Goal: Task Accomplishment & Management: Manage account settings

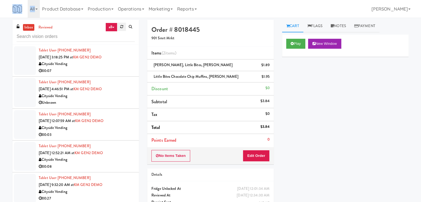
click at [120, 27] on icon at bounding box center [121, 27] width 3 height 4
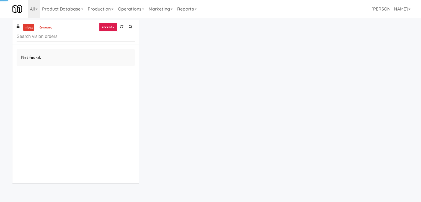
click at [114, 27] on link "recent" at bounding box center [108, 27] width 18 height 9
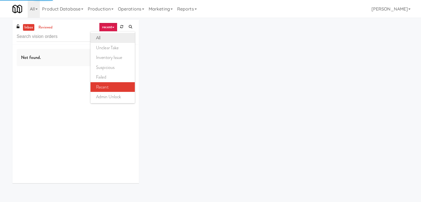
click at [114, 37] on link "all" at bounding box center [113, 38] width 44 height 10
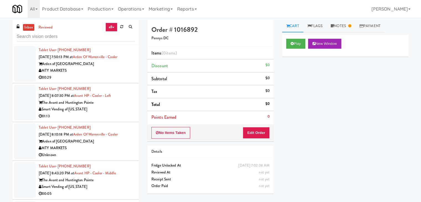
scroll to position [166, 0]
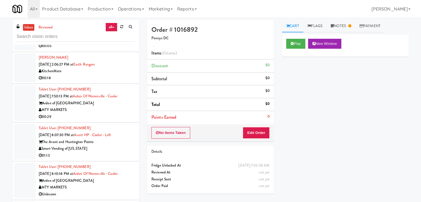
click at [113, 29] on link "all" at bounding box center [111, 27] width 12 height 9
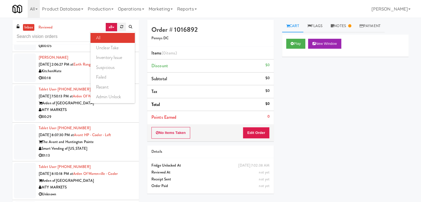
click at [119, 28] on link at bounding box center [121, 27] width 9 height 8
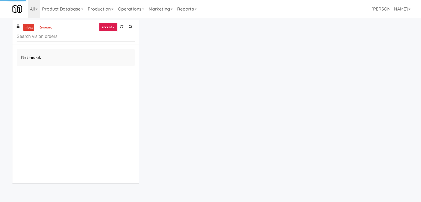
click at [112, 30] on link "recent" at bounding box center [108, 27] width 18 height 9
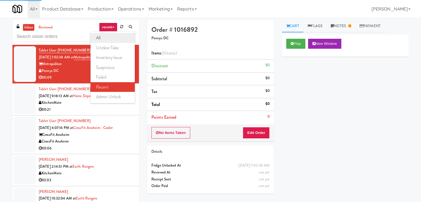
click at [112, 37] on link "all" at bounding box center [113, 38] width 44 height 10
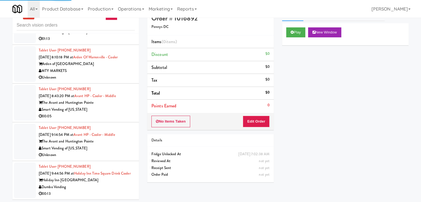
scroll to position [18, 0]
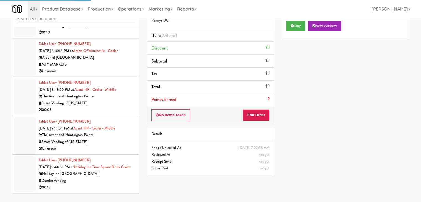
click at [118, 107] on div "00:05" at bounding box center [87, 110] width 96 height 7
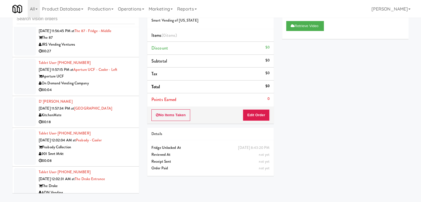
scroll to position [1628, 0]
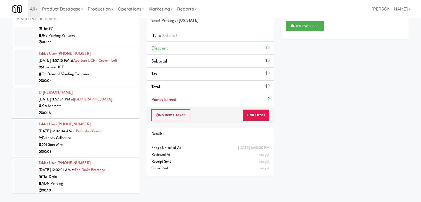
click at [112, 77] on div "On Demand Vending Company" at bounding box center [87, 74] width 96 height 7
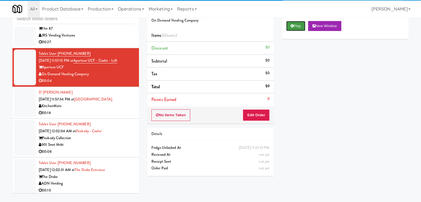
click at [292, 28] on button "Play" at bounding box center [295, 26] width 19 height 10
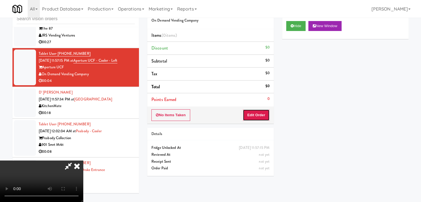
click at [258, 116] on button "Edit Order" at bounding box center [256, 115] width 27 height 12
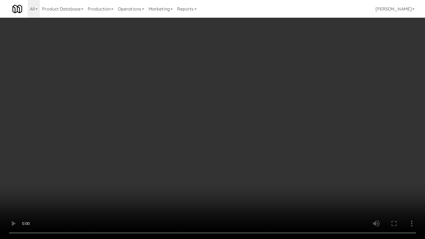
click at [241, 151] on video at bounding box center [212, 119] width 425 height 239
click at [241, 146] on video at bounding box center [212, 119] width 425 height 239
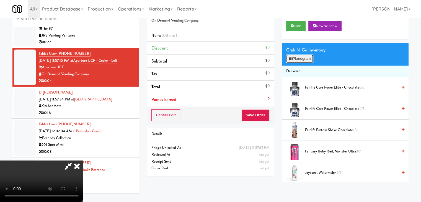
click at [294, 60] on button "Planogram" at bounding box center [299, 59] width 27 height 8
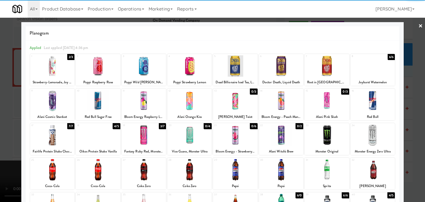
click at [51, 99] on div at bounding box center [52, 100] width 44 height 21
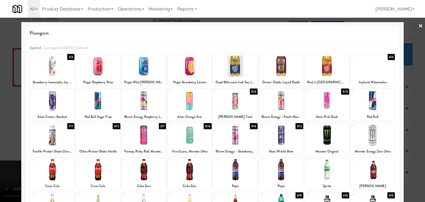
drag, startPoint x: 9, startPoint y: 109, endPoint x: 150, endPoint y: 109, distance: 141.5
click at [22, 108] on div "× Planogram Applied Last applied [DATE] 4:36 pm 1 2/3 Strawberry-Lemonade, Joy …" at bounding box center [212, 101] width 425 height 202
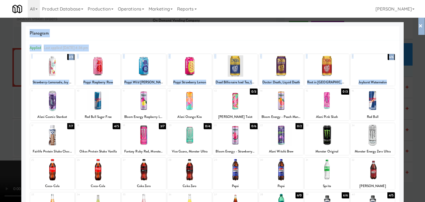
click at [0, 106] on div at bounding box center [212, 101] width 425 height 202
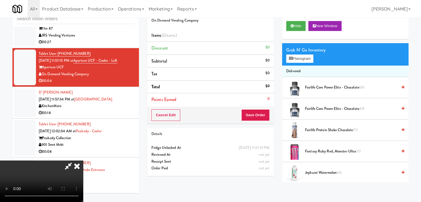
click at [83, 161] on video at bounding box center [41, 182] width 83 height 42
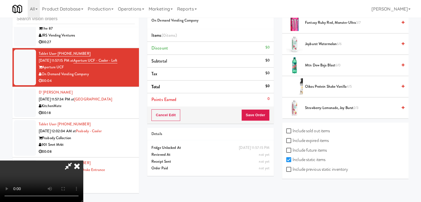
click at [307, 168] on label "Include previous static inventory" at bounding box center [317, 169] width 62 height 8
click at [293, 168] on input "Include previous static inventory" at bounding box center [289, 170] width 6 height 4
checkbox input "true"
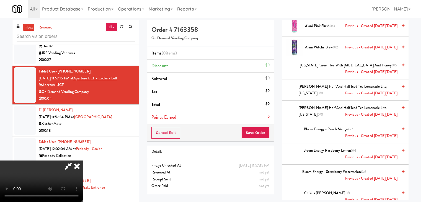
scroll to position [156, 0]
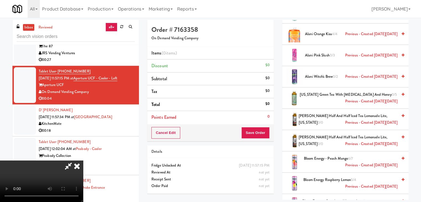
click at [310, 76] on span "Alani Witch's Brew 0/2 Previous - Created [DATE][DATE]" at bounding box center [351, 76] width 92 height 7
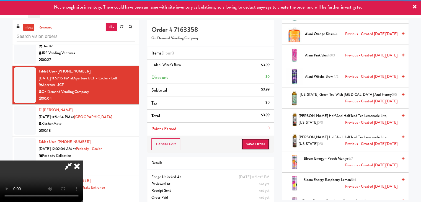
click at [262, 141] on button "Save Order" at bounding box center [255, 144] width 28 height 12
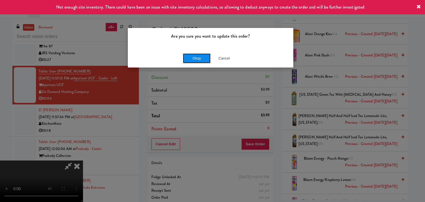
click at [189, 60] on button "Okay" at bounding box center [197, 58] width 28 height 10
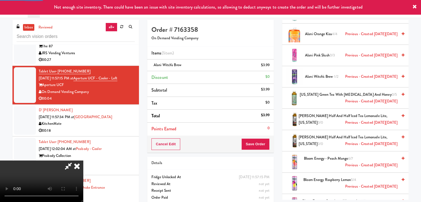
scroll to position [42, 0]
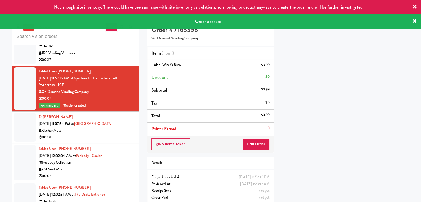
click at [94, 134] on div "KitchenMate" at bounding box center [87, 130] width 96 height 7
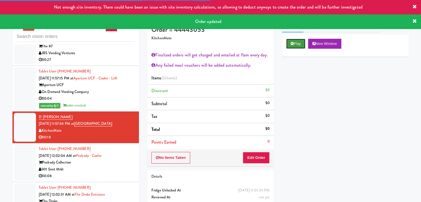
click at [299, 45] on button "Play" at bounding box center [295, 44] width 19 height 10
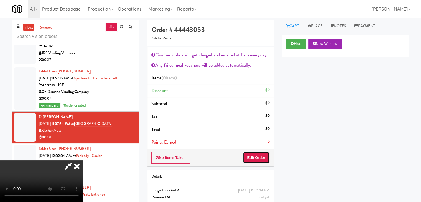
click at [248, 159] on button "Edit Order" at bounding box center [256, 158] width 27 height 12
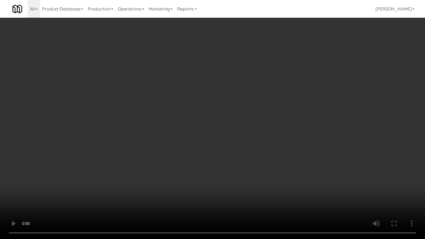
click at [249, 172] on video at bounding box center [212, 119] width 425 height 239
click at [247, 171] on video at bounding box center [212, 119] width 425 height 239
click at [255, 125] on video at bounding box center [212, 119] width 425 height 239
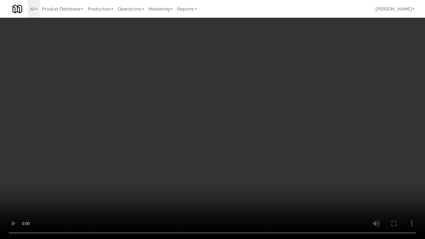
click at [255, 125] on video at bounding box center [212, 119] width 425 height 239
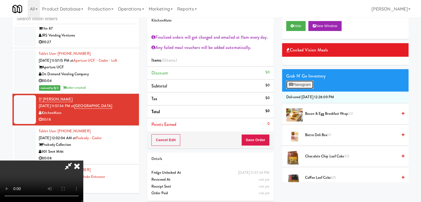
click at [299, 82] on button "Planogram" at bounding box center [299, 85] width 27 height 8
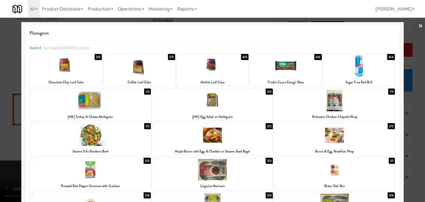
click at [343, 136] on div at bounding box center [334, 135] width 121 height 21
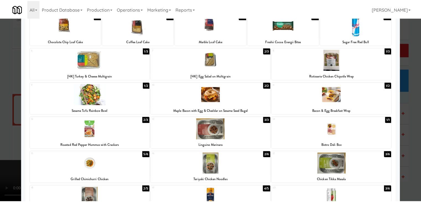
scroll to position [55, 0]
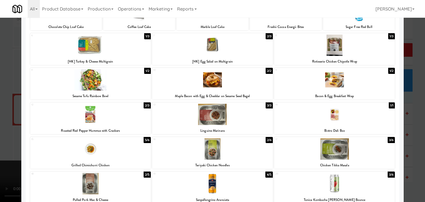
click at [346, 115] on div at bounding box center [334, 114] width 121 height 21
drag, startPoint x: 0, startPoint y: 107, endPoint x: 61, endPoint y: 105, distance: 60.7
click at [4, 106] on div at bounding box center [212, 101] width 425 height 202
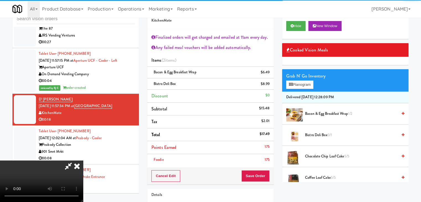
click at [266, 160] on div "175" at bounding box center [267, 159] width 5 height 7
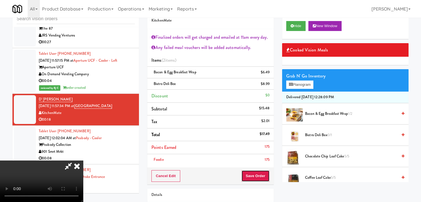
click at [262, 177] on button "Save Order" at bounding box center [255, 176] width 28 height 12
drag, startPoint x: 262, startPoint y: 176, endPoint x: 254, endPoint y: 158, distance: 20.4
click at [262, 175] on button "Save Order" at bounding box center [255, 176] width 28 height 12
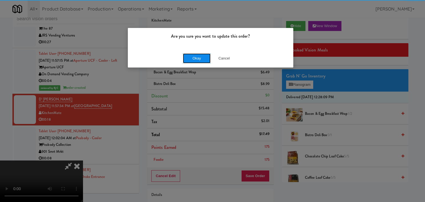
click at [198, 58] on button "Okay" at bounding box center [197, 58] width 28 height 10
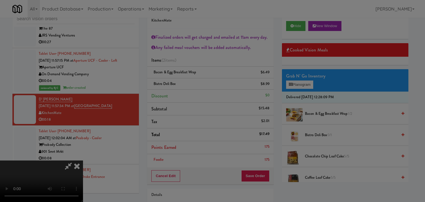
click at [198, 58] on body "Are you sure you want to update this order? Okay Cancel Okay Are you sure you w…" at bounding box center [212, 101] width 425 height 202
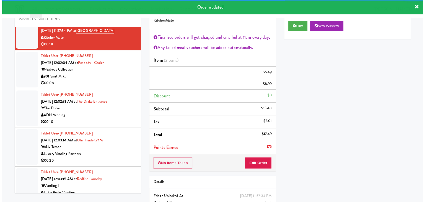
scroll to position [1711, 0]
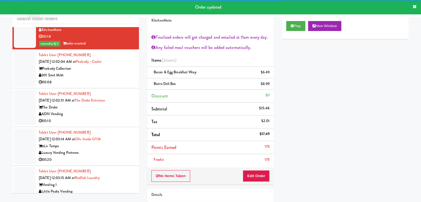
click at [116, 79] on div "901 Smrt Mrkt" at bounding box center [87, 75] width 96 height 7
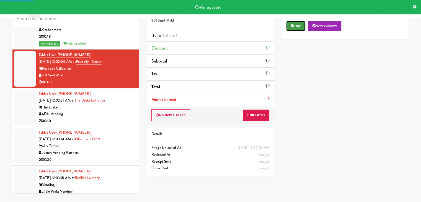
click at [295, 25] on button "Play" at bounding box center [295, 26] width 19 height 10
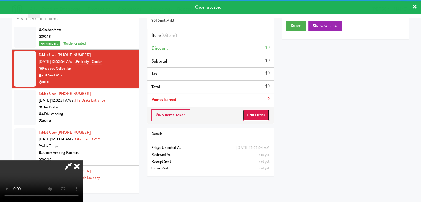
click at [254, 114] on button "Edit Order" at bounding box center [256, 115] width 27 height 12
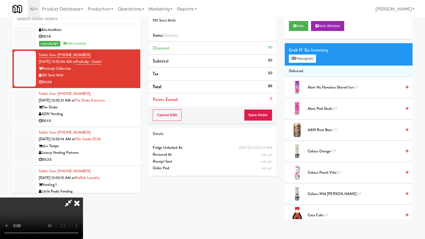
click at [83, 198] on video at bounding box center [41, 219] width 83 height 42
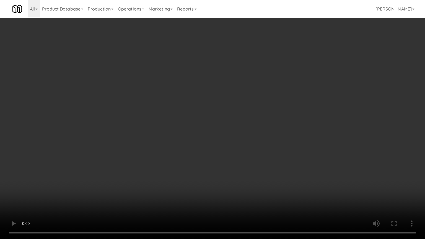
drag, startPoint x: 285, startPoint y: 152, endPoint x: 292, endPoint y: 103, distance: 48.9
click at [285, 150] on video at bounding box center [212, 119] width 425 height 239
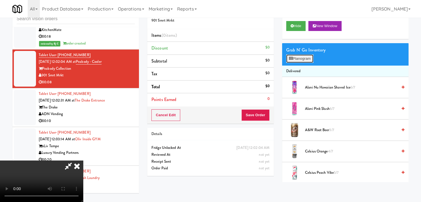
click at [310, 60] on button "Planogram" at bounding box center [299, 59] width 27 height 8
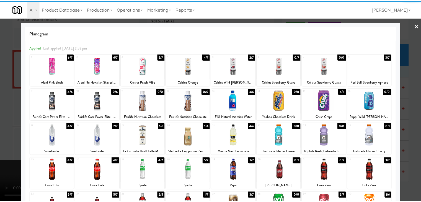
scroll to position [55, 0]
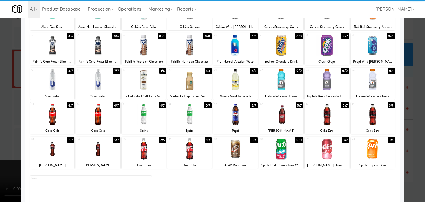
click at [231, 78] on div at bounding box center [235, 79] width 44 height 21
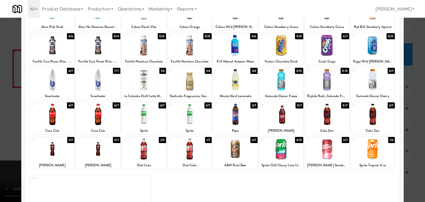
drag, startPoint x: 0, startPoint y: 92, endPoint x: 53, endPoint y: 95, distance: 52.7
click at [4, 90] on div at bounding box center [212, 101] width 425 height 202
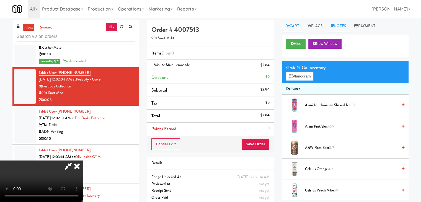
drag, startPoint x: 346, startPoint y: 22, endPoint x: 331, endPoint y: 42, distance: 24.8
click at [345, 22] on link "Notes" at bounding box center [339, 26] width 24 height 12
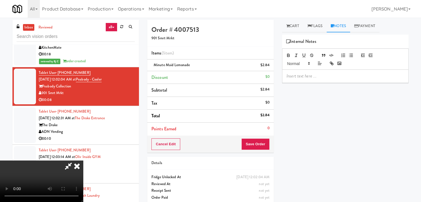
click at [305, 80] on div at bounding box center [345, 76] width 126 height 13
click at [257, 146] on button "Save Order" at bounding box center [255, 144] width 28 height 12
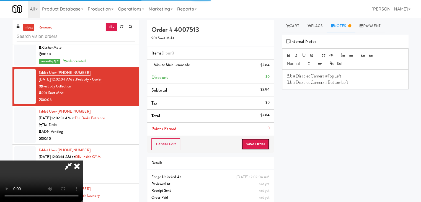
click at [257, 146] on button "Save Order" at bounding box center [255, 144] width 28 height 12
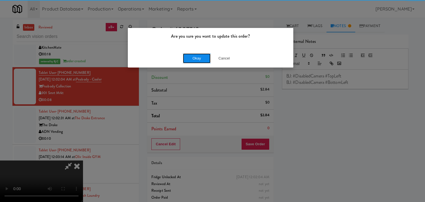
click at [189, 57] on button "Okay" at bounding box center [197, 58] width 28 height 10
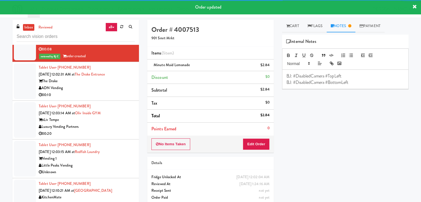
scroll to position [1766, 0]
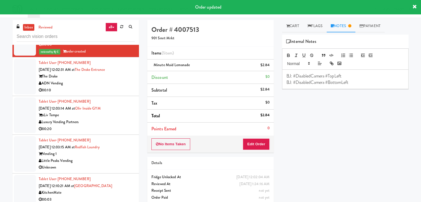
drag, startPoint x: 114, startPoint y: 94, endPoint x: 116, endPoint y: 99, distance: 4.8
click at [114, 94] on div "00:10" at bounding box center [87, 90] width 96 height 7
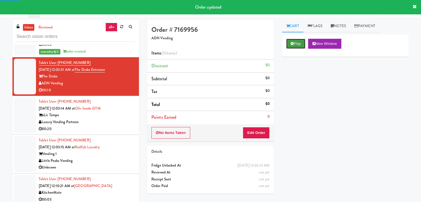
click at [294, 43] on button "Play" at bounding box center [295, 44] width 19 height 10
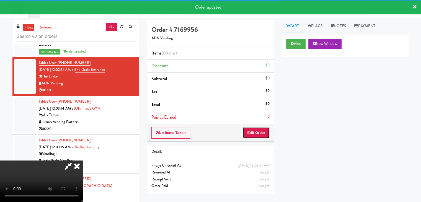
click at [255, 130] on button "Edit Order" at bounding box center [256, 133] width 27 height 12
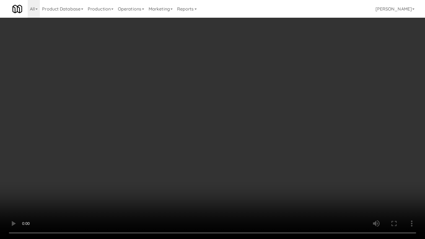
click at [247, 127] on video at bounding box center [212, 119] width 425 height 239
drag, startPoint x: 247, startPoint y: 128, endPoint x: 245, endPoint y: 132, distance: 3.5
click at [247, 129] on video at bounding box center [212, 119] width 425 height 239
click at [254, 120] on video at bounding box center [212, 119] width 425 height 239
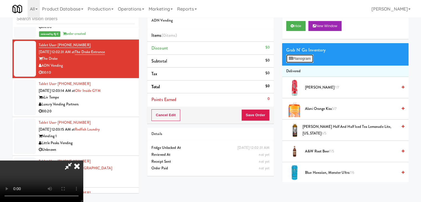
click at [305, 58] on button "Planogram" at bounding box center [299, 59] width 27 height 8
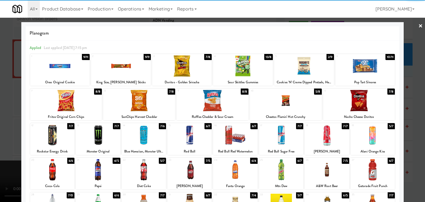
click at [236, 67] on div at bounding box center [243, 65] width 60 height 21
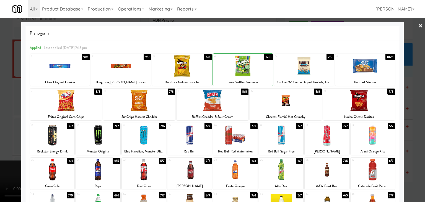
drag, startPoint x: 0, startPoint y: 99, endPoint x: 215, endPoint y: 109, distance: 215.4
click at [6, 97] on div at bounding box center [212, 101] width 425 height 202
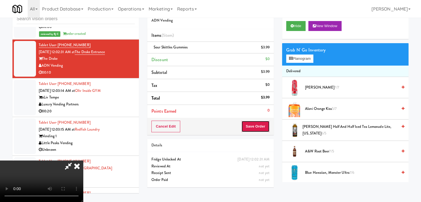
click at [260, 130] on button "Save Order" at bounding box center [255, 127] width 28 height 12
click at [259, 127] on button "Save Order" at bounding box center [255, 127] width 28 height 12
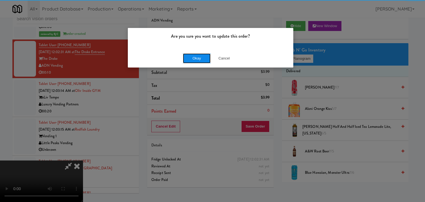
click at [200, 54] on button "Okay" at bounding box center [197, 58] width 28 height 10
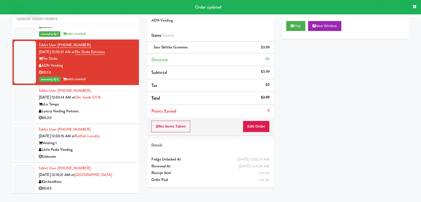
scroll to position [1822, 0]
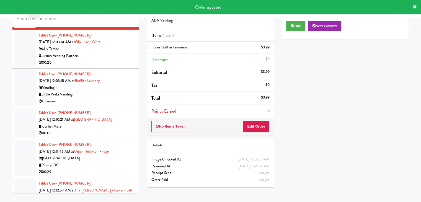
drag, startPoint x: 127, startPoint y: 67, endPoint x: 125, endPoint y: 70, distance: 3.9
click at [127, 66] on div "00:20" at bounding box center [87, 62] width 96 height 7
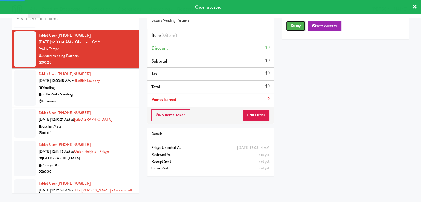
drag, startPoint x: 299, startPoint y: 26, endPoint x: 297, endPoint y: 34, distance: 8.3
click at [299, 27] on button "Play" at bounding box center [295, 26] width 19 height 10
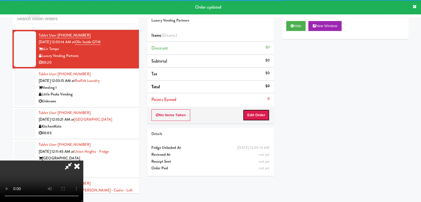
click at [254, 116] on button "Edit Order" at bounding box center [256, 115] width 27 height 12
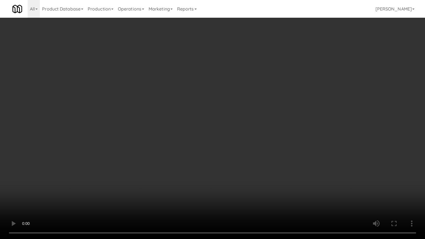
click at [245, 163] on video at bounding box center [212, 119] width 425 height 239
click at [269, 129] on video at bounding box center [212, 119] width 425 height 239
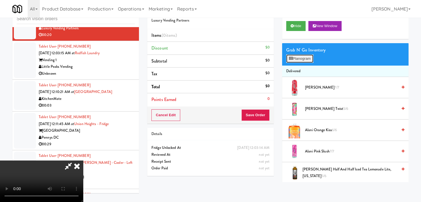
click at [299, 59] on button "Planogram" at bounding box center [299, 59] width 27 height 8
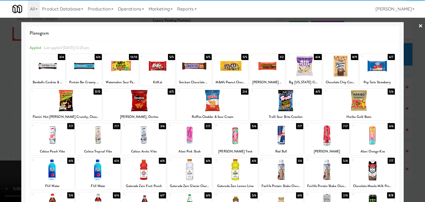
click at [288, 101] on div at bounding box center [286, 100] width 72 height 21
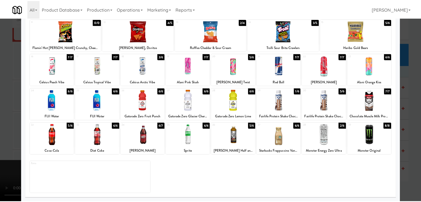
scroll to position [70, 0]
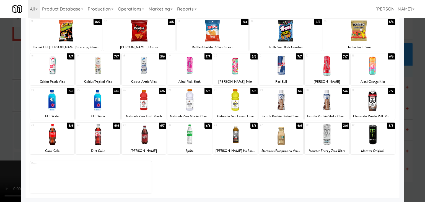
click at [181, 132] on div at bounding box center [190, 134] width 44 height 21
drag, startPoint x: 0, startPoint y: 117, endPoint x: 49, endPoint y: 117, distance: 48.7
click at [2, 116] on div at bounding box center [212, 101] width 425 height 202
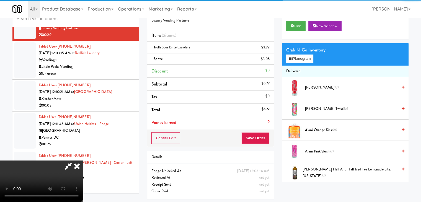
click at [271, 138] on div "Cancel Edit Save Order" at bounding box center [210, 138] width 127 height 17
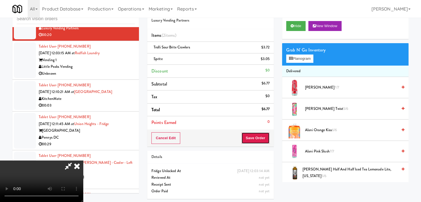
click at [267, 137] on button "Save Order" at bounding box center [255, 138] width 28 height 12
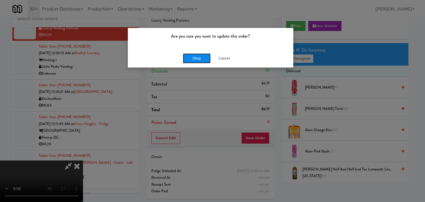
click at [200, 57] on button "Okay" at bounding box center [197, 58] width 28 height 10
click at [200, 57] on body "Are you sure you want to update this order? Okay Cancel Okay Are you sure you w…" at bounding box center [212, 101] width 425 height 202
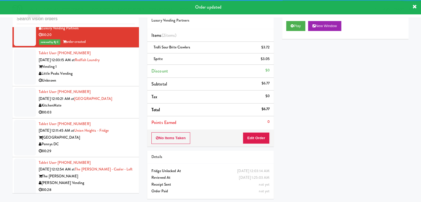
drag, startPoint x: 117, startPoint y: 84, endPoint x: 110, endPoint y: 88, distance: 7.4
click at [117, 84] on div "Unknown" at bounding box center [87, 80] width 96 height 7
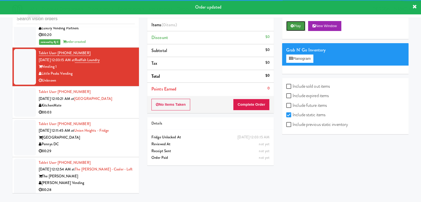
click at [294, 27] on button "Play" at bounding box center [295, 26] width 19 height 10
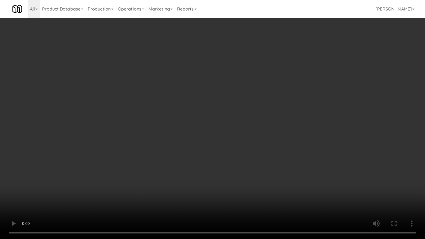
click at [253, 145] on video at bounding box center [212, 119] width 425 height 239
click at [251, 148] on video at bounding box center [212, 119] width 425 height 239
click at [263, 105] on video at bounding box center [212, 119] width 425 height 239
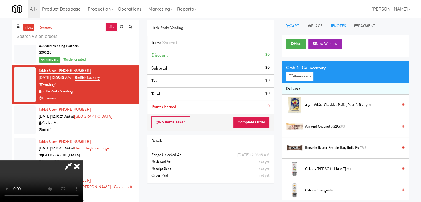
click at [334, 25] on icon at bounding box center [332, 26] width 3 height 4
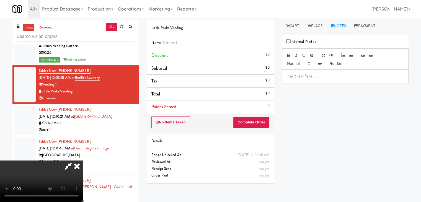
click at [317, 70] on div at bounding box center [345, 76] width 126 height 13
click at [83, 161] on icon at bounding box center [77, 166] width 12 height 11
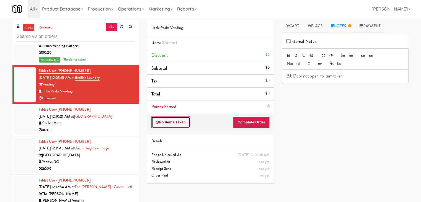
click at [187, 123] on button "No Items Taken" at bounding box center [170, 123] width 39 height 12
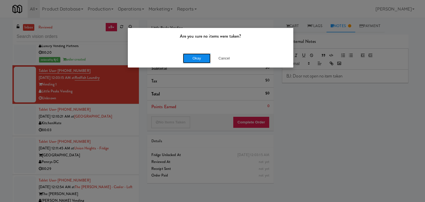
click at [198, 60] on button "Okay" at bounding box center [197, 58] width 28 height 10
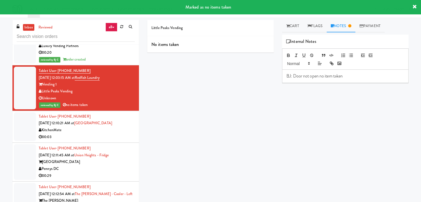
drag, startPoint x: 92, startPoint y: 139, endPoint x: 87, endPoint y: 141, distance: 5.6
click at [92, 139] on div "00:03" at bounding box center [87, 137] width 96 height 7
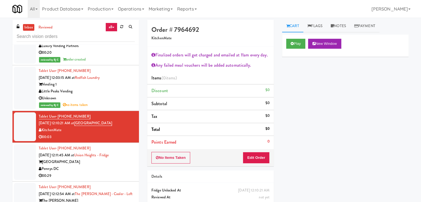
click at [106, 95] on div "Little Peaks Vending" at bounding box center [87, 91] width 96 height 7
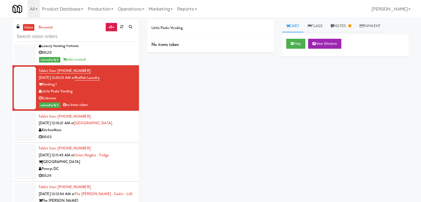
drag, startPoint x: 103, startPoint y: 140, endPoint x: 97, endPoint y: 141, distance: 6.5
click at [103, 140] on div "00:03" at bounding box center [87, 137] width 96 height 7
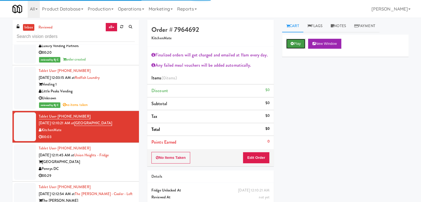
click at [288, 44] on button "Play" at bounding box center [295, 44] width 19 height 10
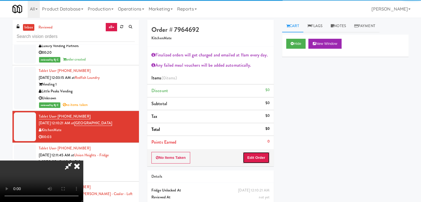
click at [256, 157] on button "Edit Order" at bounding box center [256, 158] width 27 height 12
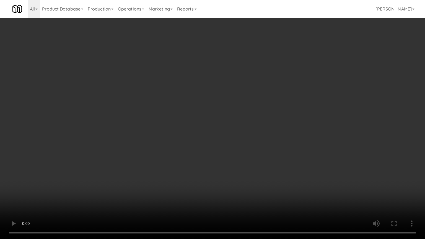
click at [240, 180] on video at bounding box center [212, 119] width 425 height 239
click at [240, 185] on video at bounding box center [212, 119] width 425 height 239
click at [254, 163] on video at bounding box center [212, 119] width 425 height 239
drag, startPoint x: 254, startPoint y: 163, endPoint x: 293, endPoint y: 97, distance: 76.8
click at [257, 158] on video at bounding box center [212, 119] width 425 height 239
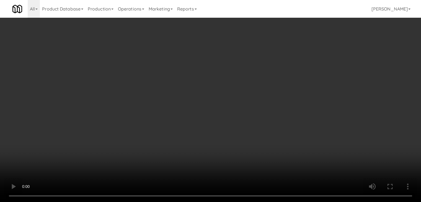
scroll to position [166, 0]
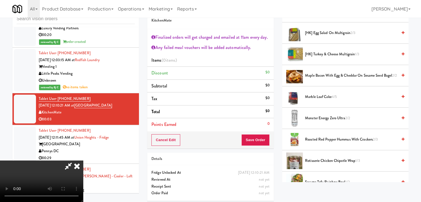
click at [326, 54] on span "[HK] Turkey & Cheese Multigrain 1/3" at bounding box center [351, 54] width 92 height 7
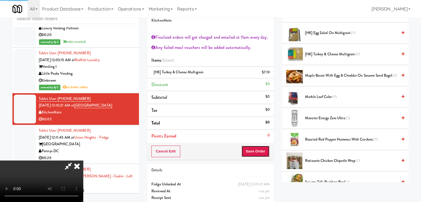
click at [266, 152] on button "Save Order" at bounding box center [255, 152] width 28 height 12
click at [266, 151] on button "Save Order" at bounding box center [255, 152] width 28 height 12
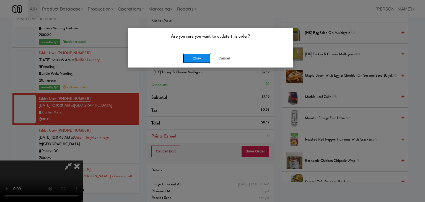
click at [201, 60] on button "Okay" at bounding box center [197, 58] width 28 height 10
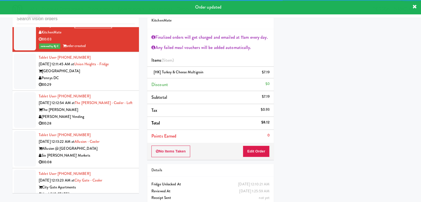
scroll to position [1933, 0]
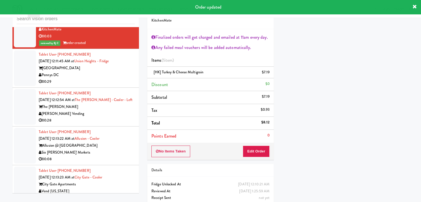
drag, startPoint x: 102, startPoint y: 90, endPoint x: 104, endPoint y: 95, distance: 5.7
click at [103, 85] on div "00:29" at bounding box center [87, 81] width 96 height 7
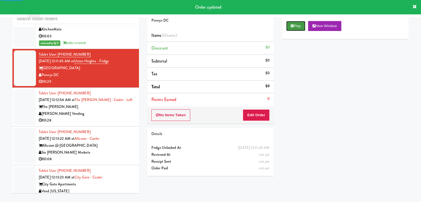
drag, startPoint x: 299, startPoint y: 24, endPoint x: 295, endPoint y: 29, distance: 6.7
click at [298, 25] on button "Play" at bounding box center [295, 26] width 19 height 10
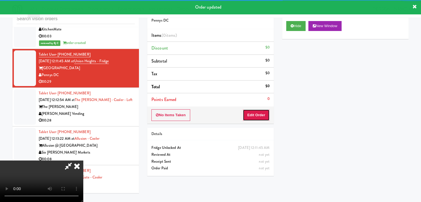
click at [256, 117] on button "Edit Order" at bounding box center [256, 115] width 27 height 12
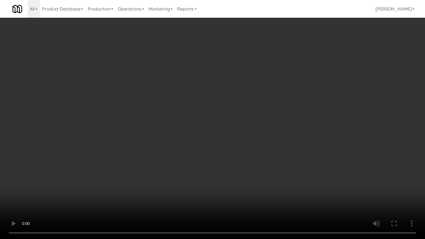
click at [251, 137] on video at bounding box center [212, 119] width 425 height 239
drag, startPoint x: 249, startPoint y: 136, endPoint x: 244, endPoint y: 140, distance: 6.5
click at [249, 136] on video at bounding box center [212, 119] width 425 height 239
click at [257, 101] on video at bounding box center [212, 119] width 425 height 239
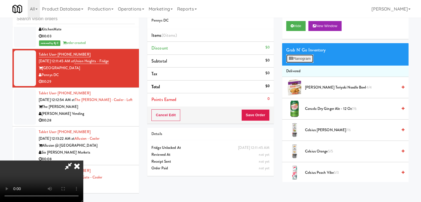
click at [300, 59] on button "Planogram" at bounding box center [299, 59] width 27 height 8
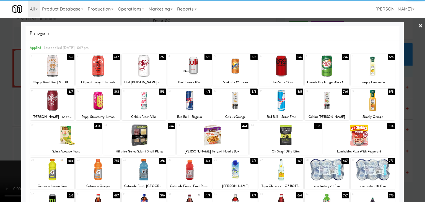
click at [328, 65] on div at bounding box center [327, 65] width 44 height 21
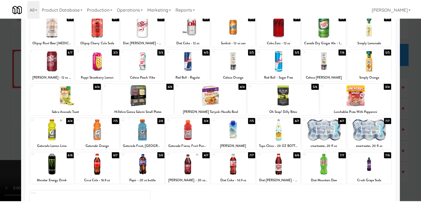
scroll to position [55, 0]
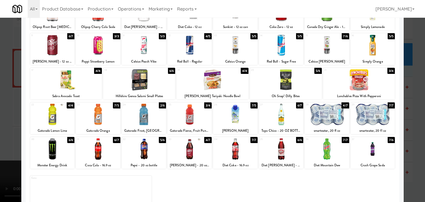
click at [374, 82] on div at bounding box center [359, 79] width 72 height 21
click at [374, 117] on div at bounding box center [373, 114] width 44 height 21
click at [406, 121] on div at bounding box center [212, 101] width 425 height 202
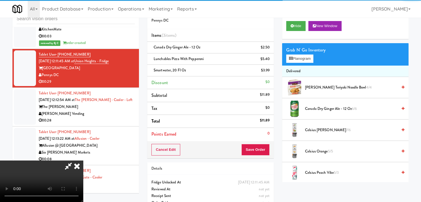
click at [265, 144] on div "Cancel Edit Save Order" at bounding box center [210, 149] width 127 height 17
click at [265, 144] on button "Save Order" at bounding box center [255, 150] width 28 height 12
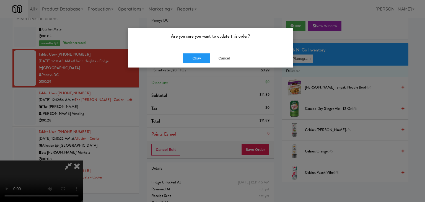
click at [204, 63] on div "Okay Cancel" at bounding box center [211, 58] width 166 height 19
click at [204, 58] on button "Okay" at bounding box center [197, 58] width 28 height 10
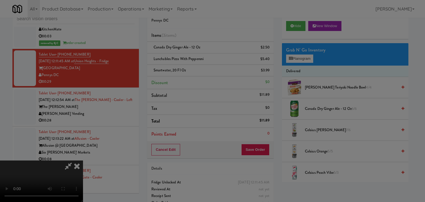
click at [204, 57] on div "Okay Cancel" at bounding box center [211, 48] width 166 height 19
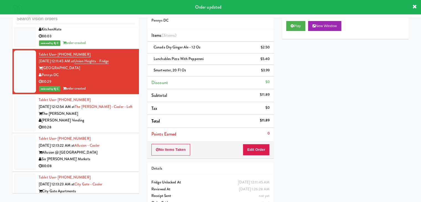
drag, startPoint x: 96, startPoint y: 131, endPoint x: 102, endPoint y: 130, distance: 6.5
click at [98, 130] on div "00:28" at bounding box center [87, 127] width 96 height 7
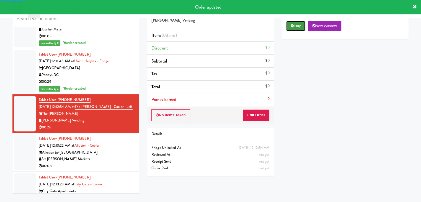
click at [298, 29] on button "Play" at bounding box center [295, 26] width 19 height 10
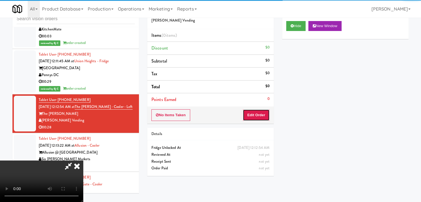
click at [256, 117] on button "Edit Order" at bounding box center [256, 115] width 27 height 12
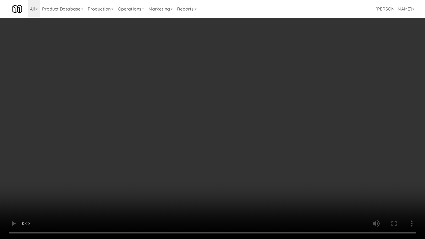
click at [239, 107] on video at bounding box center [212, 119] width 425 height 239
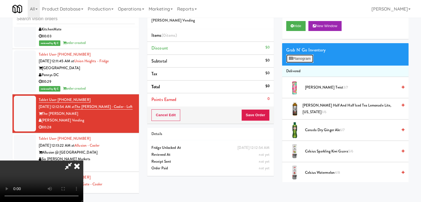
click at [294, 61] on button "Planogram" at bounding box center [299, 59] width 27 height 8
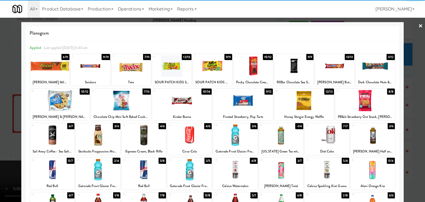
click at [60, 65] on div at bounding box center [49, 65] width 39 height 21
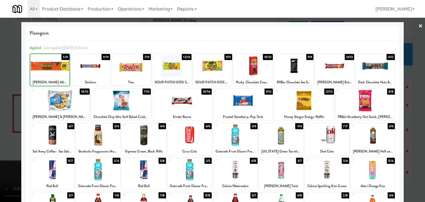
click at [52, 102] on div at bounding box center [60, 100] width 60 height 21
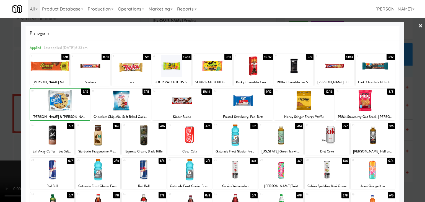
click at [115, 107] on div at bounding box center [121, 100] width 60 height 21
drag, startPoint x: 0, startPoint y: 110, endPoint x: 81, endPoint y: 111, distance: 81.1
click at [2, 110] on div at bounding box center [212, 101] width 425 height 202
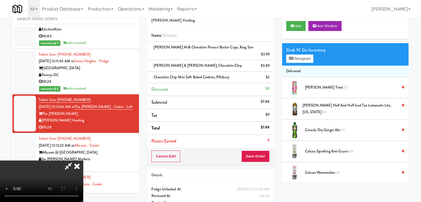
click at [83, 161] on video at bounding box center [41, 182] width 83 height 42
click at [261, 151] on button "Save Order" at bounding box center [255, 157] width 28 height 12
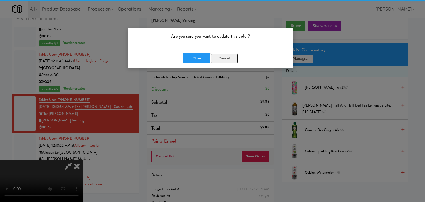
click at [222, 62] on button "Cancel" at bounding box center [224, 58] width 28 height 10
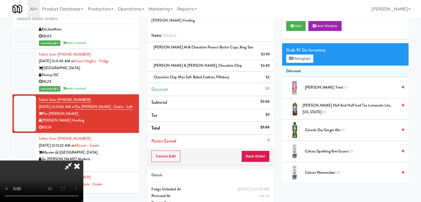
click at [83, 161] on video at bounding box center [41, 182] width 83 height 42
click at [263, 151] on button "Save Order" at bounding box center [255, 157] width 28 height 12
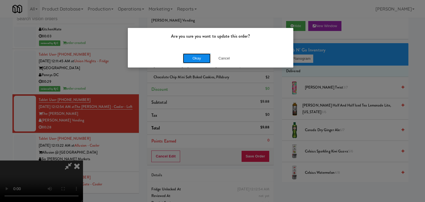
click at [197, 61] on button "Okay" at bounding box center [197, 58] width 28 height 10
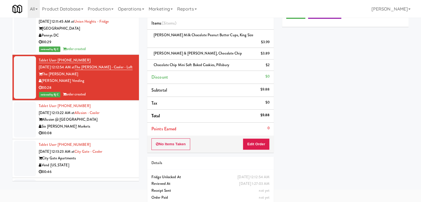
scroll to position [2016, 0]
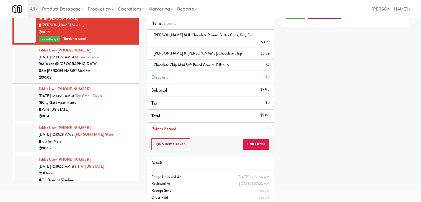
drag, startPoint x: 120, startPoint y: 80, endPoint x: 130, endPoint y: 82, distance: 9.8
click at [120, 79] on div "00:08" at bounding box center [87, 77] width 96 height 7
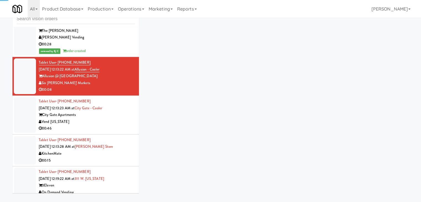
scroll to position [18, 0]
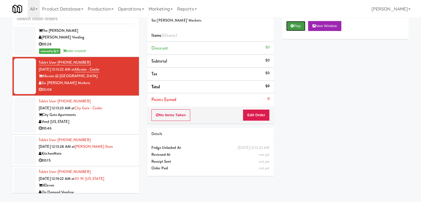
click at [292, 27] on icon at bounding box center [292, 26] width 3 height 4
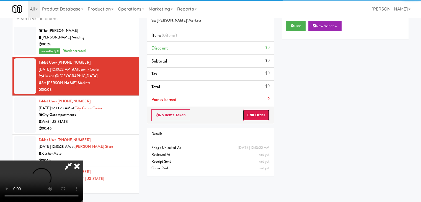
click at [262, 116] on button "Edit Order" at bounding box center [256, 115] width 27 height 12
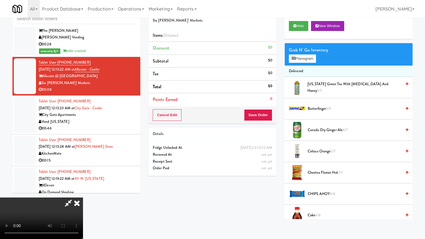
click at [83, 198] on video at bounding box center [41, 219] width 83 height 42
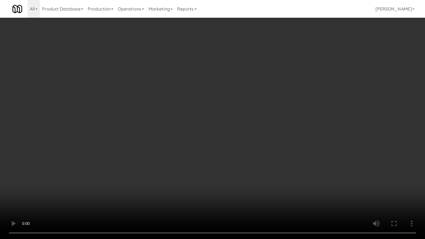
drag, startPoint x: 305, startPoint y: 150, endPoint x: 310, endPoint y: 118, distance: 31.5
click at [305, 147] on video at bounding box center [212, 119] width 425 height 239
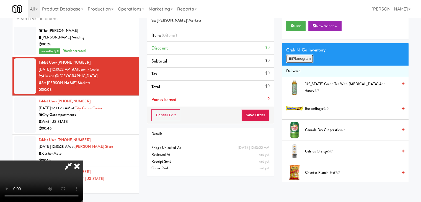
click at [298, 58] on button "Planogram" at bounding box center [299, 59] width 27 height 8
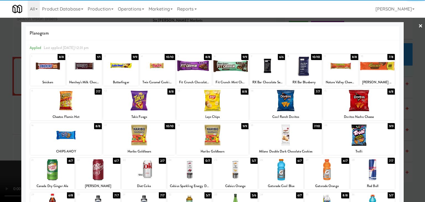
click at [279, 172] on div at bounding box center [281, 169] width 44 height 21
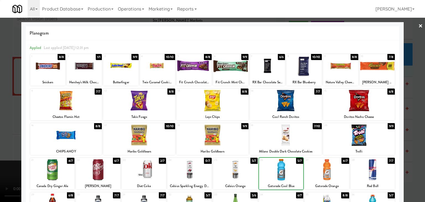
drag, startPoint x: 0, startPoint y: 164, endPoint x: 117, endPoint y: 158, distance: 117.5
click at [1, 163] on div at bounding box center [212, 101] width 425 height 202
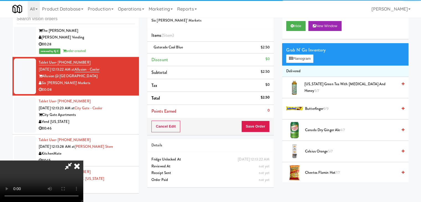
click at [254, 131] on div "Cancel Edit Save Order" at bounding box center [210, 126] width 127 height 17
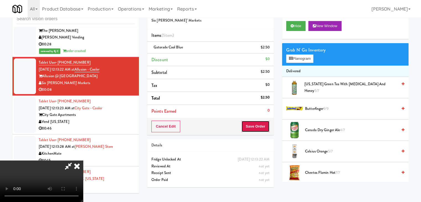
click at [255, 128] on button "Save Order" at bounding box center [255, 127] width 28 height 12
click at [256, 128] on button "Save Order" at bounding box center [255, 127] width 28 height 12
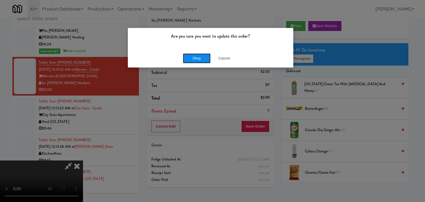
click at [195, 58] on button "Okay" at bounding box center [197, 58] width 28 height 10
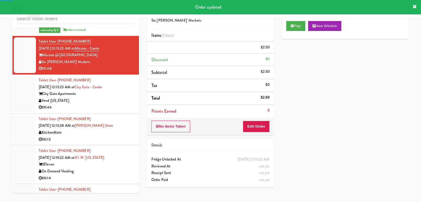
scroll to position [2071, 0]
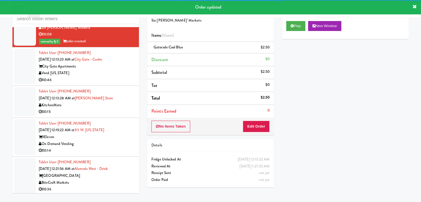
click at [121, 82] on div "00:46" at bounding box center [87, 80] width 96 height 7
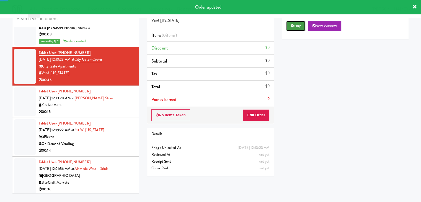
click at [295, 27] on button "Play" at bounding box center [295, 26] width 19 height 10
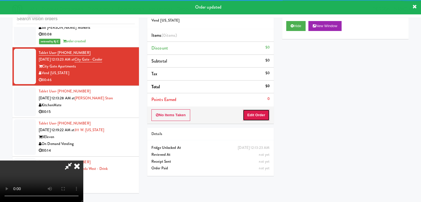
click at [262, 118] on button "Edit Order" at bounding box center [256, 115] width 27 height 12
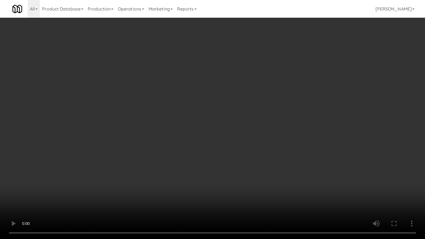
click at [270, 160] on video at bounding box center [212, 119] width 425 height 239
click at [271, 161] on video at bounding box center [212, 119] width 425 height 239
click at [273, 162] on video at bounding box center [212, 119] width 425 height 239
click at [276, 153] on video at bounding box center [212, 119] width 425 height 239
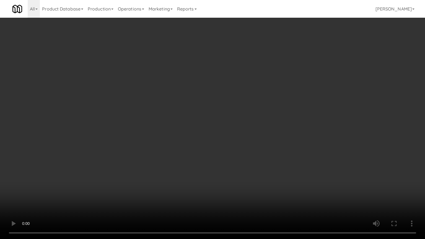
click at [276, 153] on video at bounding box center [212, 119] width 425 height 239
click at [273, 150] on video at bounding box center [212, 119] width 425 height 239
click at [265, 146] on video at bounding box center [212, 119] width 425 height 239
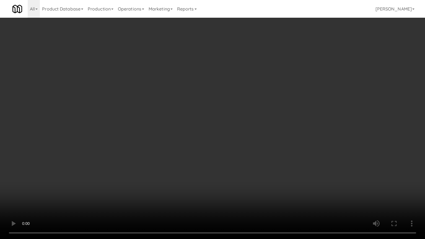
click at [263, 144] on video at bounding box center [212, 119] width 425 height 239
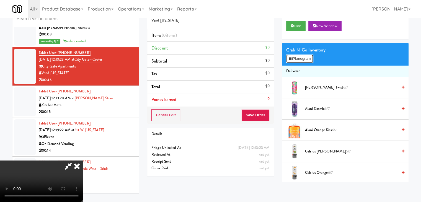
click at [306, 60] on button "Planogram" at bounding box center [299, 59] width 27 height 8
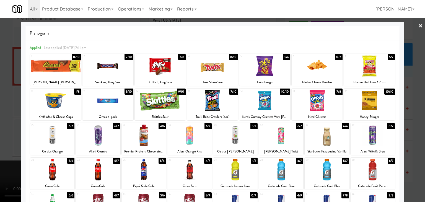
click at [52, 98] on div at bounding box center [55, 100] width 51 height 21
click at [214, 59] on div at bounding box center [212, 65] width 51 height 21
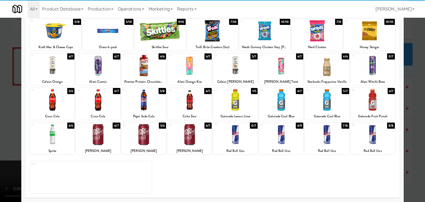
click at [231, 104] on div at bounding box center [235, 99] width 44 height 21
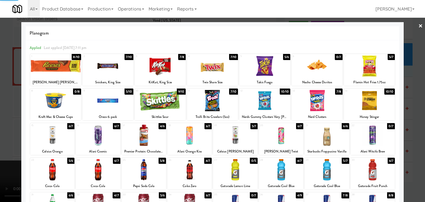
click at [0, 98] on div at bounding box center [212, 101] width 425 height 202
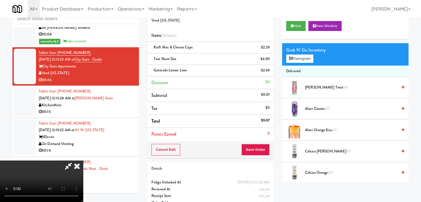
click at [83, 161] on video at bounding box center [41, 182] width 83 height 42
click at [310, 60] on button "Planogram" at bounding box center [299, 59] width 27 height 8
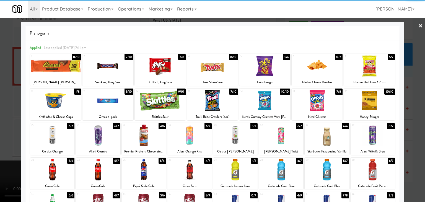
click at [160, 101] on div at bounding box center [160, 100] width 51 height 21
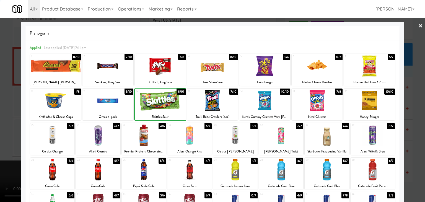
click at [0, 111] on div at bounding box center [212, 101] width 425 height 202
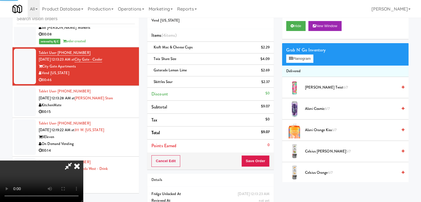
click at [83, 161] on video at bounding box center [41, 182] width 83 height 42
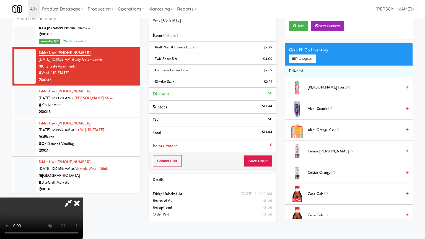
click at [83, 198] on video at bounding box center [41, 219] width 83 height 42
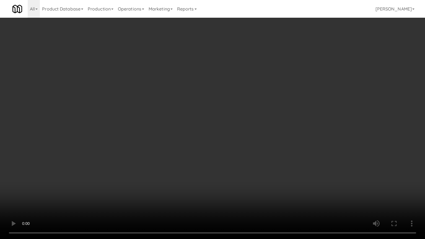
click at [208, 153] on video at bounding box center [212, 119] width 425 height 239
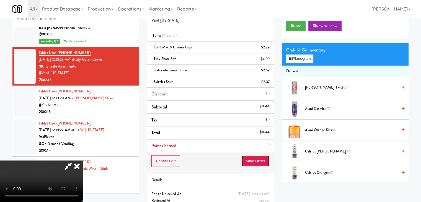
drag, startPoint x: 269, startPoint y: 161, endPoint x: 264, endPoint y: 160, distance: 5.6
click at [269, 161] on button "Save Order" at bounding box center [255, 161] width 28 height 12
click at [263, 160] on button "Save Order" at bounding box center [255, 161] width 28 height 12
click at [262, 161] on button "Save Order" at bounding box center [255, 161] width 28 height 12
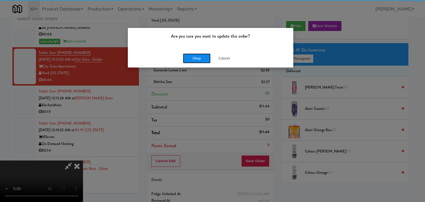
click at [194, 55] on button "Okay" at bounding box center [197, 58] width 28 height 10
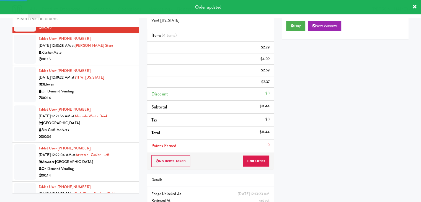
scroll to position [2126, 0]
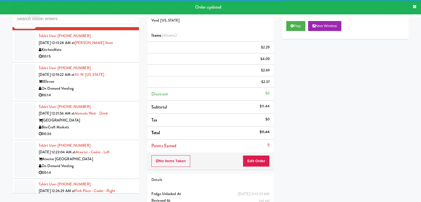
drag, startPoint x: 120, startPoint y: 60, endPoint x: 124, endPoint y: 65, distance: 6.3
click at [124, 53] on div "KitchenMate" at bounding box center [87, 50] width 96 height 7
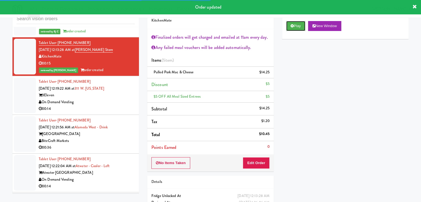
drag, startPoint x: 293, startPoint y: 28, endPoint x: 132, endPoint y: 92, distance: 173.5
click at [133, 91] on div "inbox reviewed all all unclear take inventory issue suspicious failed recent ad…" at bounding box center [210, 115] width 404 height 226
click at [86, 105] on div "On Demand Vending" at bounding box center [87, 102] width 96 height 7
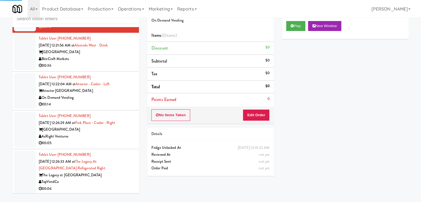
scroll to position [2209, 0]
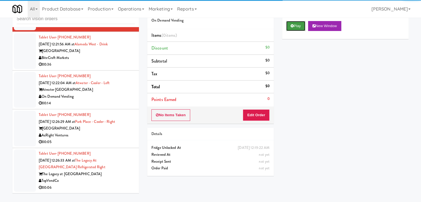
click at [301, 27] on button "Play" at bounding box center [295, 26] width 19 height 10
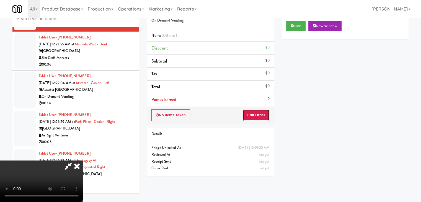
click at [258, 111] on button "Edit Order" at bounding box center [256, 115] width 27 height 12
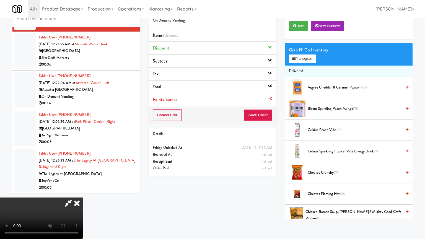
click at [83, 198] on video at bounding box center [41, 219] width 83 height 42
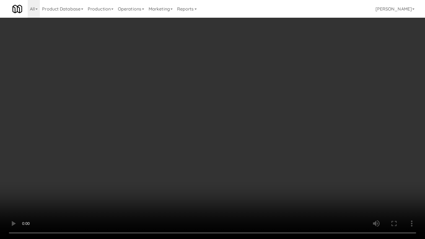
click at [243, 146] on video at bounding box center [212, 119] width 425 height 239
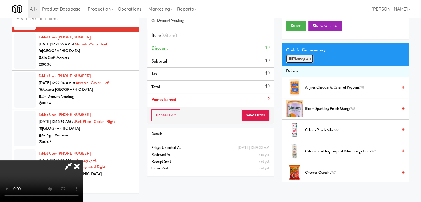
click at [308, 59] on button "Planogram" at bounding box center [299, 59] width 27 height 8
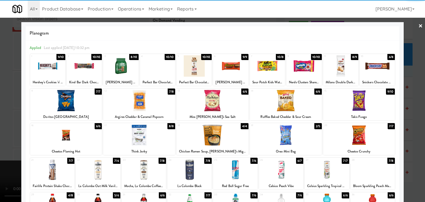
click at [349, 134] on div at bounding box center [359, 135] width 72 height 21
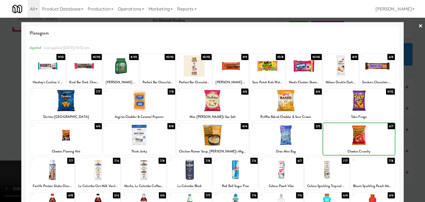
click at [299, 136] on div at bounding box center [286, 135] width 72 height 21
click at [414, 130] on div at bounding box center [212, 101] width 425 height 202
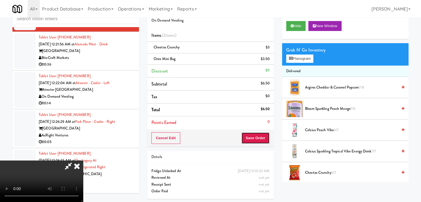
click at [266, 136] on button "Save Order" at bounding box center [255, 138] width 28 height 12
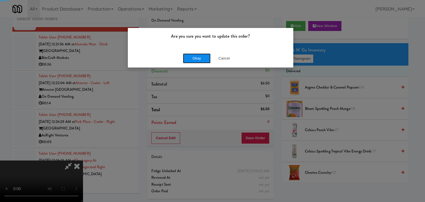
click at [189, 53] on button "Okay" at bounding box center [197, 58] width 28 height 10
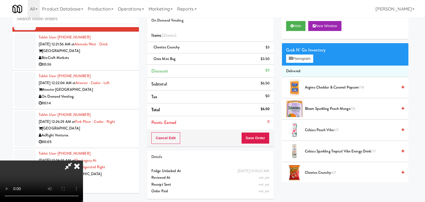
click at [188, 57] on div at bounding box center [212, 101] width 425 height 202
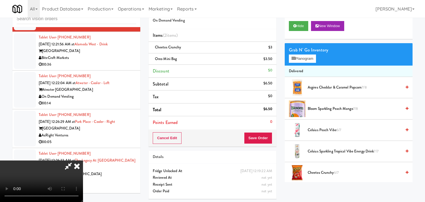
drag, startPoint x: 188, startPoint y: 57, endPoint x: 190, endPoint y: 64, distance: 7.7
click at [188, 57] on div "Oreo Mini Bag $3.50" at bounding box center [213, 59] width 120 height 7
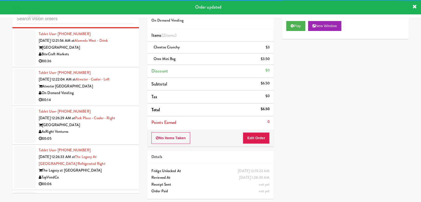
scroll to position [2216, 0]
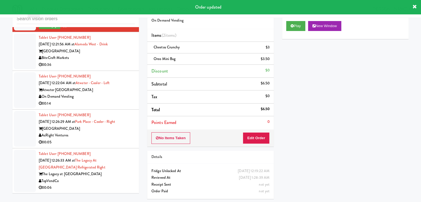
drag, startPoint x: 117, startPoint y: 65, endPoint x: 118, endPoint y: 68, distance: 3.5
click at [118, 61] on div "BiteCraft Markets" at bounding box center [87, 58] width 96 height 7
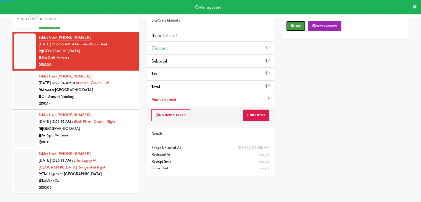
click at [293, 26] on icon at bounding box center [292, 26] width 3 height 4
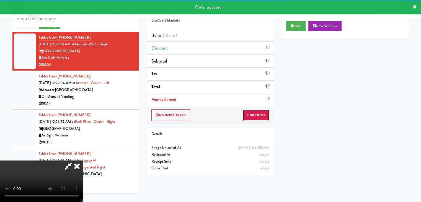
click at [249, 114] on button "Edit Order" at bounding box center [256, 115] width 27 height 12
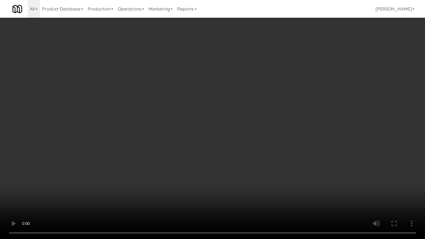
click at [235, 123] on video at bounding box center [212, 119] width 425 height 239
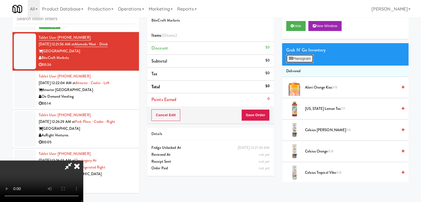
click at [301, 59] on button "Planogram" at bounding box center [299, 59] width 27 height 8
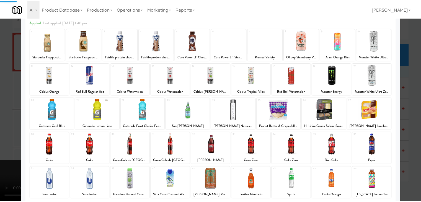
scroll to position [55, 0]
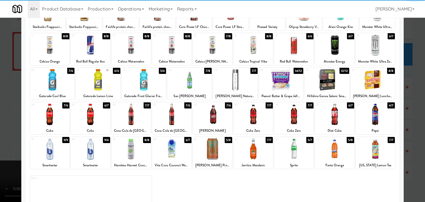
click at [325, 82] on div at bounding box center [327, 79] width 44 height 21
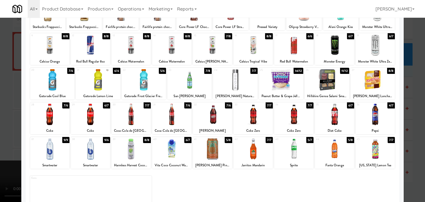
click at [143, 157] on div at bounding box center [131, 148] width 39 height 21
drag, startPoint x: 173, startPoint y: 153, endPoint x: 167, endPoint y: 152, distance: 5.6
click at [173, 153] on div at bounding box center [171, 148] width 39 height 21
click at [0, 156] on div at bounding box center [212, 101] width 425 height 202
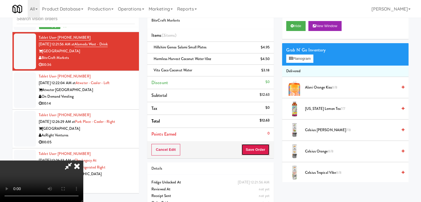
click at [261, 151] on button "Save Order" at bounding box center [255, 150] width 28 height 12
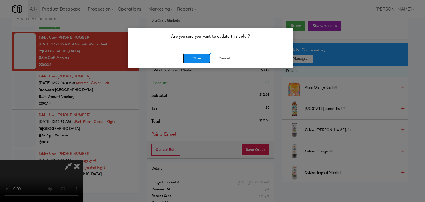
click at [195, 59] on button "Okay" at bounding box center [197, 58] width 28 height 10
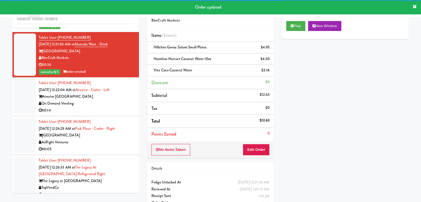
click at [113, 112] on div "00:14" at bounding box center [87, 110] width 96 height 7
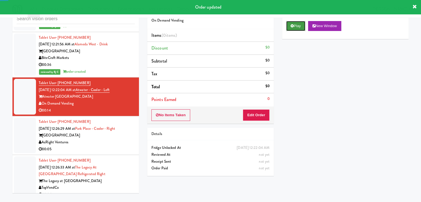
drag, startPoint x: 292, startPoint y: 27, endPoint x: 290, endPoint y: 35, distance: 7.7
click at [292, 28] on button "Play" at bounding box center [295, 26] width 19 height 10
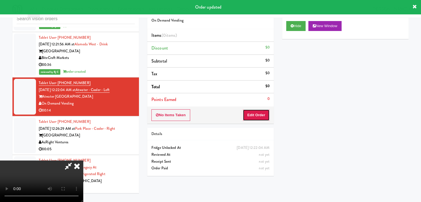
click at [262, 113] on button "Edit Order" at bounding box center [256, 115] width 27 height 12
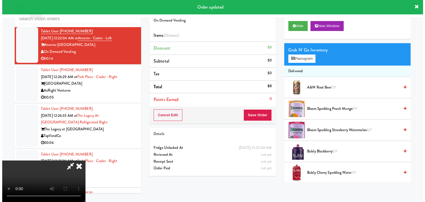
scroll to position [2271, 0]
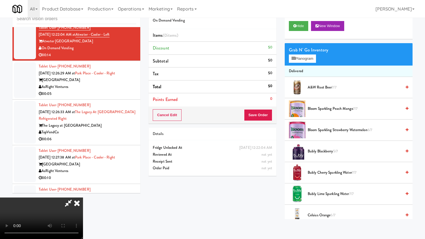
click at [83, 198] on video at bounding box center [41, 219] width 83 height 42
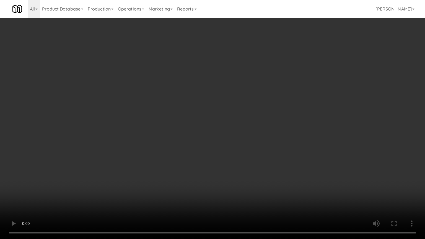
click at [266, 135] on video at bounding box center [212, 119] width 425 height 239
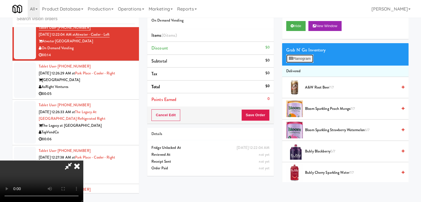
click at [302, 57] on button "Planogram" at bounding box center [299, 59] width 27 height 8
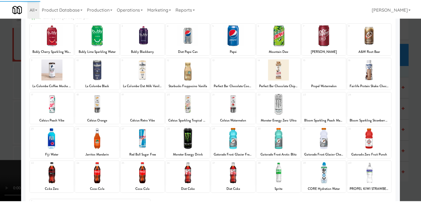
scroll to position [70, 0]
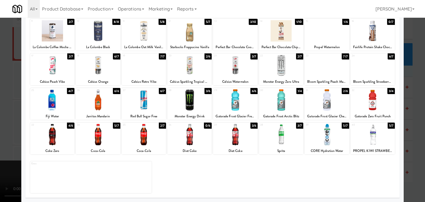
drag, startPoint x: 282, startPoint y: 101, endPoint x: 289, endPoint y: 120, distance: 20.1
click at [282, 102] on div at bounding box center [281, 99] width 44 height 21
click at [359, 136] on div at bounding box center [373, 134] width 44 height 21
click at [413, 137] on div at bounding box center [212, 101] width 425 height 202
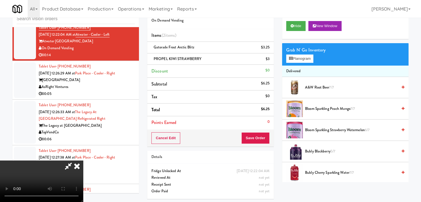
click at [83, 161] on video at bounding box center [41, 182] width 83 height 42
click at [266, 141] on button "Save Order" at bounding box center [255, 138] width 28 height 12
click at [259, 140] on button "Save Order" at bounding box center [255, 138] width 28 height 12
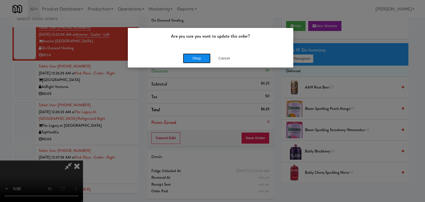
click at [200, 59] on button "Okay" at bounding box center [197, 58] width 28 height 10
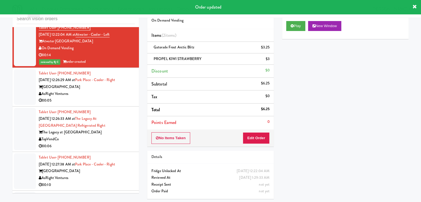
click at [110, 97] on div "AsRight Ventures" at bounding box center [87, 94] width 96 height 7
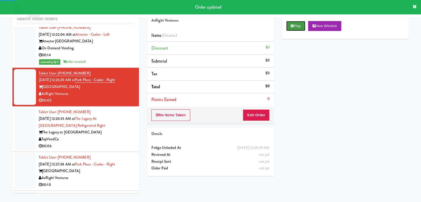
click at [299, 24] on button "Play" at bounding box center [295, 26] width 19 height 10
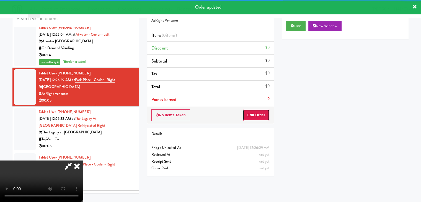
click at [250, 112] on button "Edit Order" at bounding box center [256, 115] width 27 height 12
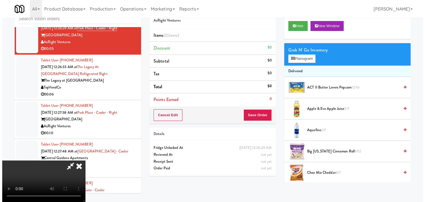
scroll to position [2327, 0]
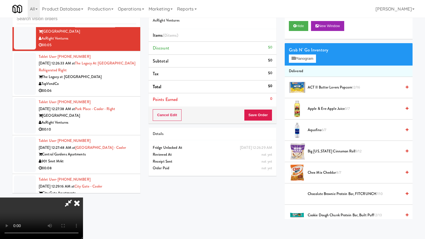
click at [83, 198] on video at bounding box center [41, 219] width 83 height 42
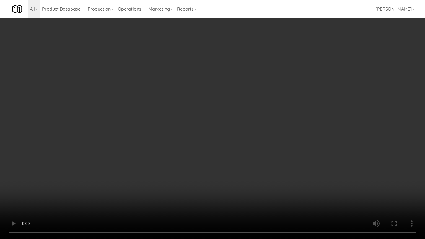
drag, startPoint x: 245, startPoint y: 175, endPoint x: 259, endPoint y: 125, distance: 52.3
click at [245, 173] on video at bounding box center [212, 119] width 425 height 239
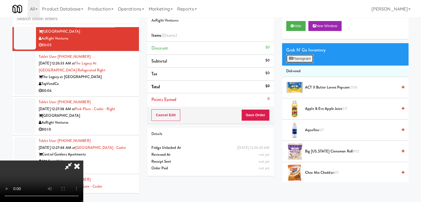
click at [310, 59] on button "Planogram" at bounding box center [299, 59] width 27 height 8
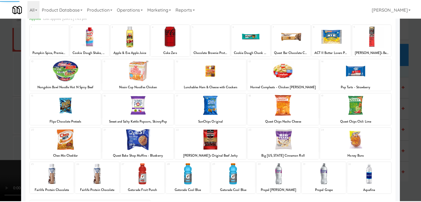
scroll to position [70, 0]
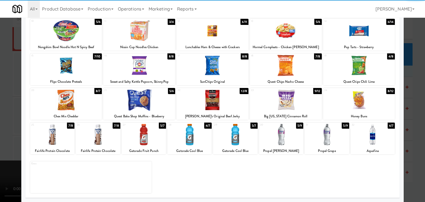
drag, startPoint x: 103, startPoint y: 137, endPoint x: 96, endPoint y: 136, distance: 7.5
click at [102, 136] on div at bounding box center [98, 134] width 44 height 21
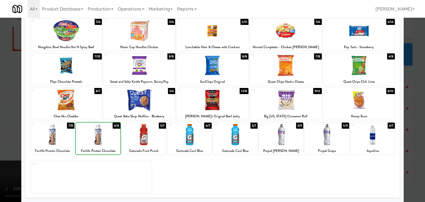
click at [3, 130] on div at bounding box center [212, 101] width 425 height 202
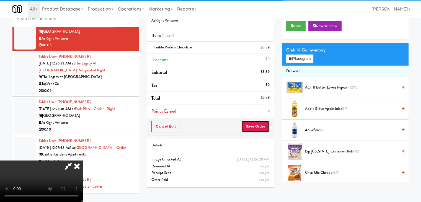
click at [262, 131] on button "Save Order" at bounding box center [255, 127] width 28 height 12
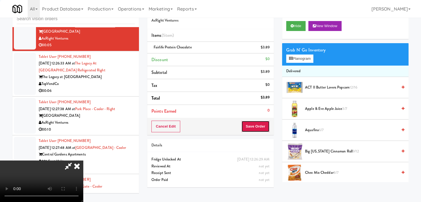
click at [262, 131] on button "Save Order" at bounding box center [255, 127] width 28 height 12
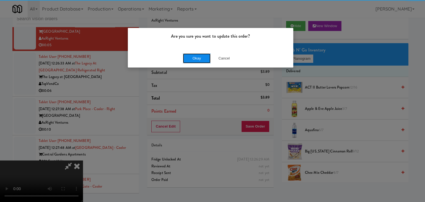
click at [190, 55] on button "Okay" at bounding box center [197, 58] width 28 height 10
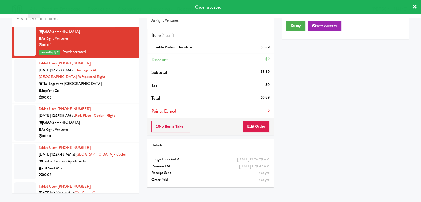
drag, startPoint x: 102, startPoint y: 88, endPoint x: 106, endPoint y: 88, distance: 4.2
click at [102, 87] on div "The Legacy at [GEOGRAPHIC_DATA]" at bounding box center [87, 84] width 96 height 7
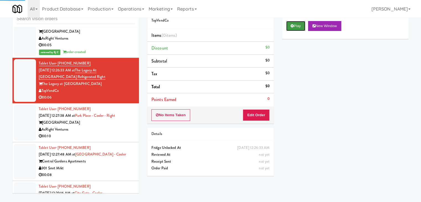
click at [300, 29] on button "Play" at bounding box center [295, 26] width 19 height 10
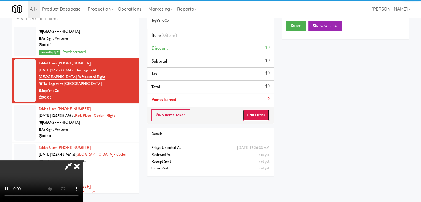
click at [255, 115] on button "Edit Order" at bounding box center [256, 115] width 27 height 12
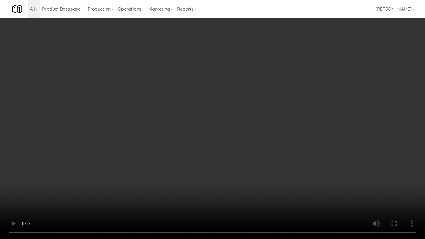
click at [264, 141] on video at bounding box center [212, 119] width 425 height 239
drag, startPoint x: 264, startPoint y: 141, endPoint x: 269, endPoint y: 105, distance: 36.1
click at [264, 139] on video at bounding box center [212, 119] width 425 height 239
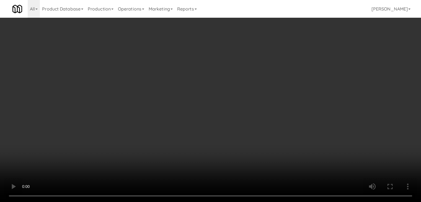
click at [308, 58] on button "Planogram" at bounding box center [299, 59] width 27 height 8
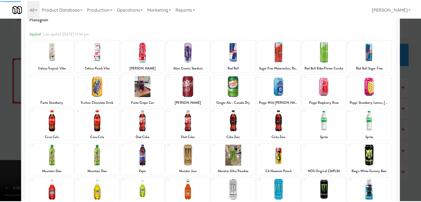
scroll to position [55, 0]
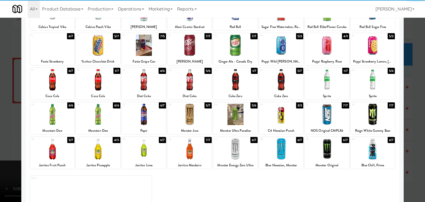
click at [339, 86] on div at bounding box center [327, 79] width 44 height 21
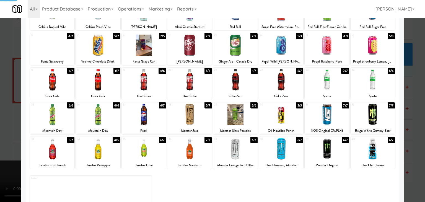
click at [409, 91] on div at bounding box center [212, 101] width 425 height 202
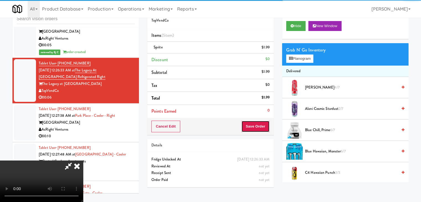
click at [258, 128] on button "Save Order" at bounding box center [255, 127] width 28 height 12
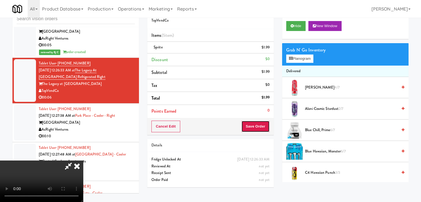
click at [258, 128] on button "Save Order" at bounding box center [255, 127] width 28 height 12
drag, startPoint x: 258, startPoint y: 127, endPoint x: 262, endPoint y: 126, distance: 4.0
click at [258, 127] on button "Save Order" at bounding box center [255, 127] width 28 height 12
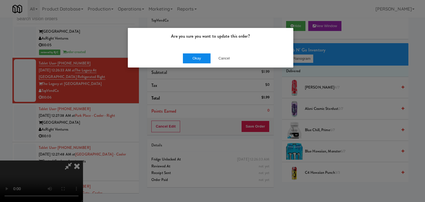
drag, startPoint x: 196, startPoint y: 51, endPoint x: 194, endPoint y: 56, distance: 6.2
click at [195, 51] on div "Okay Cancel" at bounding box center [211, 58] width 166 height 19
click at [194, 57] on button "Okay" at bounding box center [197, 58] width 28 height 10
click at [194, 57] on div "Okay Cancel" at bounding box center [211, 58] width 166 height 19
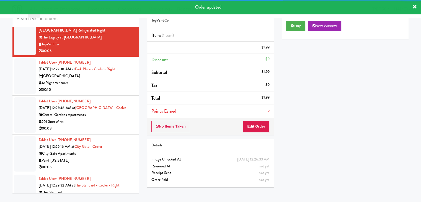
scroll to position [2382, 0]
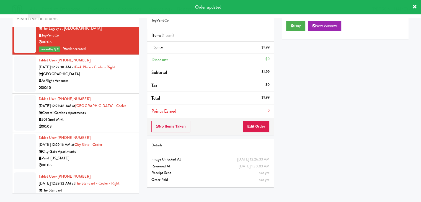
drag, startPoint x: 115, startPoint y: 89, endPoint x: 114, endPoint y: 93, distance: 4.0
click at [116, 89] on div "00:10" at bounding box center [87, 87] width 96 height 7
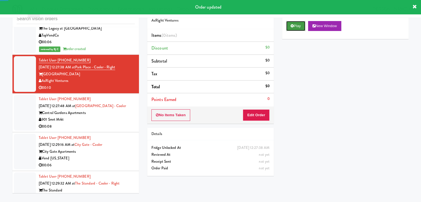
click at [294, 25] on button "Play" at bounding box center [295, 26] width 19 height 10
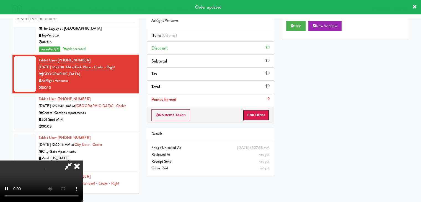
click at [257, 112] on button "Edit Order" at bounding box center [256, 115] width 27 height 12
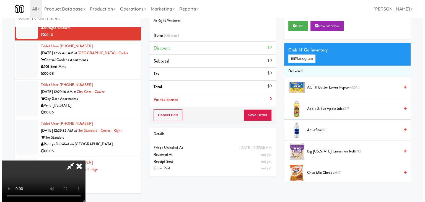
scroll to position [2438, 0]
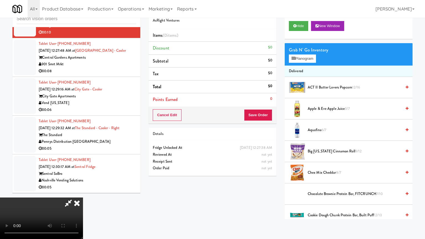
click at [83, 198] on video at bounding box center [41, 219] width 83 height 42
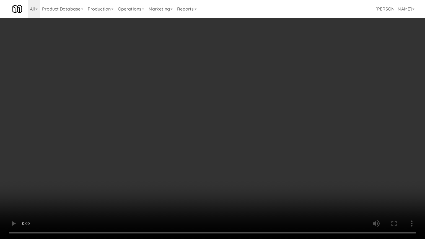
click at [260, 117] on video at bounding box center [212, 119] width 425 height 239
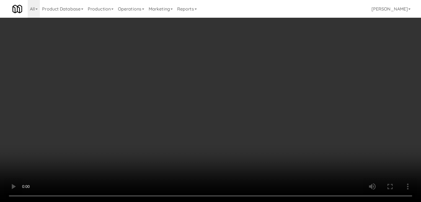
click at [303, 59] on button "Planogram" at bounding box center [299, 59] width 27 height 8
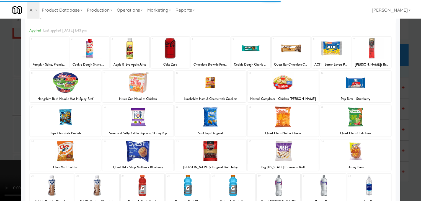
scroll to position [70, 0]
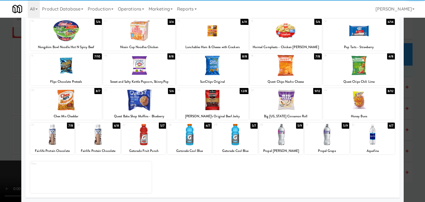
drag, startPoint x: 151, startPoint y: 136, endPoint x: 200, endPoint y: 141, distance: 50.0
click at [151, 136] on div at bounding box center [144, 134] width 44 height 21
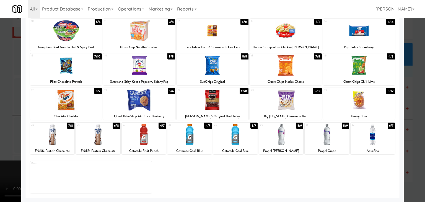
drag, startPoint x: 282, startPoint y: 134, endPoint x: 310, endPoint y: 136, distance: 27.8
click at [282, 134] on div at bounding box center [281, 134] width 44 height 21
click at [361, 138] on div at bounding box center [373, 134] width 44 height 21
click at [418, 139] on div at bounding box center [212, 101] width 425 height 202
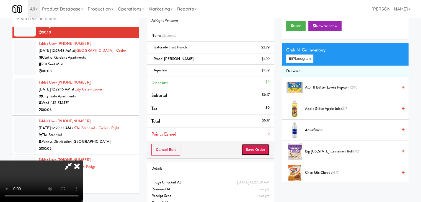
click at [263, 145] on button "Save Order" at bounding box center [255, 150] width 28 height 12
drag, startPoint x: 262, startPoint y: 146, endPoint x: 264, endPoint y: 149, distance: 3.2
click at [262, 146] on button "Save Order" at bounding box center [255, 150] width 28 height 12
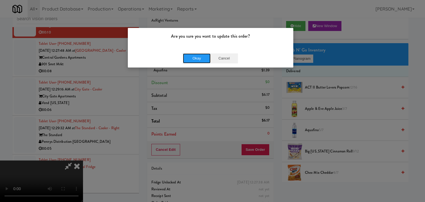
drag, startPoint x: 201, startPoint y: 62, endPoint x: 218, endPoint y: 56, distance: 18.0
click at [218, 56] on div "Okay Cancel" at bounding box center [210, 58] width 55 height 10
click at [218, 56] on button "Cancel" at bounding box center [224, 58] width 28 height 10
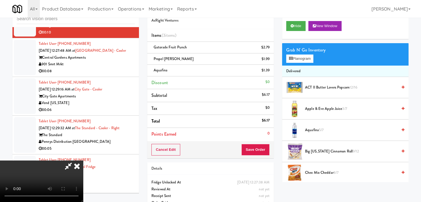
click at [83, 161] on video at bounding box center [41, 182] width 83 height 42
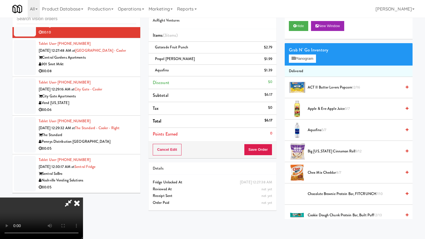
click at [83, 198] on video at bounding box center [41, 219] width 83 height 42
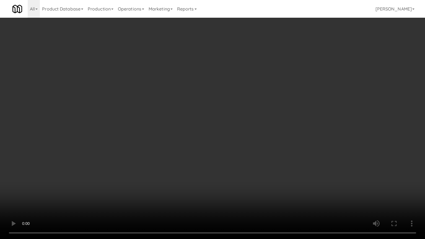
click at [225, 123] on video at bounding box center [212, 119] width 425 height 239
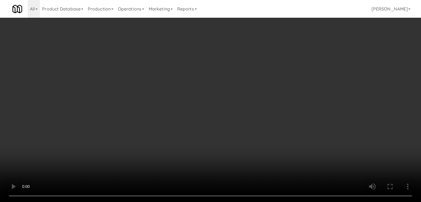
click at [258, 145] on button "Save Order" at bounding box center [255, 150] width 28 height 12
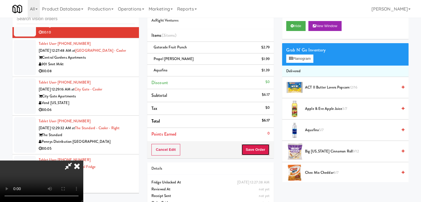
click at [258, 145] on button "Save Order" at bounding box center [255, 150] width 28 height 12
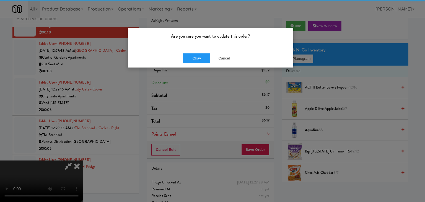
click at [195, 49] on div "Okay Cancel" at bounding box center [211, 58] width 166 height 19
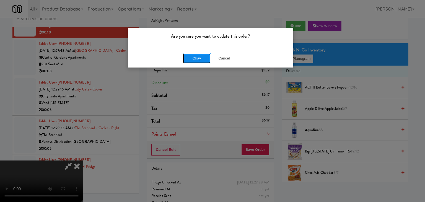
click at [193, 55] on button "Okay" at bounding box center [197, 58] width 28 height 10
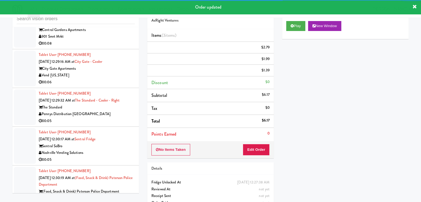
scroll to position [2472, 0]
click at [105, 47] on div "00:08" at bounding box center [87, 43] width 96 height 7
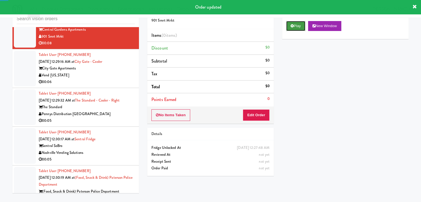
drag, startPoint x: 262, startPoint y: 29, endPoint x: 302, endPoint y: 22, distance: 40.7
click at [302, 22] on button "Play" at bounding box center [295, 26] width 19 height 10
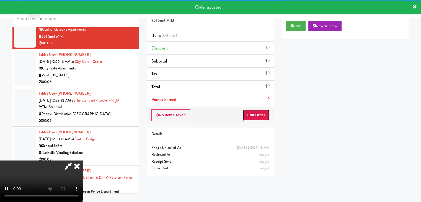
click at [252, 111] on button "Edit Order" at bounding box center [256, 115] width 27 height 12
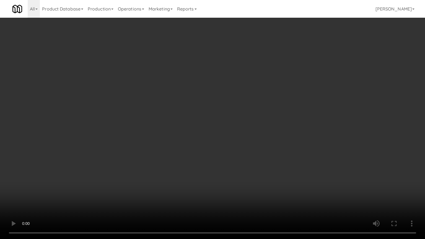
click at [234, 122] on video at bounding box center [212, 119] width 425 height 239
drag, startPoint x: 234, startPoint y: 123, endPoint x: 230, endPoint y: 127, distance: 4.9
click at [233, 125] on video at bounding box center [212, 119] width 425 height 239
click at [241, 105] on video at bounding box center [212, 119] width 425 height 239
click at [209, 104] on video at bounding box center [212, 119] width 425 height 239
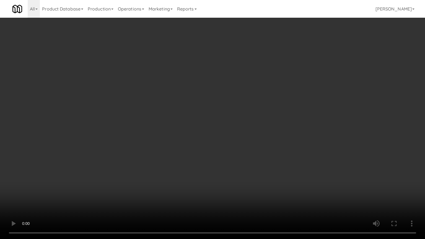
click at [212, 91] on video at bounding box center [212, 119] width 425 height 239
drag, startPoint x: 212, startPoint y: 91, endPoint x: 268, endPoint y: 49, distance: 70.0
click at [213, 90] on video at bounding box center [212, 119] width 425 height 239
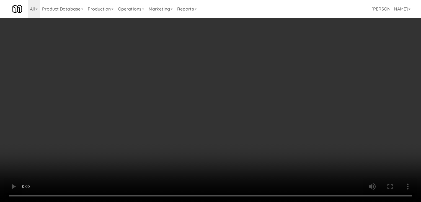
click at [298, 56] on button "Planogram" at bounding box center [299, 59] width 27 height 8
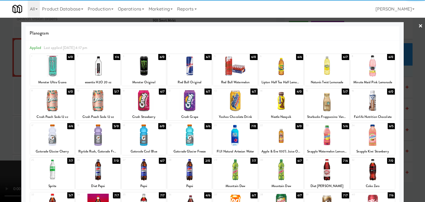
click at [104, 102] on div at bounding box center [98, 100] width 44 height 21
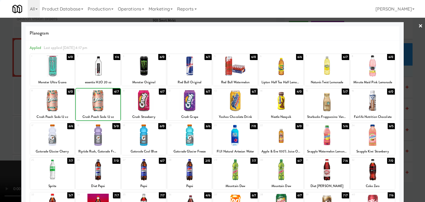
drag, startPoint x: 153, startPoint y: 101, endPoint x: 132, endPoint y: 102, distance: 21.1
click at [152, 100] on div at bounding box center [144, 100] width 44 height 21
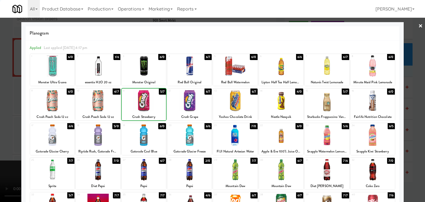
drag, startPoint x: 0, startPoint y: 112, endPoint x: 19, endPoint y: 112, distance: 18.6
click at [0, 112] on div at bounding box center [212, 101] width 425 height 202
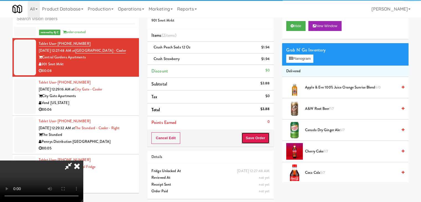
click at [261, 138] on button "Save Order" at bounding box center [255, 138] width 28 height 12
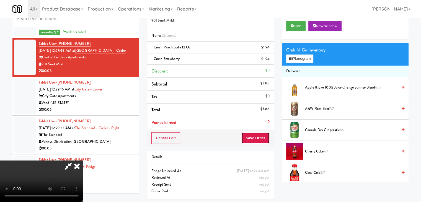
click at [261, 138] on button "Save Order" at bounding box center [255, 138] width 28 height 12
click at [261, 136] on button "Save Order" at bounding box center [255, 138] width 28 height 12
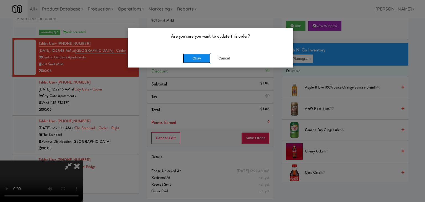
click at [190, 57] on button "Okay" at bounding box center [197, 58] width 28 height 10
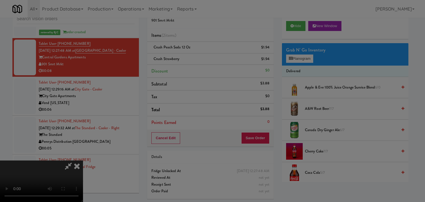
click at [190, 53] on button "Okay" at bounding box center [197, 48] width 28 height 10
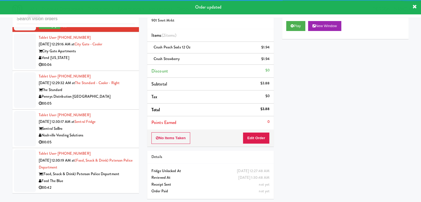
scroll to position [2500, 0]
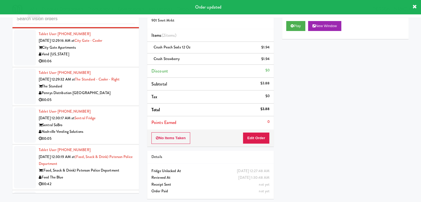
click at [119, 64] on div "00:06" at bounding box center [87, 61] width 96 height 7
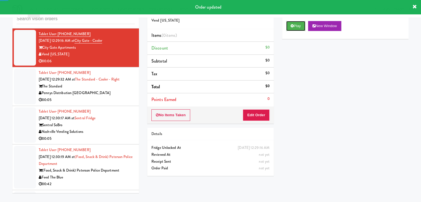
drag, startPoint x: 296, startPoint y: 23, endPoint x: 291, endPoint y: 34, distance: 11.9
click at [296, 23] on button "Play" at bounding box center [295, 26] width 19 height 10
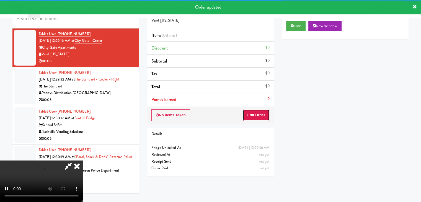
click at [254, 112] on button "Edit Order" at bounding box center [256, 115] width 27 height 12
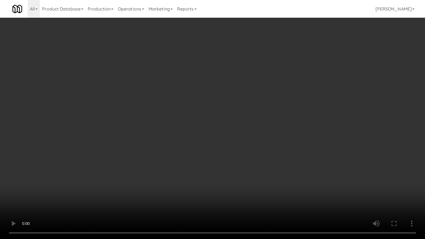
click at [286, 116] on video at bounding box center [212, 119] width 425 height 239
drag, startPoint x: 286, startPoint y: 116, endPoint x: 287, endPoint y: 112, distance: 4.7
click at [287, 112] on video at bounding box center [212, 119] width 425 height 239
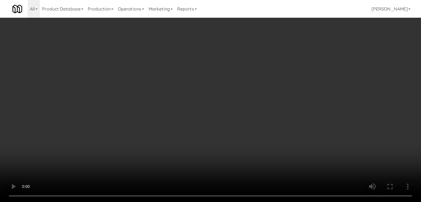
click at [309, 54] on div "Grab N' Go Inventory Planogram" at bounding box center [345, 54] width 127 height 22
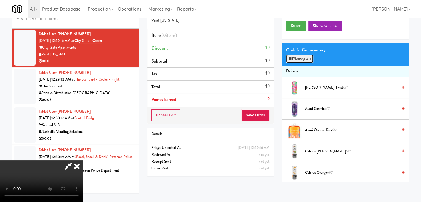
click at [308, 56] on button "Planogram" at bounding box center [299, 59] width 27 height 8
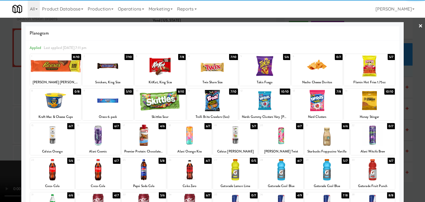
click at [370, 67] on div at bounding box center [369, 65] width 51 height 21
click at [271, 174] on div at bounding box center [281, 169] width 44 height 21
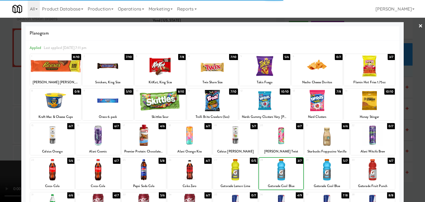
click at [11, 162] on div at bounding box center [212, 101] width 425 height 202
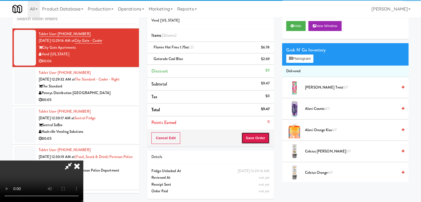
click at [257, 141] on button "Save Order" at bounding box center [255, 138] width 28 height 12
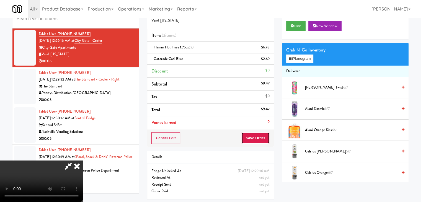
click at [257, 141] on button "Save Order" at bounding box center [255, 138] width 28 height 12
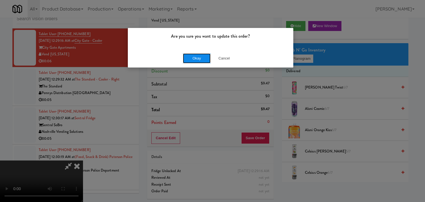
click at [196, 60] on button "Okay" at bounding box center [197, 58] width 28 height 10
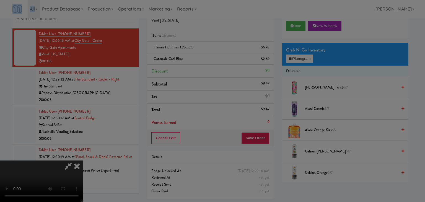
click at [196, 57] on div "Okay Cancel" at bounding box center [211, 48] width 166 height 19
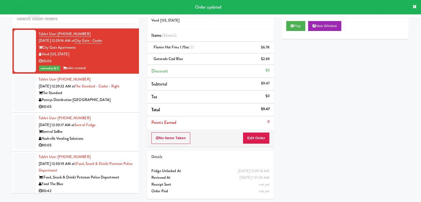
click at [114, 102] on div "Pennys Distribution [GEOGRAPHIC_DATA]" at bounding box center [87, 100] width 96 height 7
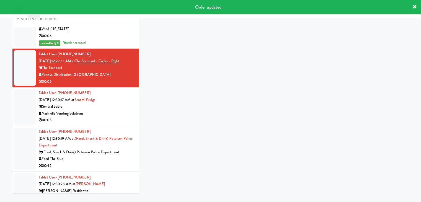
scroll to position [2583, 0]
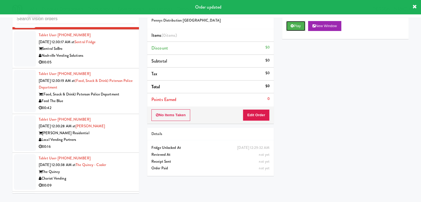
drag, startPoint x: 294, startPoint y: 25, endPoint x: 270, endPoint y: 81, distance: 61.1
click at [294, 25] on button "Play" at bounding box center [295, 26] width 19 height 10
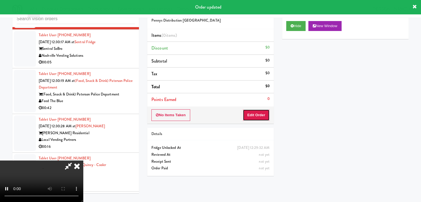
click at [252, 114] on button "Edit Order" at bounding box center [256, 115] width 27 height 12
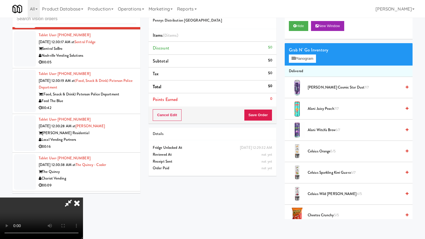
click at [83, 198] on video at bounding box center [41, 219] width 83 height 42
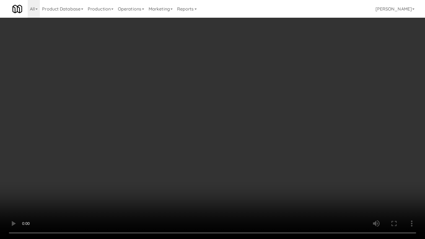
click at [261, 109] on video at bounding box center [212, 119] width 425 height 239
click at [267, 106] on video at bounding box center [212, 119] width 425 height 239
click at [268, 105] on video at bounding box center [212, 119] width 425 height 239
click at [265, 106] on video at bounding box center [212, 119] width 425 height 239
click at [264, 104] on video at bounding box center [212, 119] width 425 height 239
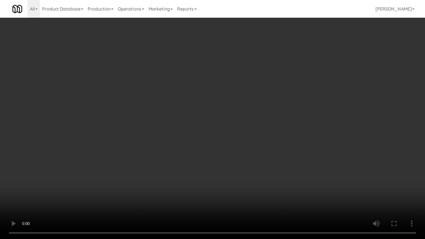
click at [267, 98] on video at bounding box center [212, 119] width 425 height 239
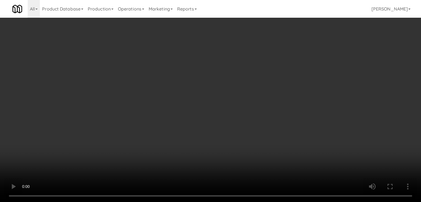
click at [305, 60] on button "Planogram" at bounding box center [299, 59] width 27 height 8
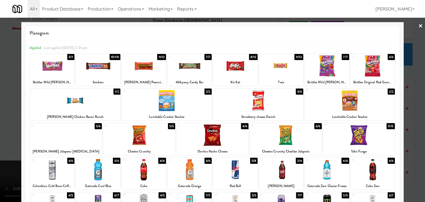
drag, startPoint x: 362, startPoint y: 70, endPoint x: 151, endPoint y: 80, distance: 211.2
click at [361, 70] on div at bounding box center [373, 65] width 44 height 21
click at [0, 90] on div at bounding box center [212, 101] width 425 height 202
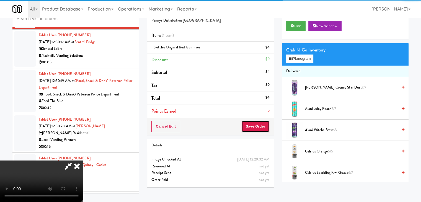
click at [254, 123] on button "Save Order" at bounding box center [255, 127] width 28 height 12
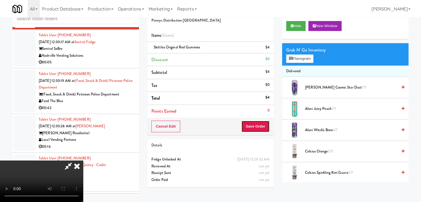
click at [257, 124] on button "Save Order" at bounding box center [255, 127] width 28 height 12
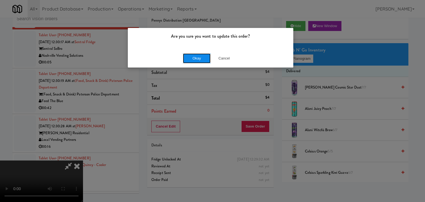
click at [197, 56] on button "Okay" at bounding box center [197, 58] width 28 height 10
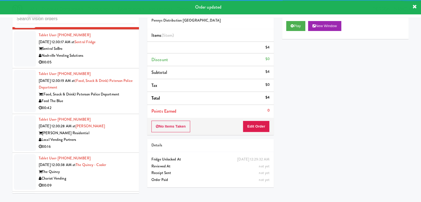
drag, startPoint x: 120, startPoint y: 62, endPoint x: 122, endPoint y: 64, distance: 3.3
click at [122, 59] on div "Nashville Vending Solutions" at bounding box center [87, 55] width 96 height 7
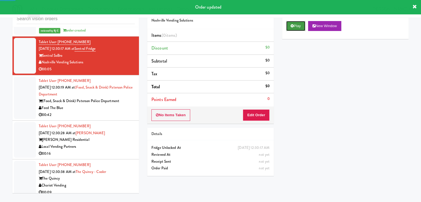
click at [295, 25] on button "Play" at bounding box center [295, 26] width 19 height 10
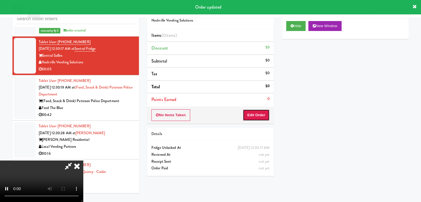
click at [258, 115] on button "Edit Order" at bounding box center [256, 115] width 27 height 12
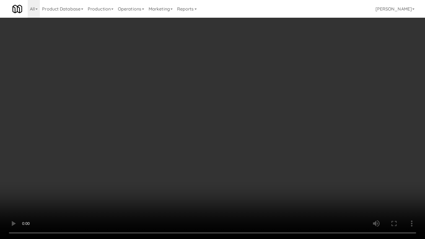
click at [266, 117] on video at bounding box center [212, 119] width 425 height 239
drag, startPoint x: 266, startPoint y: 117, endPoint x: 265, endPoint y: 92, distance: 24.4
click at [265, 117] on video at bounding box center [212, 119] width 425 height 239
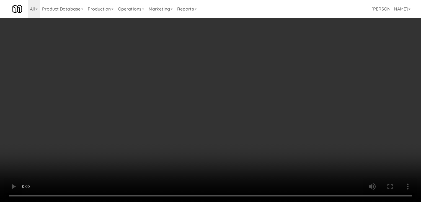
click at [300, 61] on button "Planogram" at bounding box center [299, 59] width 27 height 8
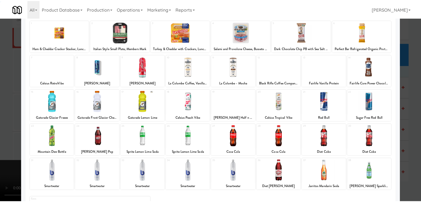
scroll to position [70, 0]
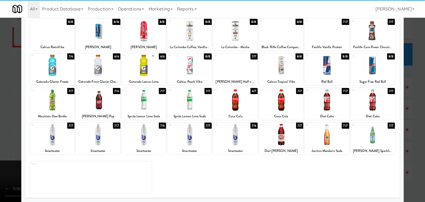
click at [284, 133] on div at bounding box center [281, 134] width 44 height 21
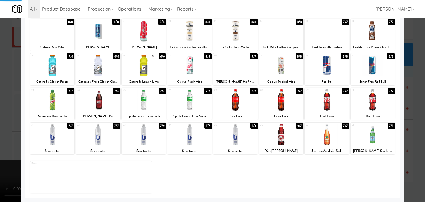
drag, startPoint x: 0, startPoint y: 128, endPoint x: 57, endPoint y: 128, distance: 56.8
click at [0, 128] on div at bounding box center [212, 101] width 425 height 202
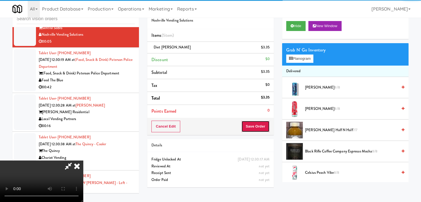
click at [257, 127] on button "Save Order" at bounding box center [255, 127] width 28 height 12
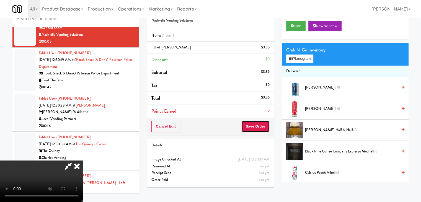
click at [257, 127] on button "Save Order" at bounding box center [255, 127] width 28 height 12
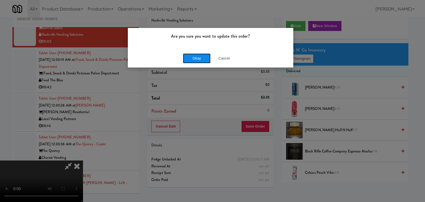
click at [194, 56] on button "Okay" at bounding box center [197, 58] width 28 height 10
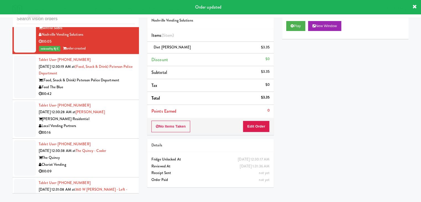
click at [121, 97] on div "00:42" at bounding box center [87, 94] width 96 height 7
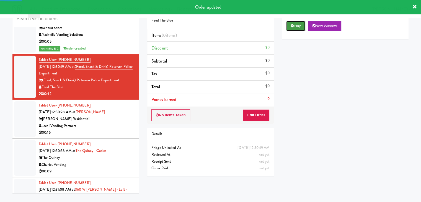
click at [291, 27] on icon at bounding box center [292, 26] width 3 height 4
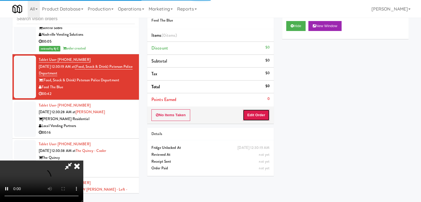
click at [251, 119] on button "Edit Order" at bounding box center [256, 115] width 27 height 12
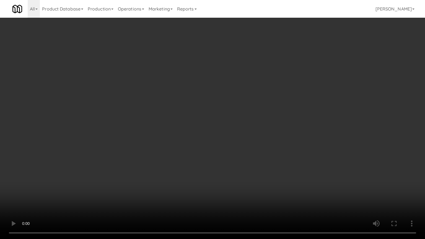
click at [280, 103] on video at bounding box center [212, 119] width 425 height 239
click at [286, 136] on video at bounding box center [212, 119] width 425 height 239
click at [281, 139] on video at bounding box center [212, 119] width 425 height 239
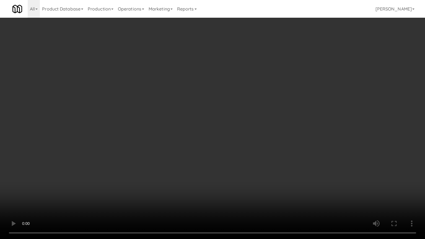
click at [281, 139] on video at bounding box center [212, 119] width 425 height 239
click at [281, 135] on video at bounding box center [212, 119] width 425 height 239
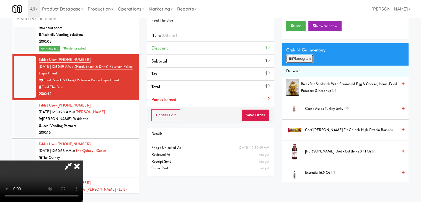
click at [303, 56] on button "Planogram" at bounding box center [299, 59] width 27 height 8
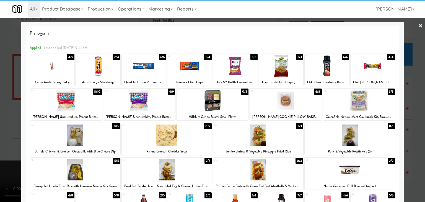
click at [55, 69] on div at bounding box center [52, 65] width 44 height 21
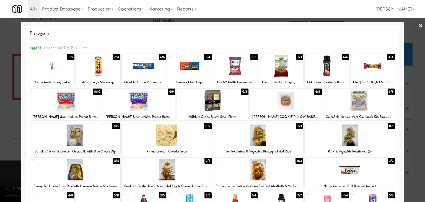
drag, startPoint x: 275, startPoint y: 107, endPoint x: 269, endPoint y: 109, distance: 6.5
click at [274, 107] on div at bounding box center [286, 100] width 72 height 21
drag, startPoint x: 0, startPoint y: 121, endPoint x: 133, endPoint y: 124, distance: 133.2
click at [3, 120] on div at bounding box center [212, 101] width 425 height 202
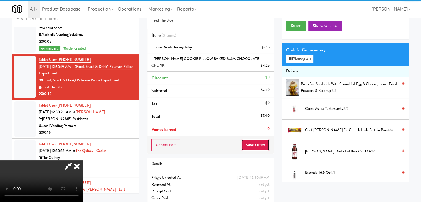
click at [260, 148] on button "Save Order" at bounding box center [255, 145] width 28 height 12
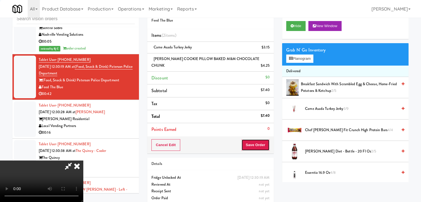
click at [260, 146] on button "Save Order" at bounding box center [255, 145] width 28 height 12
drag, startPoint x: 260, startPoint y: 146, endPoint x: 258, endPoint y: 141, distance: 5.1
click at [259, 143] on button "Save Order" at bounding box center [255, 145] width 28 height 12
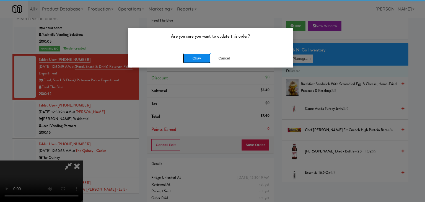
drag, startPoint x: 184, startPoint y: 55, endPoint x: 189, endPoint y: 56, distance: 4.9
click at [187, 56] on button "Okay" at bounding box center [197, 58] width 28 height 10
click at [189, 56] on body "Are you sure you want to update this order? Okay Cancel Okay Are you sure you w…" at bounding box center [212, 101] width 425 height 202
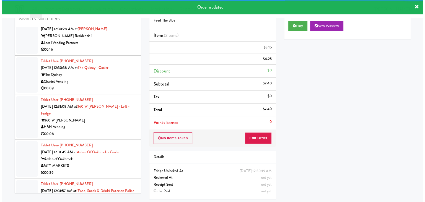
scroll to position [2701, 0]
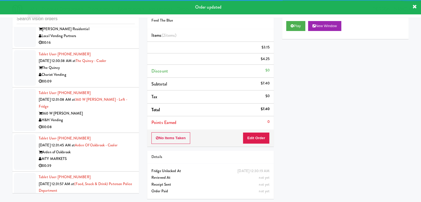
click at [127, 40] on div "Local Vending Partners" at bounding box center [87, 36] width 96 height 7
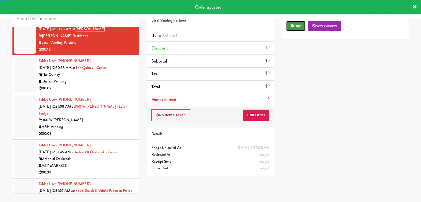
click at [294, 28] on button "Play" at bounding box center [295, 26] width 19 height 10
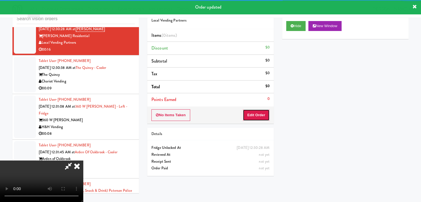
click at [260, 115] on button "Edit Order" at bounding box center [256, 115] width 27 height 12
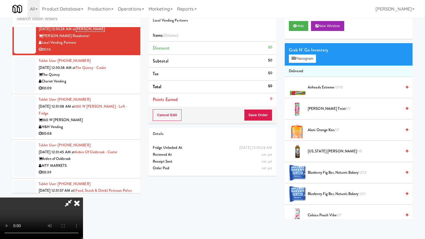
click at [83, 198] on video at bounding box center [41, 219] width 83 height 42
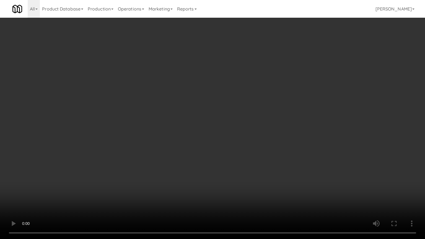
click at [256, 145] on video at bounding box center [212, 119] width 425 height 239
click at [257, 138] on video at bounding box center [212, 119] width 425 height 239
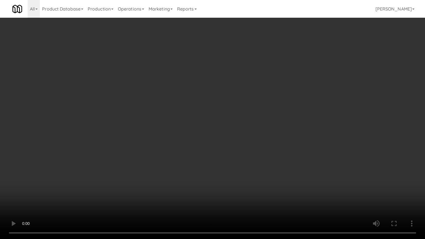
click at [259, 138] on video at bounding box center [212, 119] width 425 height 239
click at [259, 139] on video at bounding box center [212, 119] width 425 height 239
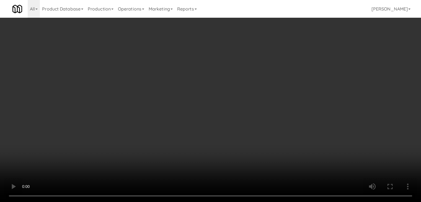
click at [300, 63] on div "Grab N' Go Inventory Planogram" at bounding box center [345, 54] width 127 height 22
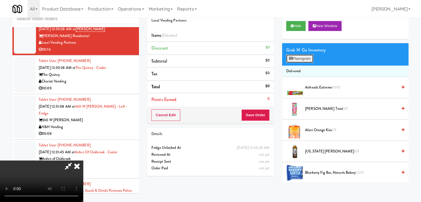
click at [302, 60] on button "Planogram" at bounding box center [299, 59] width 27 height 8
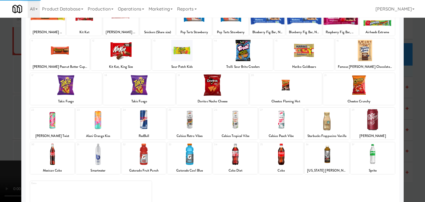
scroll to position [70, 0]
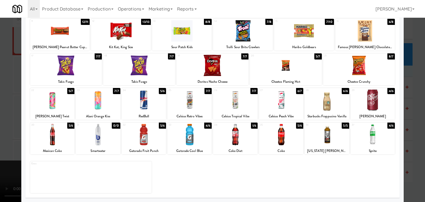
click at [283, 107] on div at bounding box center [281, 99] width 44 height 21
click at [202, 141] on div at bounding box center [190, 134] width 44 height 21
click at [9, 131] on div at bounding box center [212, 101] width 425 height 202
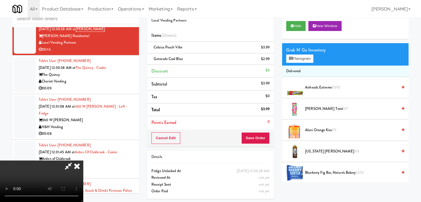
click at [83, 161] on video at bounding box center [41, 182] width 83 height 42
click at [298, 58] on button "Planogram" at bounding box center [299, 59] width 27 height 8
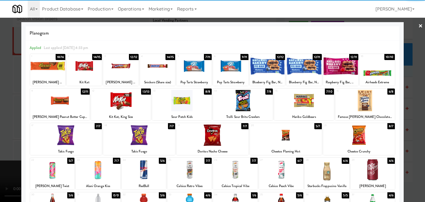
click at [169, 99] on div at bounding box center [182, 100] width 60 height 21
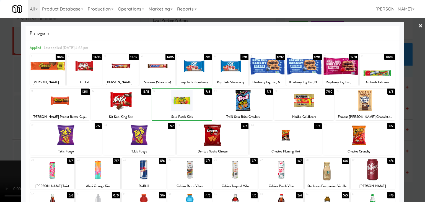
click at [169, 99] on div at bounding box center [182, 100] width 60 height 21
drag, startPoint x: 0, startPoint y: 105, endPoint x: 65, endPoint y: 108, distance: 65.4
click at [3, 104] on div at bounding box center [212, 101] width 425 height 202
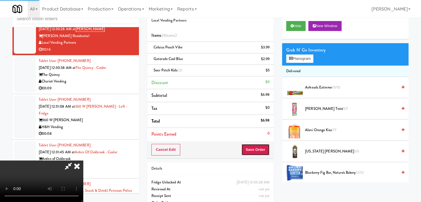
click at [264, 153] on button "Save Order" at bounding box center [255, 150] width 28 height 12
drag, startPoint x: 264, startPoint y: 153, endPoint x: 260, endPoint y: 144, distance: 9.9
click at [264, 153] on button "Save Order" at bounding box center [255, 150] width 28 height 12
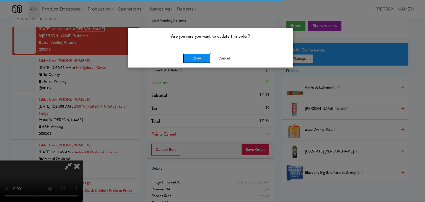
click at [202, 62] on button "Okay" at bounding box center [197, 58] width 28 height 10
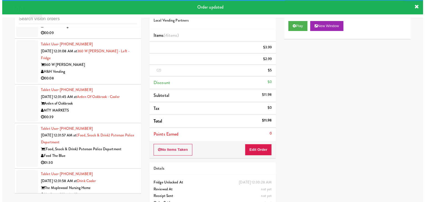
scroll to position [2763, 0]
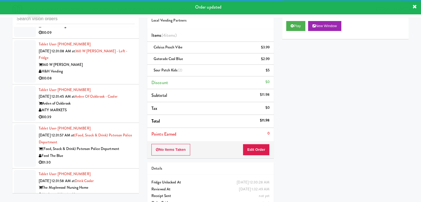
click at [118, 36] on div "00:09" at bounding box center [87, 32] width 96 height 7
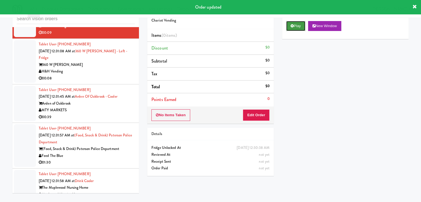
click at [305, 25] on button "Play" at bounding box center [295, 26] width 19 height 10
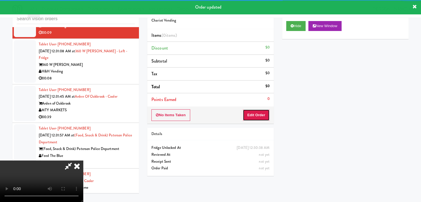
click at [259, 117] on button "Edit Order" at bounding box center [256, 115] width 27 height 12
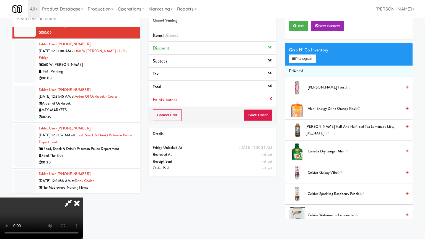
click at [83, 198] on video at bounding box center [41, 219] width 83 height 42
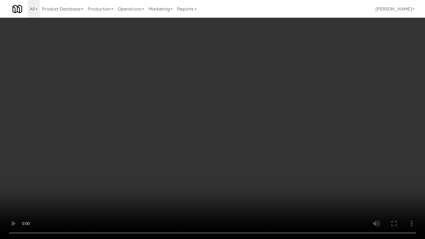
drag, startPoint x: 234, startPoint y: 135, endPoint x: 287, endPoint y: 83, distance: 74.2
click at [234, 135] on video at bounding box center [212, 119] width 425 height 239
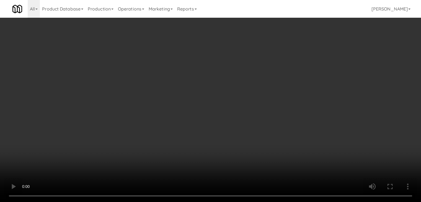
click at [211, 80] on video at bounding box center [210, 101] width 421 height 202
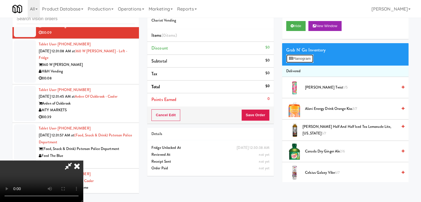
click at [296, 57] on button "Planogram" at bounding box center [299, 59] width 27 height 8
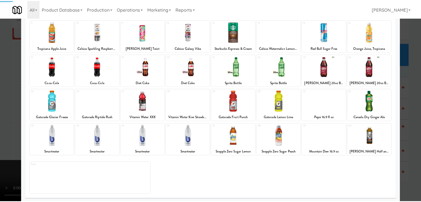
scroll to position [70, 0]
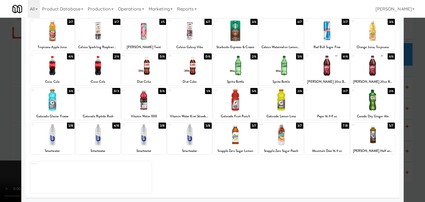
click at [321, 138] on div at bounding box center [327, 134] width 44 height 21
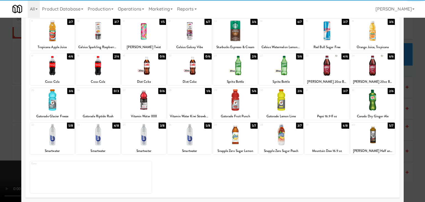
drag, startPoint x: 61, startPoint y: 102, endPoint x: 53, endPoint y: 102, distance: 8.3
click at [60, 102] on div at bounding box center [52, 99] width 44 height 21
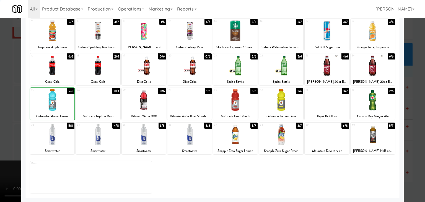
drag, startPoint x: 0, startPoint y: 103, endPoint x: 49, endPoint y: 108, distance: 49.3
click at [5, 100] on div at bounding box center [212, 101] width 425 height 202
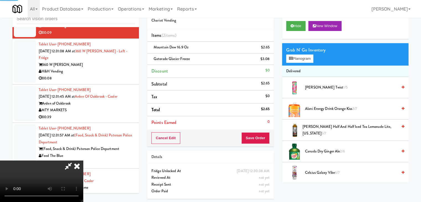
scroll to position [18, 0]
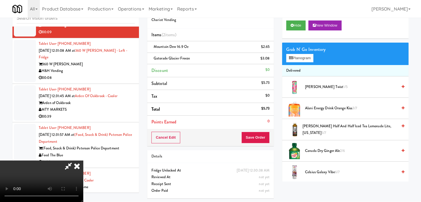
click at [83, 198] on video at bounding box center [41, 182] width 83 height 42
click at [83, 161] on video at bounding box center [41, 182] width 83 height 42
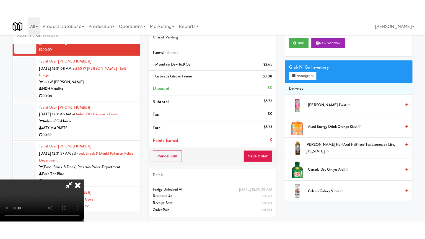
scroll to position [18, 0]
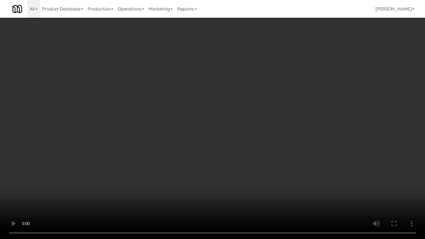
click at [265, 143] on video at bounding box center [212, 119] width 425 height 239
click at [268, 146] on video at bounding box center [212, 119] width 425 height 239
click at [268, 144] on video at bounding box center [212, 119] width 425 height 239
click at [268, 142] on video at bounding box center [212, 119] width 425 height 239
click at [254, 120] on video at bounding box center [212, 119] width 425 height 239
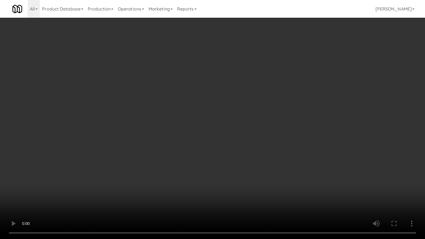
drag, startPoint x: 254, startPoint y: 120, endPoint x: 254, endPoint y: 123, distance: 3.4
click at [254, 120] on video at bounding box center [212, 119] width 425 height 239
click at [254, 121] on video at bounding box center [212, 119] width 425 height 239
click at [255, 121] on video at bounding box center [212, 119] width 425 height 239
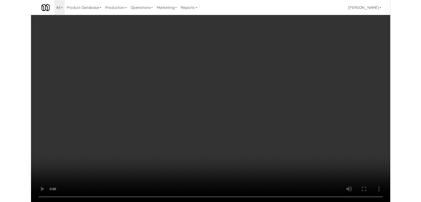
scroll to position [18, 0]
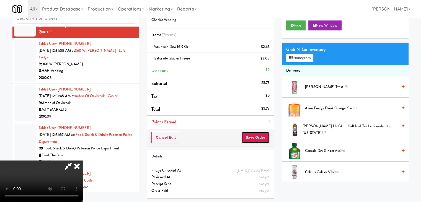
click at [264, 136] on button "Save Order" at bounding box center [255, 138] width 28 height 12
click at [259, 128] on div "Order # 6792938 Chariot Vending Items (2 items ) Mountain Dew 16.9 oz $2.65 Gat…" at bounding box center [210, 74] width 127 height 145
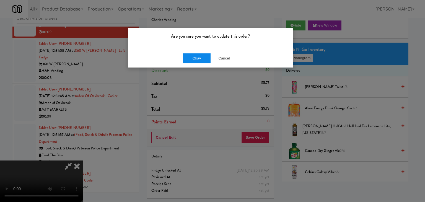
drag, startPoint x: 201, startPoint y: 54, endPoint x: 201, endPoint y: 59, distance: 4.7
click at [201, 58] on div "Okay Cancel" at bounding box center [211, 58] width 166 height 19
click at [201, 59] on button "Okay" at bounding box center [197, 58] width 28 height 10
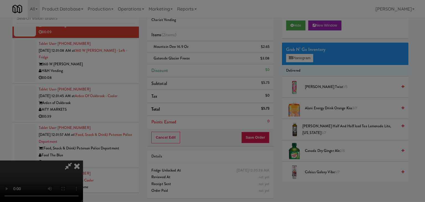
click at [201, 57] on div "Okay Cancel" at bounding box center [211, 48] width 166 height 19
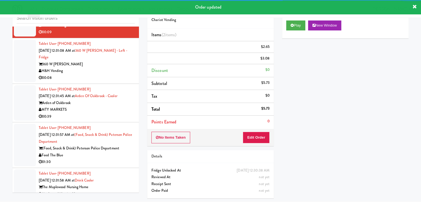
click at [102, 76] on div "00:08" at bounding box center [87, 77] width 96 height 7
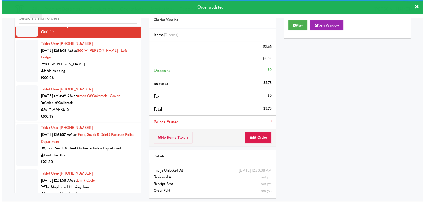
scroll to position [18, 0]
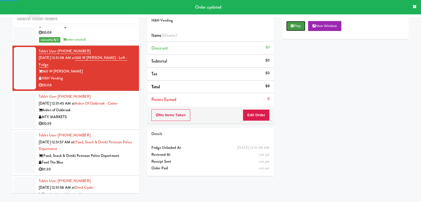
click at [290, 26] on button "Play" at bounding box center [295, 26] width 19 height 10
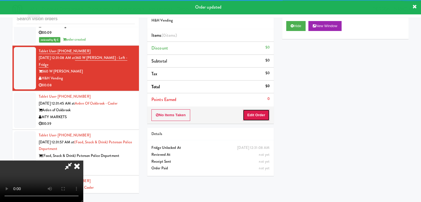
click at [255, 114] on button "Edit Order" at bounding box center [256, 115] width 27 height 12
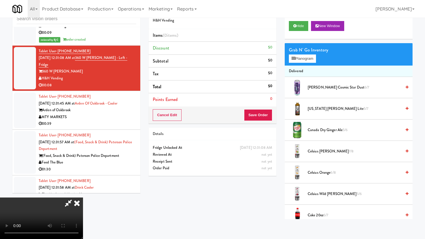
click at [83, 198] on video at bounding box center [41, 219] width 83 height 42
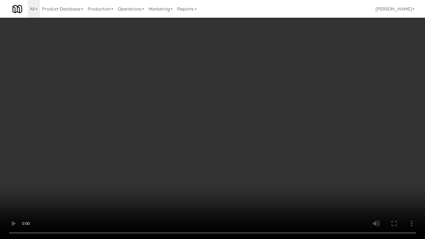
click at [249, 146] on video at bounding box center [212, 119] width 425 height 239
click at [254, 139] on video at bounding box center [212, 119] width 425 height 239
drag, startPoint x: 254, startPoint y: 139, endPoint x: 302, endPoint y: 97, distance: 62.8
click at [257, 138] on video at bounding box center [212, 119] width 425 height 239
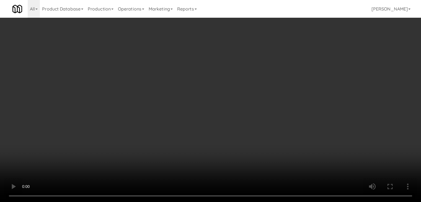
click at [305, 49] on div "Grab N' Go Inventory" at bounding box center [345, 50] width 118 height 8
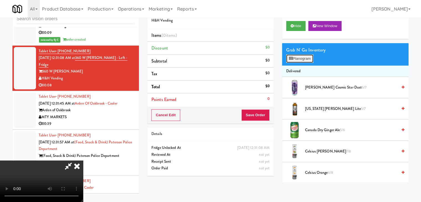
click at [303, 60] on button "Planogram" at bounding box center [299, 59] width 27 height 8
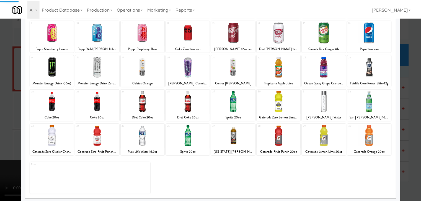
scroll to position [70, 0]
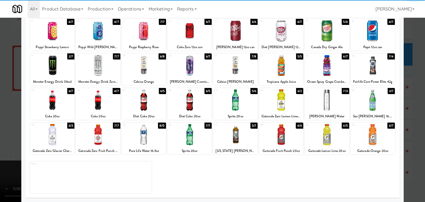
click at [378, 68] on div at bounding box center [373, 65] width 44 height 21
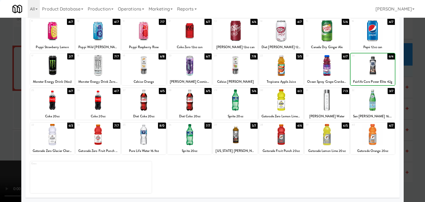
click at [420, 83] on div at bounding box center [212, 101] width 425 height 202
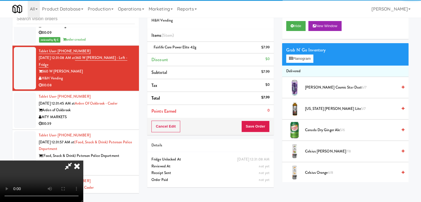
drag, startPoint x: 217, startPoint y: 135, endPoint x: 237, endPoint y: 141, distance: 20.4
click at [83, 161] on video at bounding box center [41, 182] width 83 height 42
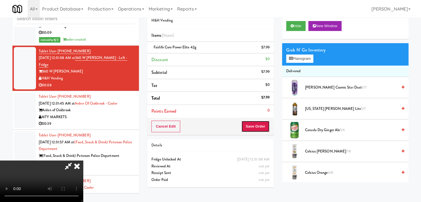
click at [263, 129] on button "Save Order" at bounding box center [255, 127] width 28 height 12
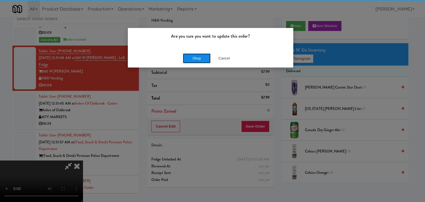
click at [195, 59] on button "Okay" at bounding box center [197, 58] width 28 height 10
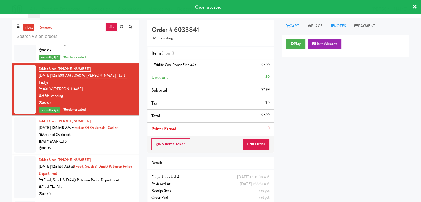
click at [334, 27] on icon at bounding box center [332, 26] width 3 height 4
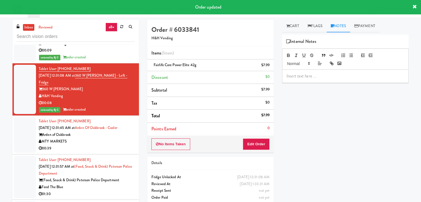
click at [308, 77] on p at bounding box center [346, 76] width 118 height 6
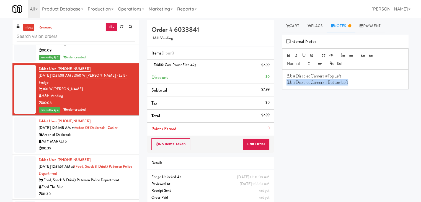
drag, startPoint x: 352, startPoint y: 82, endPoint x: 199, endPoint y: 91, distance: 153.4
click at [202, 91] on div "Order # 6033841 H&H Vending Items (1 item ) Fairlife Core Power Elite 42g $7.99…" at bounding box center [278, 114] width 270 height 189
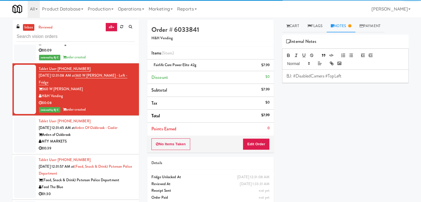
click at [94, 145] on div "00:39" at bounding box center [87, 148] width 96 height 7
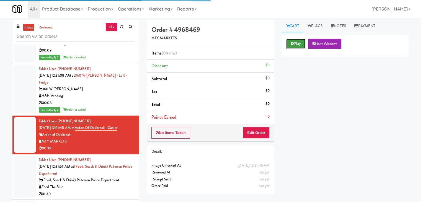
click at [293, 44] on button "Play" at bounding box center [295, 44] width 19 height 10
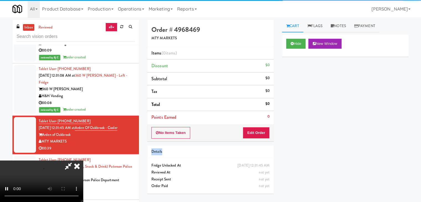
drag, startPoint x: 254, startPoint y: 142, endPoint x: 254, endPoint y: 139, distance: 3.1
click at [254, 140] on div "Order # 4968469 MTY MARKETS Items (0 items ) Discount $0 Subtotal $0 Tax $0 Tot…" at bounding box center [210, 109] width 135 height 178
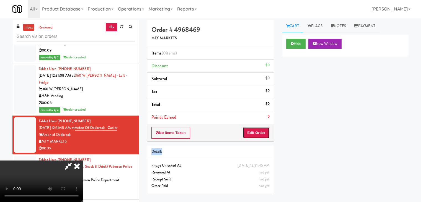
click at [253, 135] on button "Edit Order" at bounding box center [256, 133] width 27 height 12
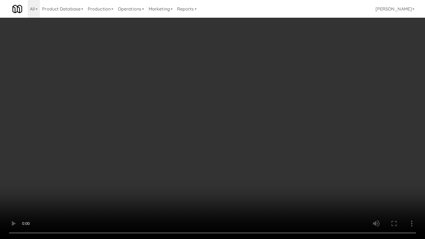
click at [261, 134] on video at bounding box center [212, 119] width 425 height 239
drag, startPoint x: 261, startPoint y: 134, endPoint x: 291, endPoint y: 80, distance: 61.8
click at [261, 134] on video at bounding box center [212, 119] width 425 height 239
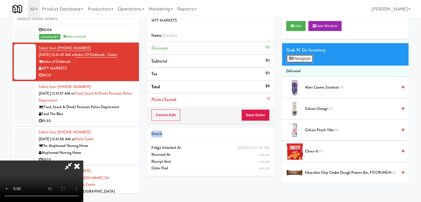
click at [307, 59] on button "Planogram" at bounding box center [299, 59] width 27 height 8
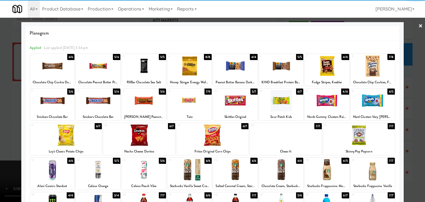
click at [102, 101] on div at bounding box center [98, 100] width 44 height 21
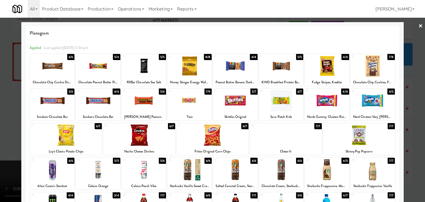
click at [376, 100] on div at bounding box center [373, 100] width 44 height 21
click at [406, 114] on div at bounding box center [212, 101] width 425 height 202
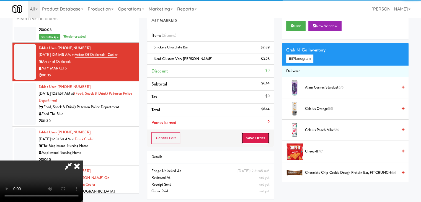
click at [263, 142] on button "Save Order" at bounding box center [255, 138] width 28 height 12
click at [263, 141] on button "Save Order" at bounding box center [255, 138] width 28 height 12
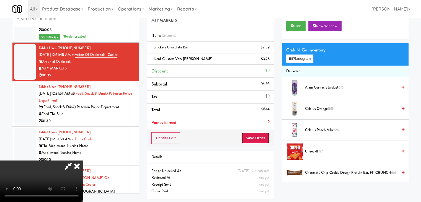
click at [263, 141] on button "Save Order" at bounding box center [255, 138] width 28 height 12
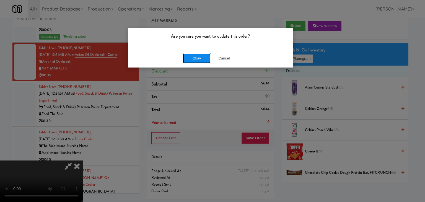
click at [207, 59] on button "Okay" at bounding box center [197, 58] width 28 height 10
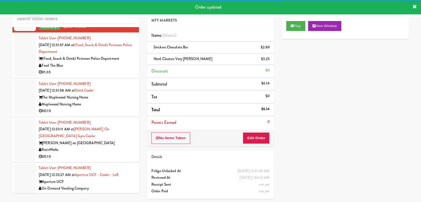
scroll to position [2880, 0]
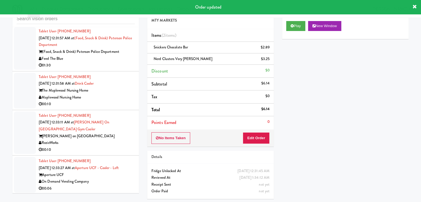
click at [118, 66] on div "01:30" at bounding box center [87, 65] width 96 height 7
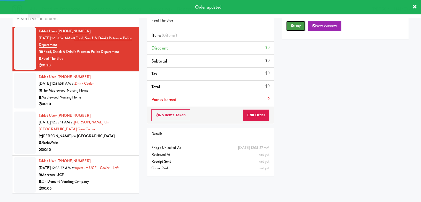
click at [290, 29] on button "Play" at bounding box center [295, 26] width 19 height 10
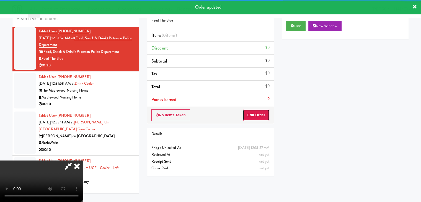
click at [266, 110] on button "Edit Order" at bounding box center [256, 115] width 27 height 12
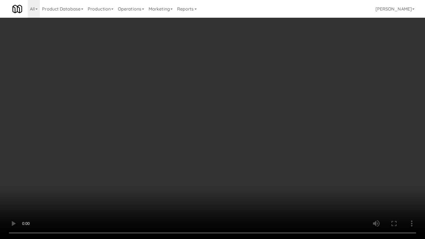
click at [251, 132] on video at bounding box center [212, 119] width 425 height 239
click at [251, 131] on video at bounding box center [212, 119] width 425 height 239
click at [249, 132] on video at bounding box center [212, 119] width 425 height 239
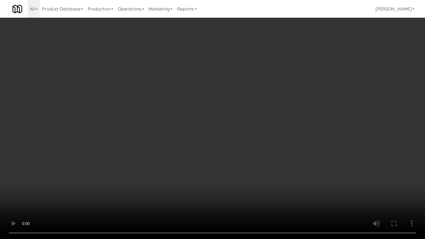
click at [247, 185] on video at bounding box center [212, 119] width 425 height 239
click at [244, 163] on video at bounding box center [212, 119] width 425 height 239
click at [248, 159] on video at bounding box center [212, 119] width 425 height 239
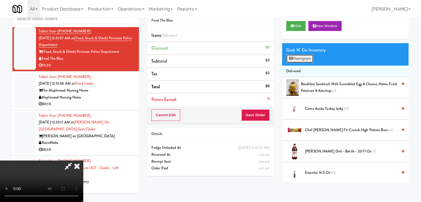
click at [308, 59] on button "Planogram" at bounding box center [299, 59] width 27 height 8
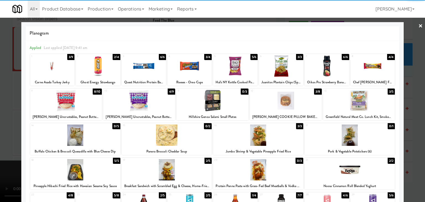
click at [46, 66] on div at bounding box center [52, 65] width 44 height 21
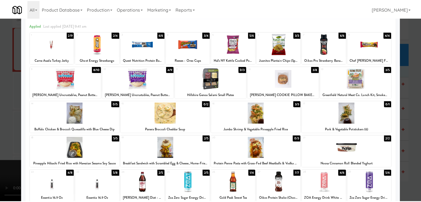
scroll to position [70, 0]
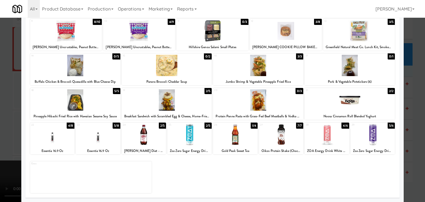
click at [179, 104] on div at bounding box center [167, 99] width 90 height 21
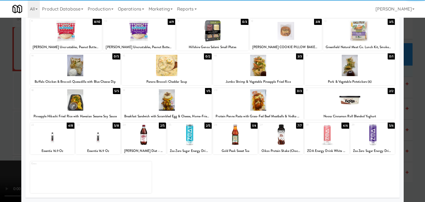
click at [375, 140] on div at bounding box center [373, 134] width 44 height 21
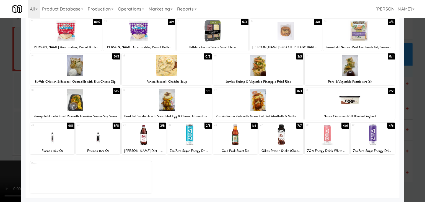
drag, startPoint x: 415, startPoint y: 143, endPoint x: 337, endPoint y: 143, distance: 78.4
click at [415, 143] on div at bounding box center [212, 101] width 425 height 202
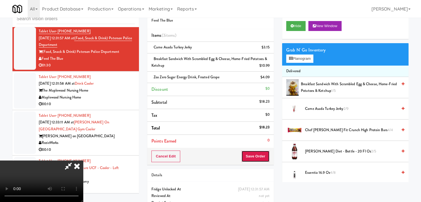
click at [261, 151] on button "Save Order" at bounding box center [255, 157] width 28 height 12
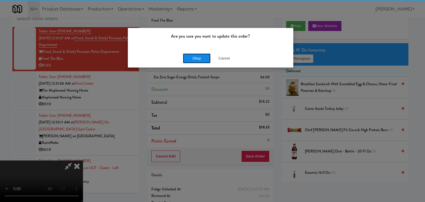
click at [189, 56] on button "Okay" at bounding box center [197, 58] width 28 height 10
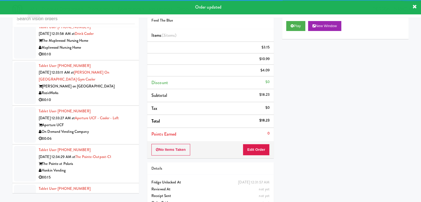
scroll to position [2943, 0]
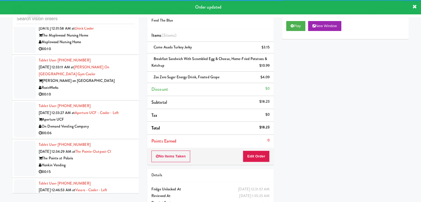
click at [115, 48] on div "00:10" at bounding box center [87, 49] width 96 height 7
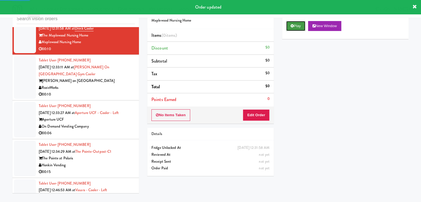
click at [297, 29] on button "Play" at bounding box center [295, 26] width 19 height 10
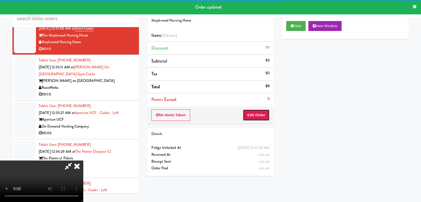
click at [253, 112] on button "Edit Order" at bounding box center [256, 115] width 27 height 12
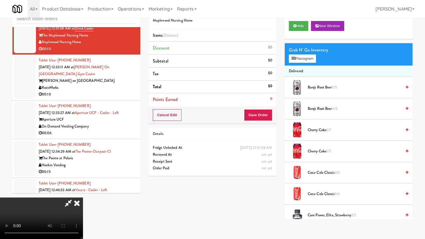
click at [83, 198] on video at bounding box center [41, 219] width 83 height 42
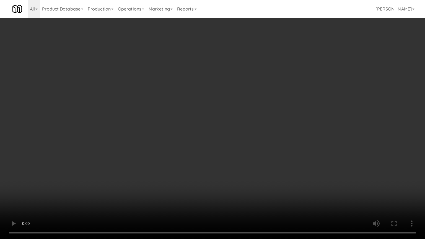
click at [191, 202] on video at bounding box center [212, 119] width 425 height 239
click at [282, 119] on video at bounding box center [212, 119] width 425 height 239
click at [289, 115] on video at bounding box center [212, 119] width 425 height 239
click at [289, 116] on video at bounding box center [212, 119] width 425 height 239
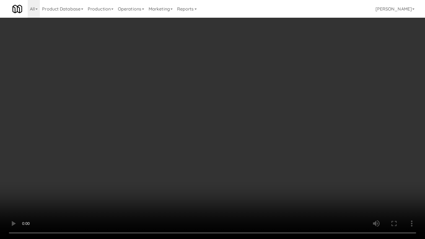
click at [289, 116] on video at bounding box center [212, 119] width 425 height 239
click at [296, 116] on video at bounding box center [212, 119] width 425 height 239
click at [290, 112] on video at bounding box center [212, 119] width 425 height 239
click at [288, 111] on video at bounding box center [212, 119] width 425 height 239
click at [287, 109] on video at bounding box center [212, 119] width 425 height 239
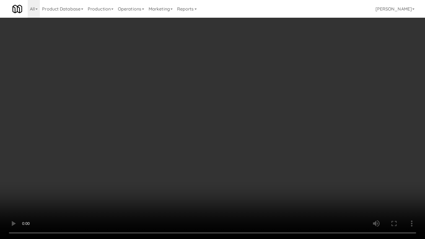
click at [287, 109] on video at bounding box center [212, 119] width 425 height 239
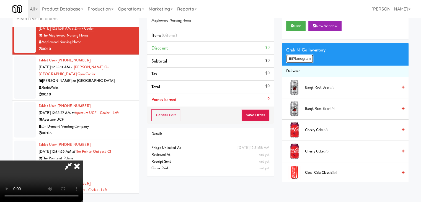
click at [308, 56] on button "Planogram" at bounding box center [299, 59] width 27 height 8
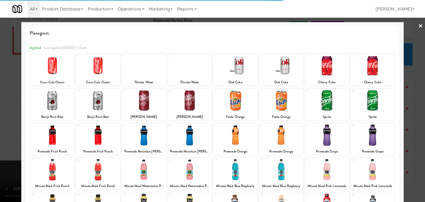
click at [326, 100] on div at bounding box center [327, 100] width 44 height 21
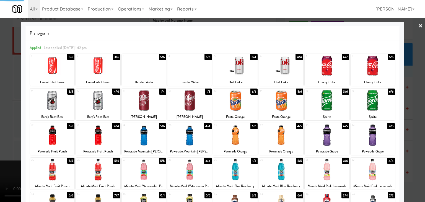
drag, startPoint x: 332, startPoint y: 164, endPoint x: 335, endPoint y: 163, distance: 3.4
click at [332, 165] on div at bounding box center [327, 169] width 44 height 21
click at [409, 148] on div at bounding box center [212, 101] width 425 height 202
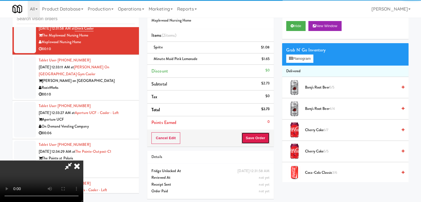
click at [263, 140] on button "Save Order" at bounding box center [255, 138] width 28 height 12
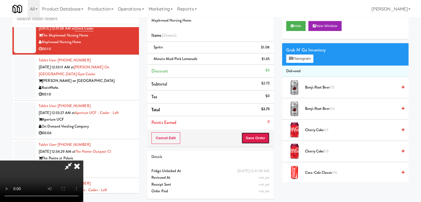
click at [263, 139] on button "Save Order" at bounding box center [255, 138] width 28 height 12
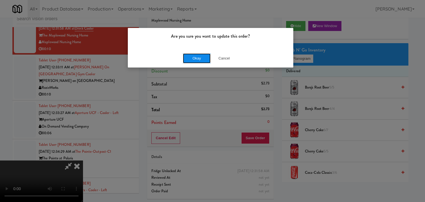
click at [189, 60] on button "Okay" at bounding box center [197, 58] width 28 height 10
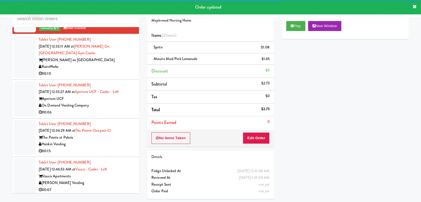
scroll to position [2977, 0]
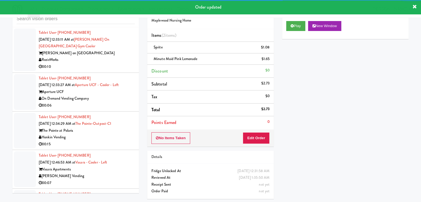
click at [110, 63] on div "00:10" at bounding box center [87, 66] width 96 height 7
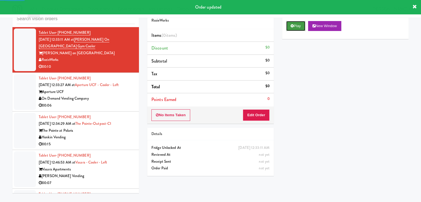
click at [296, 21] on button "Play" at bounding box center [295, 26] width 19 height 10
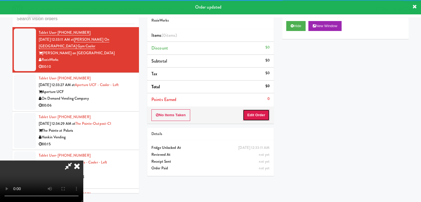
click at [260, 116] on button "Edit Order" at bounding box center [256, 115] width 27 height 12
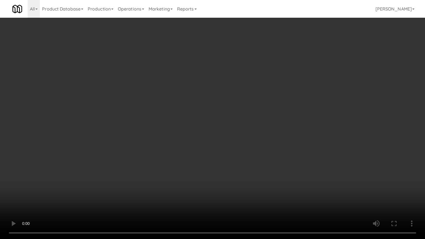
click at [252, 146] on video at bounding box center [212, 119] width 425 height 239
click at [255, 146] on video at bounding box center [212, 119] width 425 height 239
click at [258, 147] on video at bounding box center [212, 119] width 425 height 239
click at [255, 148] on video at bounding box center [212, 119] width 425 height 239
click at [255, 145] on video at bounding box center [212, 119] width 425 height 239
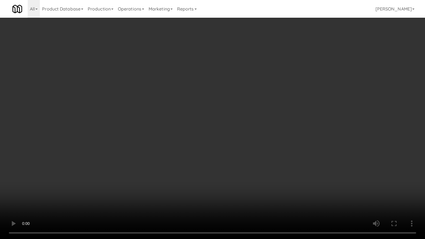
drag, startPoint x: 257, startPoint y: 144, endPoint x: 259, endPoint y: 114, distance: 30.0
click at [257, 142] on video at bounding box center [212, 119] width 425 height 239
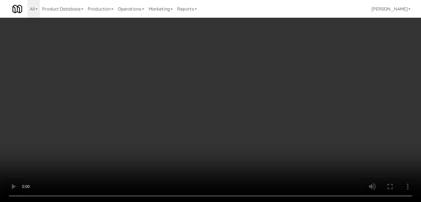
click at [305, 52] on div "Grab N' Go Inventory" at bounding box center [345, 50] width 118 height 8
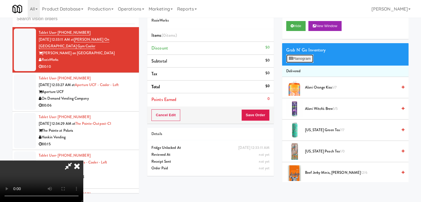
click at [305, 55] on button "Planogram" at bounding box center [299, 59] width 27 height 8
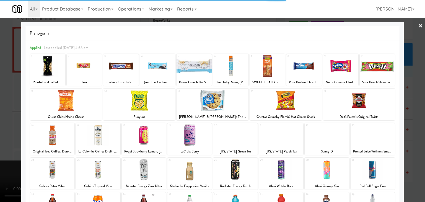
click at [199, 68] on div at bounding box center [194, 65] width 35 height 21
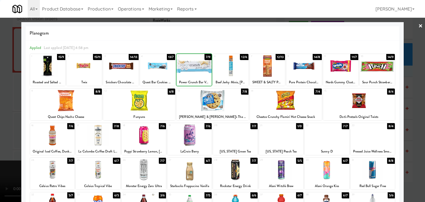
click at [199, 68] on div at bounding box center [194, 65] width 35 height 21
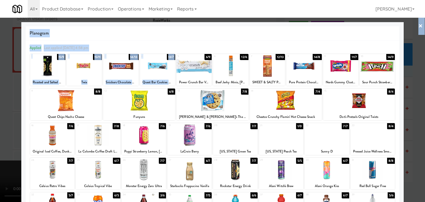
drag, startPoint x: 0, startPoint y: 103, endPoint x: 178, endPoint y: 67, distance: 181.4
click at [178, 67] on div "× Planogram Applied Last applied [DATE] 4:58 pm 1 15/9 Roasted and Salted Pista…" at bounding box center [212, 101] width 425 height 202
click at [184, 66] on div at bounding box center [194, 65] width 35 height 21
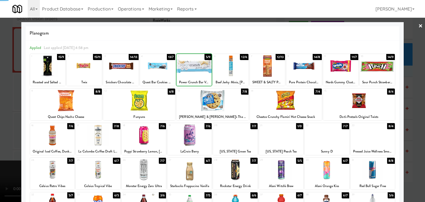
click at [0, 98] on div at bounding box center [212, 101] width 425 height 202
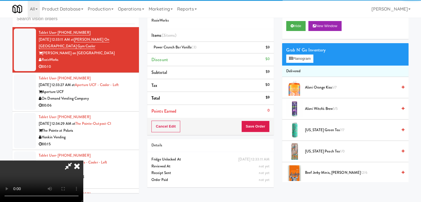
click at [83, 161] on video at bounding box center [41, 182] width 83 height 42
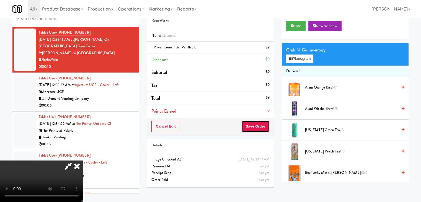
click at [264, 124] on button "Save Order" at bounding box center [255, 127] width 28 height 12
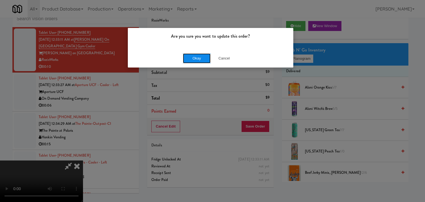
click at [203, 57] on button "Okay" at bounding box center [197, 58] width 28 height 10
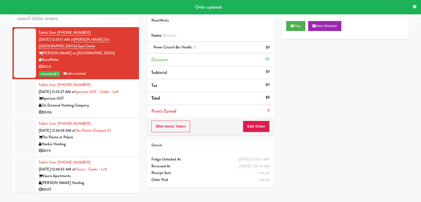
drag, startPoint x: 117, startPoint y: 106, endPoint x: 117, endPoint y: 109, distance: 3.4
click at [117, 106] on div "Tablet User · (715) 523-1918 [DATE] 12:33:27 AM at Aperture UCF - Cooler - Left…" at bounding box center [87, 99] width 96 height 34
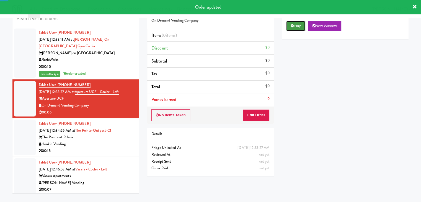
click at [290, 25] on button "Play" at bounding box center [295, 26] width 19 height 10
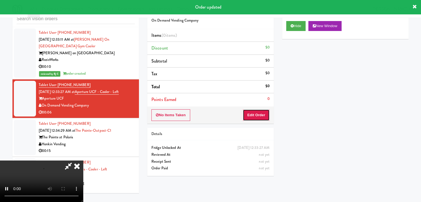
click at [261, 114] on button "Edit Order" at bounding box center [256, 115] width 27 height 12
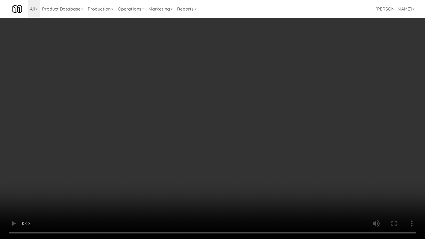
drag, startPoint x: 244, startPoint y: 132, endPoint x: 249, endPoint y: 130, distance: 4.7
click at [247, 131] on video at bounding box center [212, 119] width 425 height 239
click at [237, 138] on video at bounding box center [212, 119] width 425 height 239
click at [262, 116] on video at bounding box center [212, 119] width 425 height 239
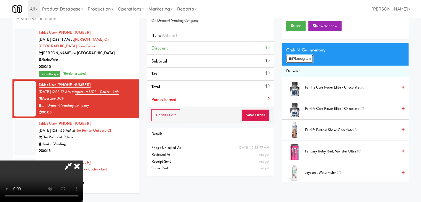
click at [292, 58] on icon at bounding box center [291, 59] width 4 height 4
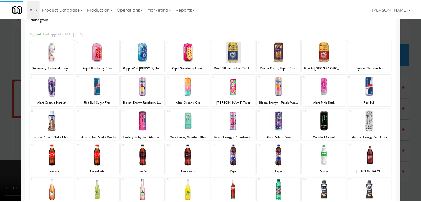
scroll to position [55, 0]
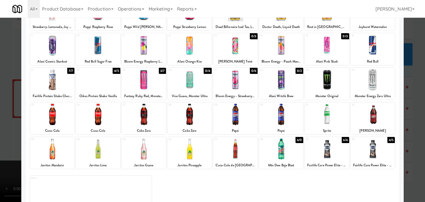
click at [112, 86] on div at bounding box center [98, 79] width 44 height 21
drag, startPoint x: 0, startPoint y: 104, endPoint x: 99, endPoint y: 115, distance: 99.5
click at [2, 104] on div at bounding box center [212, 101] width 425 height 202
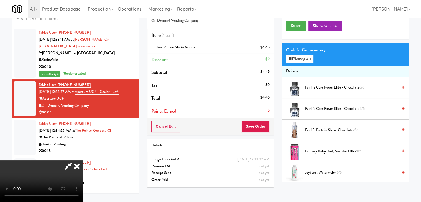
click at [83, 161] on video at bounding box center [41, 182] width 83 height 42
click at [264, 129] on button "Save Order" at bounding box center [255, 127] width 28 height 12
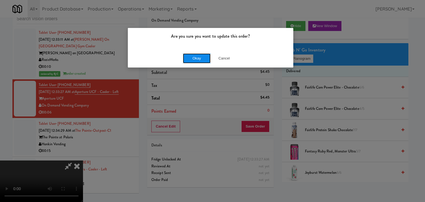
click at [197, 57] on button "Okay" at bounding box center [197, 58] width 28 height 10
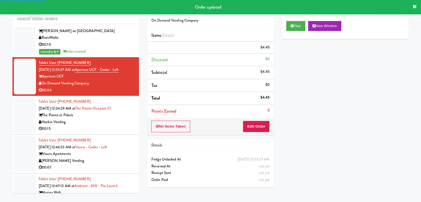
scroll to position [3032, 0]
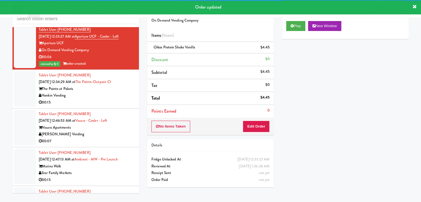
click at [112, 99] on div "00:15" at bounding box center [87, 102] width 96 height 7
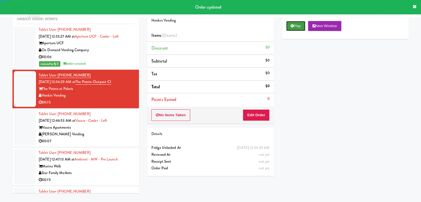
click at [292, 25] on icon at bounding box center [292, 26] width 3 height 4
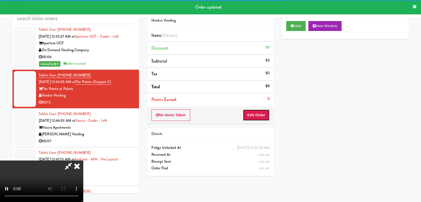
click at [259, 112] on button "Edit Order" at bounding box center [256, 115] width 27 height 12
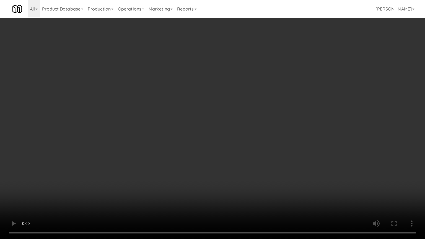
click at [281, 130] on video at bounding box center [212, 119] width 425 height 239
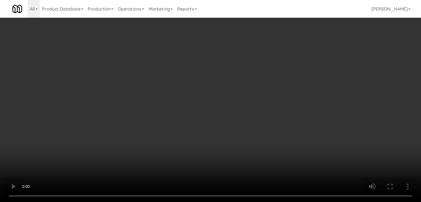
click at [307, 62] on div "Grab N' Go Inventory Planogram" at bounding box center [345, 54] width 127 height 22
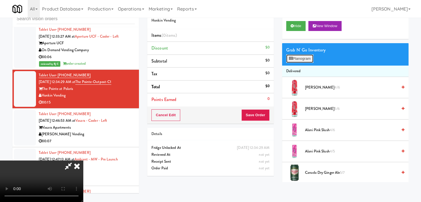
click at [308, 58] on button "Planogram" at bounding box center [299, 59] width 27 height 8
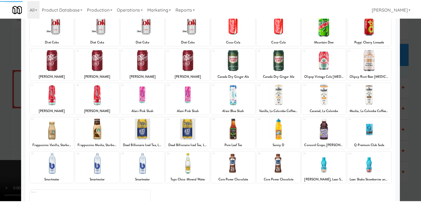
scroll to position [55, 0]
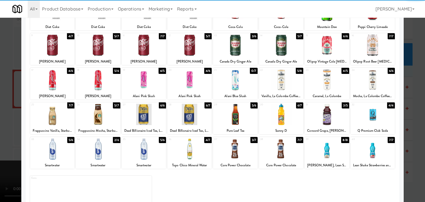
click at [60, 117] on div at bounding box center [52, 114] width 44 height 21
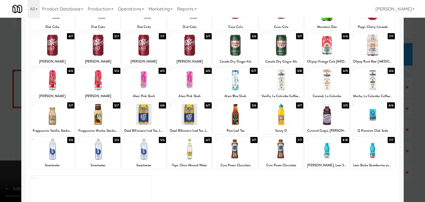
click at [185, 141] on div "36" at bounding box center [179, 139] width 21 height 5
click at [0, 140] on div at bounding box center [212, 101] width 425 height 202
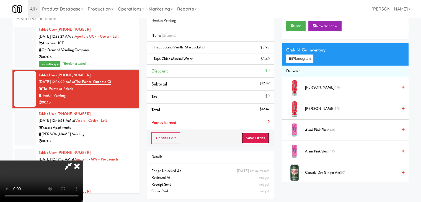
click at [260, 141] on button "Save Order" at bounding box center [255, 138] width 28 height 12
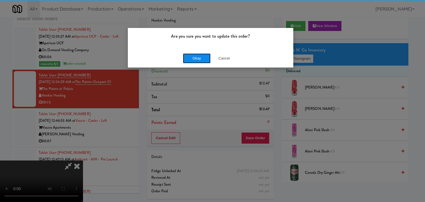
click at [201, 58] on button "Okay" at bounding box center [197, 58] width 28 height 10
click at [201, 58] on div "Okay Cancel" at bounding box center [211, 58] width 166 height 19
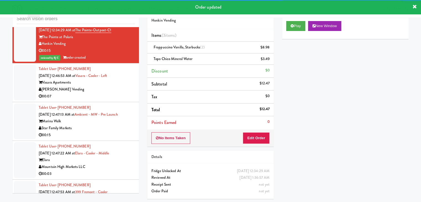
scroll to position [3088, 0]
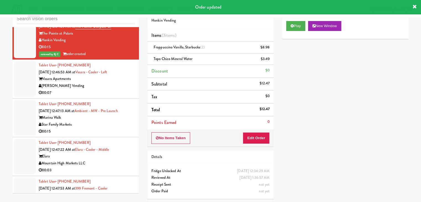
click at [119, 91] on div "00:07" at bounding box center [87, 92] width 96 height 7
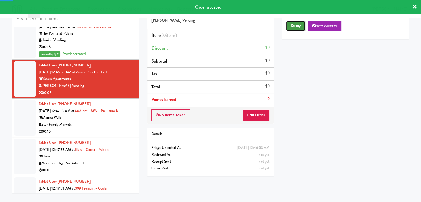
click at [300, 24] on button "Play" at bounding box center [295, 26] width 19 height 10
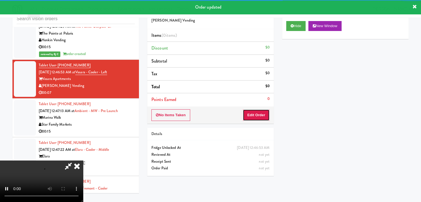
click at [254, 114] on button "Edit Order" at bounding box center [256, 115] width 27 height 12
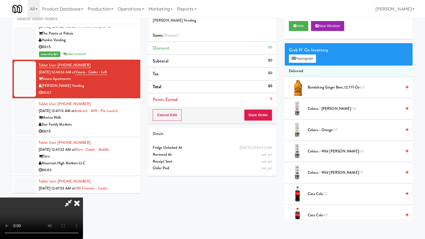
click at [83, 198] on video at bounding box center [41, 219] width 83 height 42
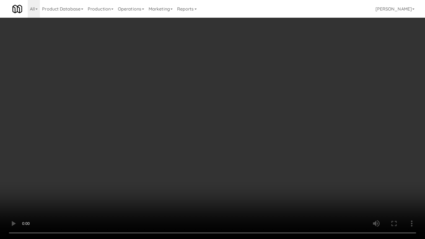
click at [255, 142] on video at bounding box center [212, 119] width 425 height 239
click at [255, 138] on video at bounding box center [212, 119] width 425 height 239
click at [255, 136] on video at bounding box center [212, 119] width 425 height 239
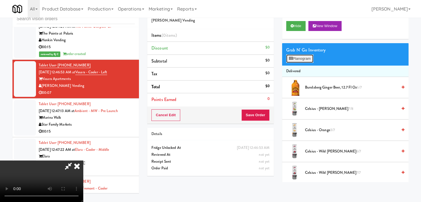
click at [308, 58] on button "Planogram" at bounding box center [299, 59] width 27 height 8
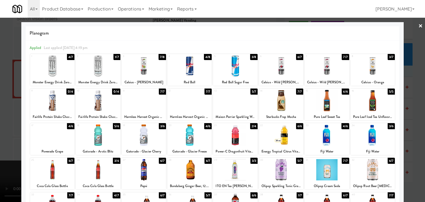
click at [158, 104] on div at bounding box center [144, 100] width 44 height 21
click at [0, 105] on div at bounding box center [212, 101] width 425 height 202
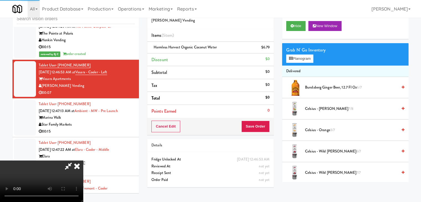
drag, startPoint x: 170, startPoint y: 109, endPoint x: 174, endPoint y: 110, distance: 4.2
click at [83, 161] on video at bounding box center [41, 182] width 83 height 42
drag, startPoint x: 284, startPoint y: 120, endPoint x: 281, endPoint y: 122, distance: 3.9
click at [264, 126] on button "Save Order" at bounding box center [255, 127] width 28 height 12
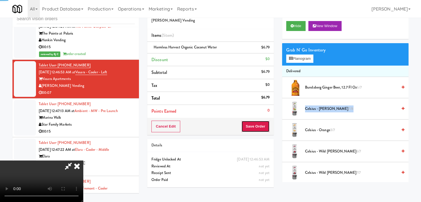
click at [264, 126] on button "Save Order" at bounding box center [255, 127] width 28 height 12
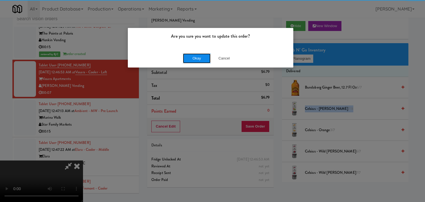
click at [204, 59] on button "Okay" at bounding box center [197, 58] width 28 height 10
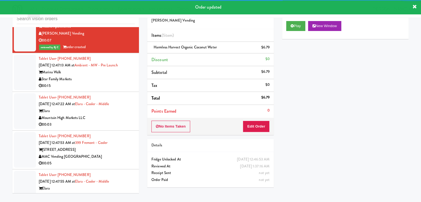
scroll to position [3143, 0]
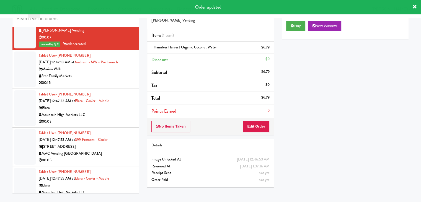
click at [102, 79] on div "00:15" at bounding box center [87, 82] width 96 height 7
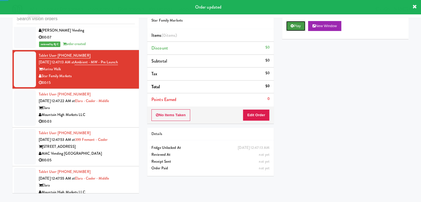
click at [295, 25] on button "Play" at bounding box center [295, 26] width 19 height 10
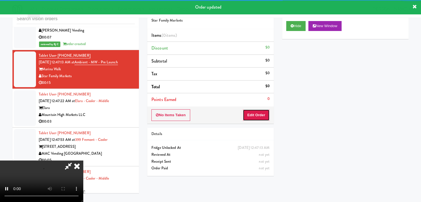
click at [261, 115] on button "Edit Order" at bounding box center [256, 115] width 27 height 12
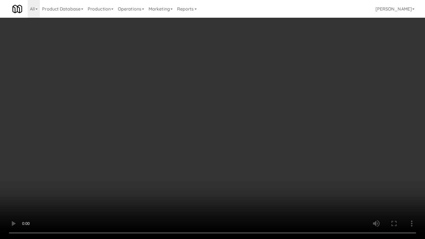
click at [267, 98] on video at bounding box center [212, 119] width 425 height 239
click at [266, 97] on video at bounding box center [212, 119] width 425 height 239
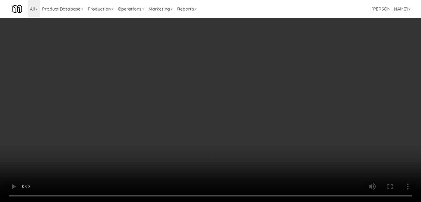
click at [302, 58] on button "Planogram" at bounding box center [299, 59] width 27 height 8
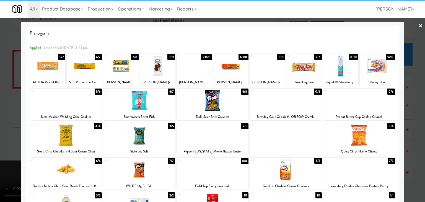
click at [372, 64] on div at bounding box center [377, 65] width 35 height 21
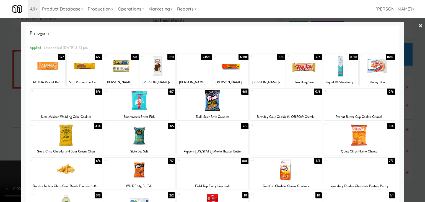
drag, startPoint x: 231, startPoint y: 73, endPoint x: 187, endPoint y: 73, distance: 44.6
click at [231, 73] on div at bounding box center [230, 65] width 35 height 21
click at [25, 73] on div "Planogram Applied Last applied [DATE] 3:23 pm 1 5/7 ALOHA Peanut Butter Choc Ch…" at bounding box center [212, 147] width 383 height 250
click at [9, 95] on div at bounding box center [212, 101] width 425 height 202
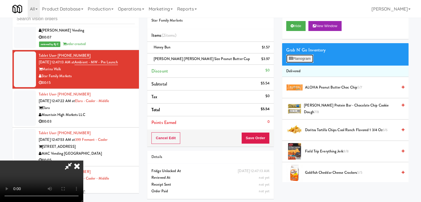
click at [302, 57] on button "Planogram" at bounding box center [299, 59] width 27 height 8
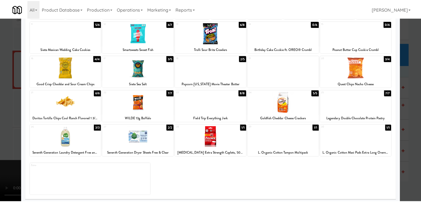
scroll to position [70, 0]
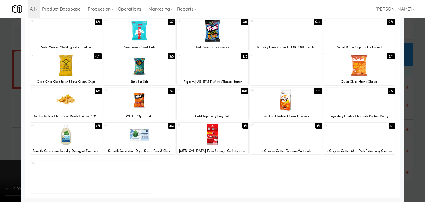
drag, startPoint x: 0, startPoint y: 114, endPoint x: 23, endPoint y: 111, distance: 22.9
click at [0, 114] on div at bounding box center [212, 101] width 425 height 202
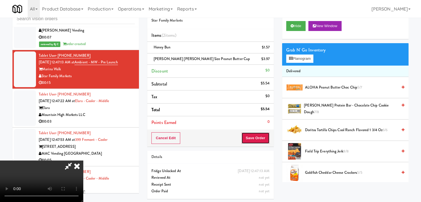
click at [259, 138] on button "Save Order" at bounding box center [255, 138] width 28 height 12
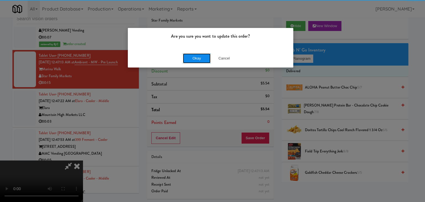
click at [199, 59] on button "Okay" at bounding box center [197, 58] width 28 height 10
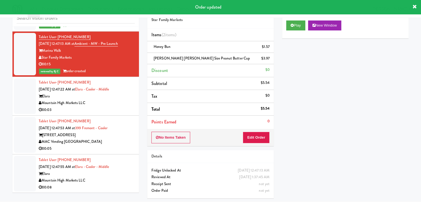
scroll to position [3171, 0]
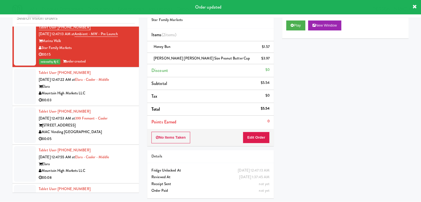
drag, startPoint x: 122, startPoint y: 94, endPoint x: 140, endPoint y: 91, distance: 17.7
click at [122, 97] on div "00:03" at bounding box center [87, 100] width 96 height 7
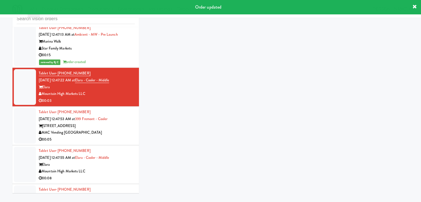
scroll to position [18, 0]
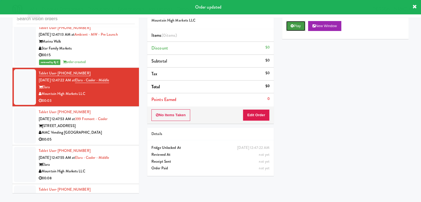
click at [297, 27] on button "Play" at bounding box center [295, 26] width 19 height 10
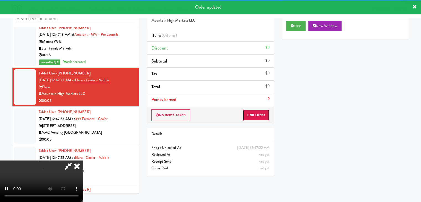
click at [257, 114] on button "Edit Order" at bounding box center [256, 115] width 27 height 12
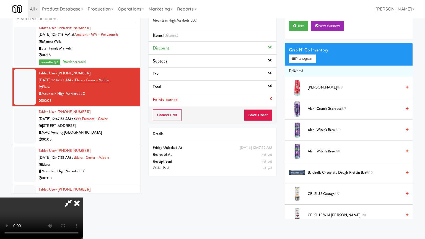
click at [83, 198] on video at bounding box center [41, 219] width 83 height 42
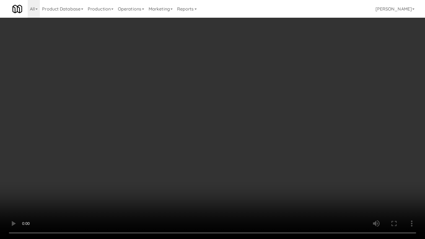
click at [229, 202] on video at bounding box center [212, 119] width 425 height 239
click at [256, 112] on video at bounding box center [212, 119] width 425 height 239
click at [255, 117] on video at bounding box center [212, 119] width 425 height 239
click at [260, 114] on video at bounding box center [212, 119] width 425 height 239
drag, startPoint x: 260, startPoint y: 114, endPoint x: 290, endPoint y: 70, distance: 52.6
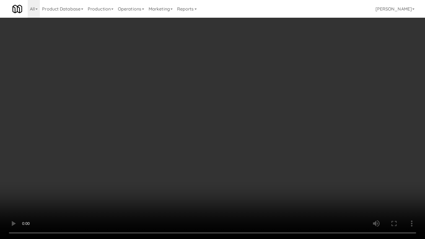
click at [261, 112] on video at bounding box center [212, 119] width 425 height 239
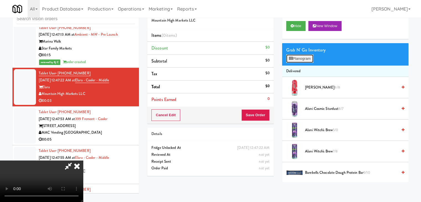
click at [307, 56] on button "Planogram" at bounding box center [299, 59] width 27 height 8
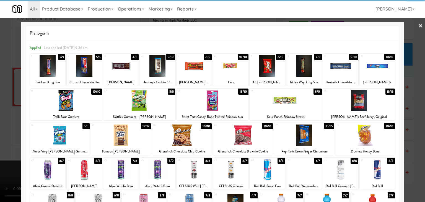
click at [195, 66] on div at bounding box center [194, 65] width 35 height 21
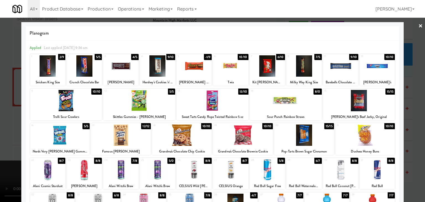
drag, startPoint x: 0, startPoint y: 93, endPoint x: 93, endPoint y: 98, distance: 92.9
click at [2, 94] on div at bounding box center [212, 101] width 425 height 202
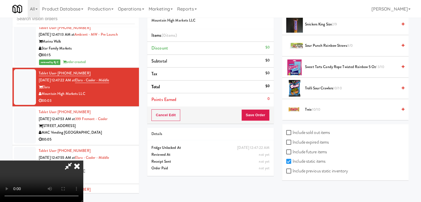
click at [325, 168] on label "Include previous static inventory" at bounding box center [317, 171] width 62 height 8
click at [293, 169] on input "Include previous static inventory" at bounding box center [289, 171] width 6 height 4
checkbox input "true"
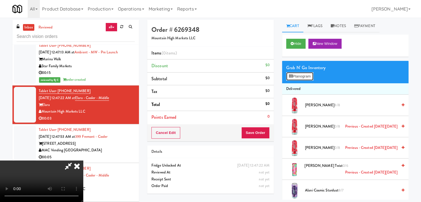
click at [306, 78] on button "Planogram" at bounding box center [299, 76] width 27 height 8
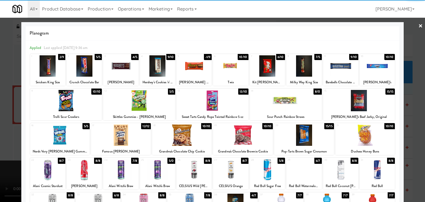
click at [190, 63] on div at bounding box center [194, 65] width 35 height 21
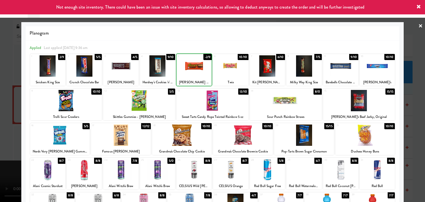
drag, startPoint x: 0, startPoint y: 96, endPoint x: 135, endPoint y: 104, distance: 135.4
click at [3, 96] on div at bounding box center [212, 101] width 425 height 202
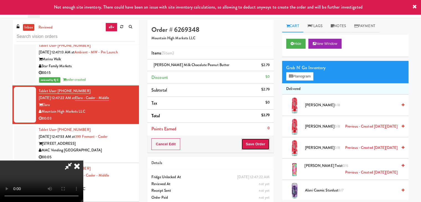
click at [257, 148] on button "Save Order" at bounding box center [255, 144] width 28 height 12
click at [257, 147] on button "Save Order" at bounding box center [255, 144] width 28 height 12
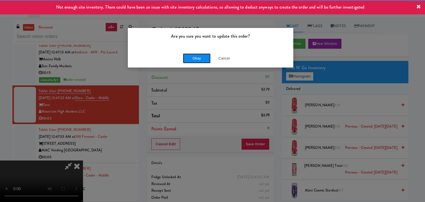
click at [199, 58] on button "Okay" at bounding box center [197, 58] width 28 height 10
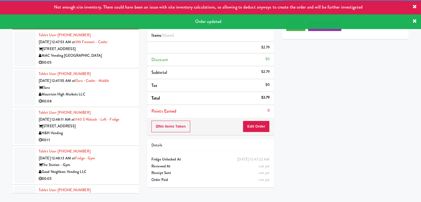
scroll to position [3261, 0]
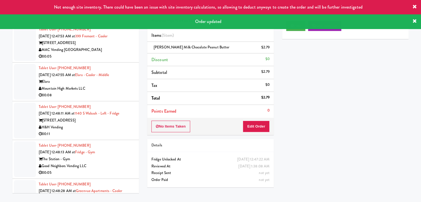
click at [117, 53] on div "00:05" at bounding box center [87, 56] width 96 height 7
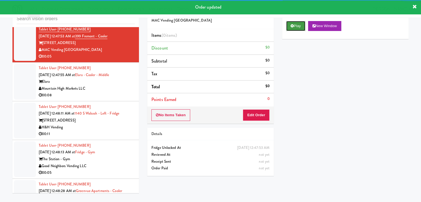
click at [296, 28] on button "Play" at bounding box center [295, 26] width 19 height 10
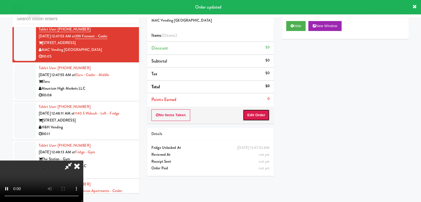
click at [263, 111] on button "Edit Order" at bounding box center [256, 115] width 27 height 12
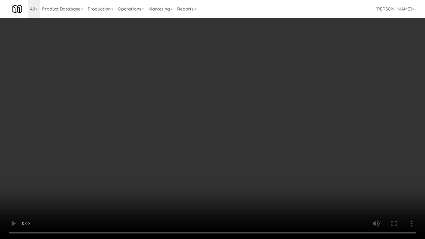
click at [267, 135] on video at bounding box center [212, 119] width 425 height 239
drag, startPoint x: 267, startPoint y: 135, endPoint x: 270, endPoint y: 106, distance: 28.4
click at [268, 134] on video at bounding box center [212, 119] width 425 height 239
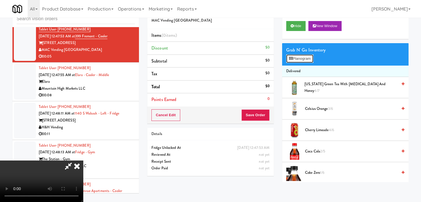
click at [304, 61] on button "Planogram" at bounding box center [299, 59] width 27 height 8
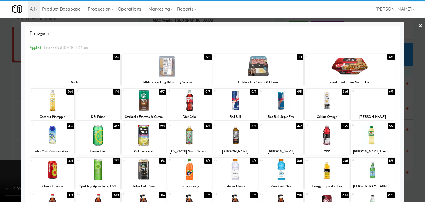
click at [231, 137] on div at bounding box center [235, 135] width 44 height 21
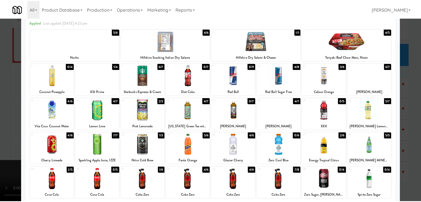
scroll to position [70, 0]
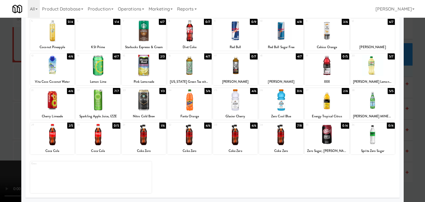
click at [401, 151] on div at bounding box center [212, 101] width 425 height 202
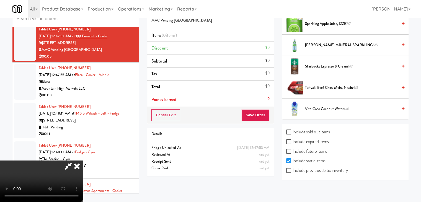
click at [338, 170] on label "Include previous static inventory" at bounding box center [317, 170] width 62 height 8
click at [293, 170] on input "Include previous static inventory" at bounding box center [289, 171] width 6 height 4
checkbox input "true"
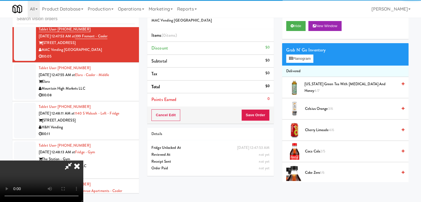
click at [83, 161] on video at bounding box center [41, 182] width 83 height 42
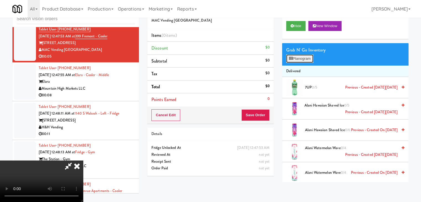
click at [295, 59] on button "Planogram" at bounding box center [299, 59] width 27 height 8
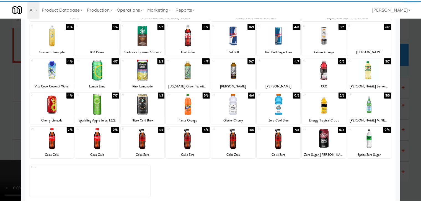
scroll to position [70, 0]
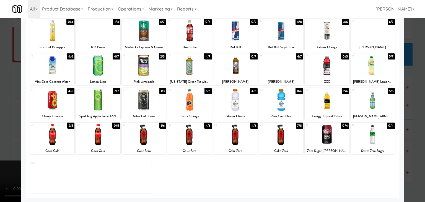
click at [234, 66] on div at bounding box center [235, 65] width 44 height 21
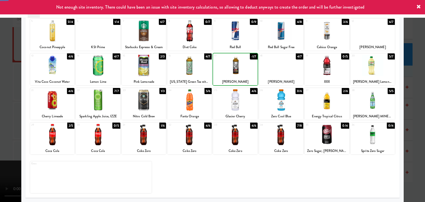
drag, startPoint x: 0, startPoint y: 93, endPoint x: 167, endPoint y: 102, distance: 167.2
click at [3, 93] on div at bounding box center [212, 101] width 425 height 202
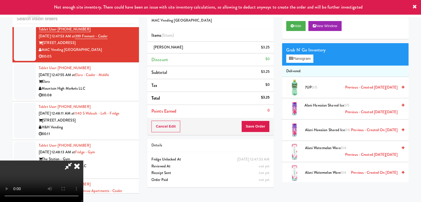
click at [83, 161] on video at bounding box center [41, 182] width 83 height 42
click at [267, 128] on button "Save Order" at bounding box center [255, 127] width 28 height 12
click at [267, 127] on button "Save Order" at bounding box center [255, 127] width 28 height 12
click at [266, 126] on button "Save Order" at bounding box center [255, 127] width 28 height 12
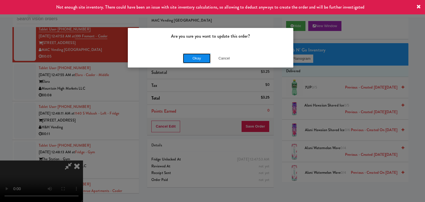
click at [199, 57] on button "Okay" at bounding box center [197, 58] width 28 height 10
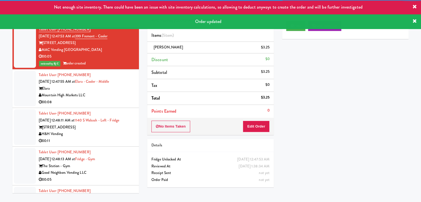
drag, startPoint x: 115, startPoint y: 96, endPoint x: 118, endPoint y: 96, distance: 3.3
click at [115, 96] on div "Mountain High Markets LLC" at bounding box center [87, 95] width 96 height 7
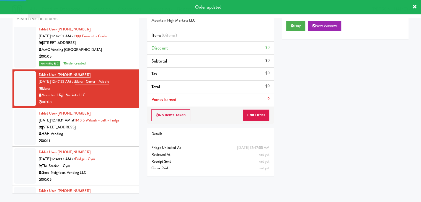
click at [291, 32] on div "Play New Window" at bounding box center [345, 28] width 127 height 22
click at [292, 27] on icon at bounding box center [292, 26] width 3 height 4
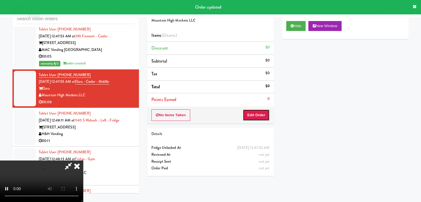
click at [259, 119] on button "Edit Order" at bounding box center [256, 115] width 27 height 12
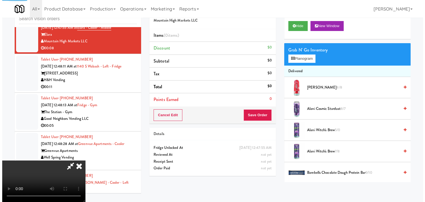
scroll to position [3316, 0]
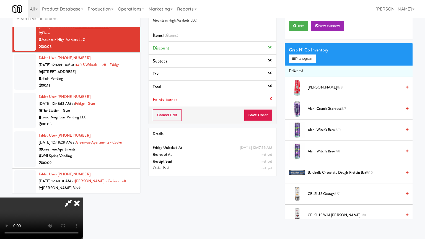
click at [83, 198] on video at bounding box center [41, 219] width 83 height 42
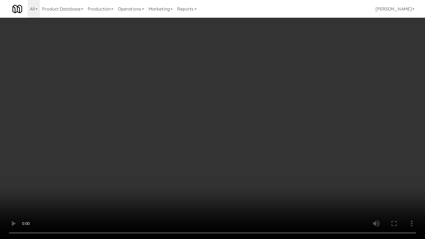
click at [271, 115] on video at bounding box center [212, 119] width 425 height 239
click at [273, 114] on video at bounding box center [212, 119] width 425 height 239
drag, startPoint x: 273, startPoint y: 114, endPoint x: 311, endPoint y: 65, distance: 61.5
click at [274, 113] on video at bounding box center [212, 119] width 425 height 239
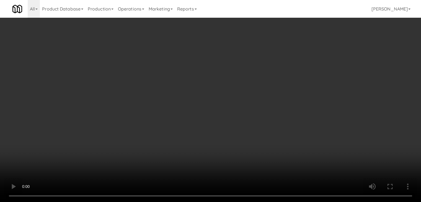
click at [306, 59] on button "Planogram" at bounding box center [299, 59] width 27 height 8
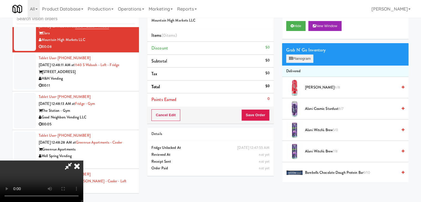
click at [0, 0] on div at bounding box center [0, 0] width 0 height 0
click at [305, 60] on button "Planogram" at bounding box center [299, 59] width 27 height 8
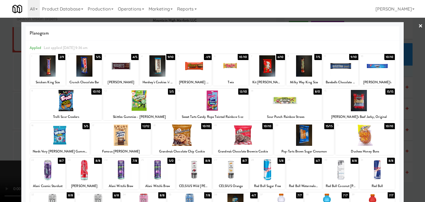
click at [73, 99] on div at bounding box center [66, 100] width 72 height 21
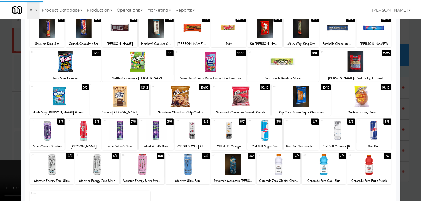
scroll to position [70, 0]
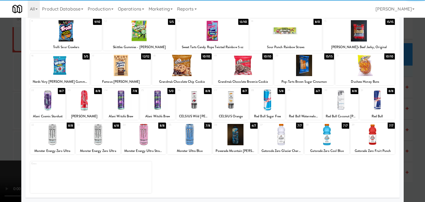
drag, startPoint x: 377, startPoint y: 138, endPoint x: 396, endPoint y: 138, distance: 19.4
click at [378, 138] on div at bounding box center [373, 134] width 44 height 21
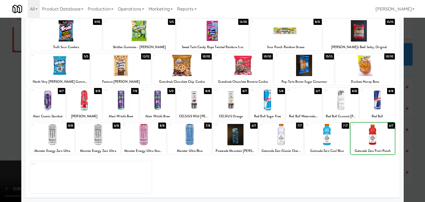
click at [413, 138] on div at bounding box center [212, 101] width 425 height 202
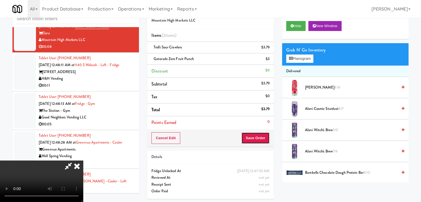
click at [267, 141] on button "Save Order" at bounding box center [255, 138] width 28 height 12
click at [266, 141] on button "Save Order" at bounding box center [255, 138] width 28 height 12
drag, startPoint x: 266, startPoint y: 141, endPoint x: 264, endPoint y: 139, distance: 2.9
click at [265, 140] on button "Save Order" at bounding box center [255, 138] width 28 height 12
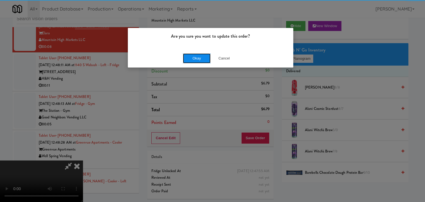
click at [194, 58] on button "Okay" at bounding box center [197, 58] width 28 height 10
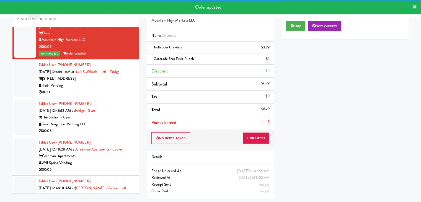
click at [106, 85] on div "H&H Vending" at bounding box center [87, 85] width 96 height 7
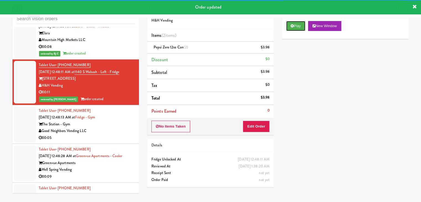
drag, startPoint x: 299, startPoint y: 26, endPoint x: 103, endPoint y: 127, distance: 220.9
click at [109, 124] on div "inbox reviewed all all unclear take inventory issue suspicious failed recent ad…" at bounding box center [210, 99] width 404 height 195
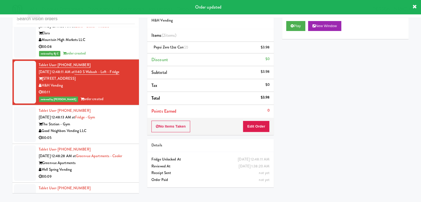
click at [111, 128] on div "Good Neighbors Vending LLC" at bounding box center [87, 131] width 96 height 7
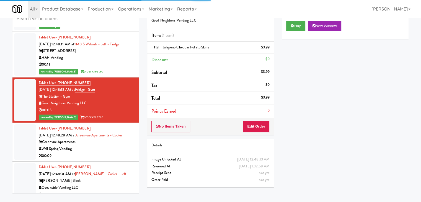
click at [111, 146] on div "Well Spring Vending" at bounding box center [87, 149] width 96 height 7
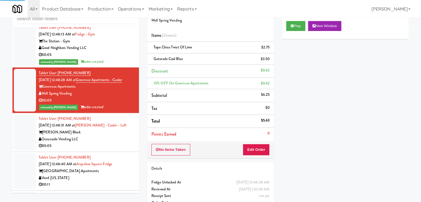
click at [116, 137] on div "Oceanside Vending LLC" at bounding box center [87, 139] width 96 height 7
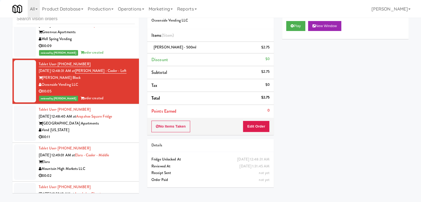
scroll to position [3454, 0]
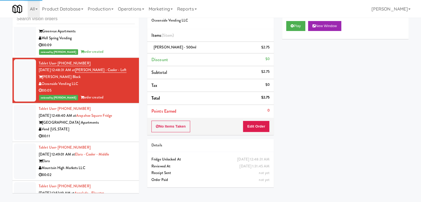
click at [113, 133] on div "00:11" at bounding box center [87, 136] width 96 height 7
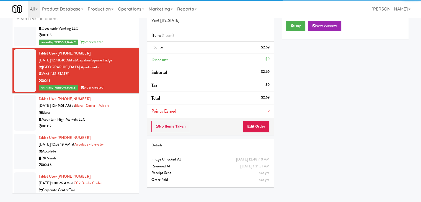
click at [115, 116] on div "Mountain High Markets LLC" at bounding box center [87, 119] width 96 height 7
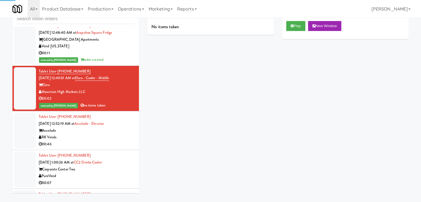
click at [118, 131] on div "Accolade" at bounding box center [87, 130] width 96 height 7
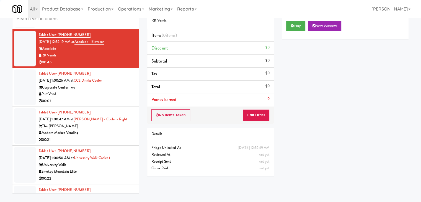
scroll to position [3621, 0]
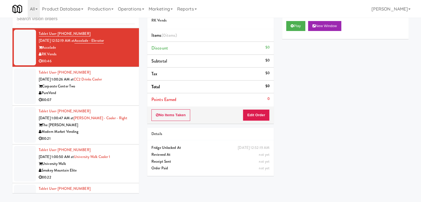
click at [118, 92] on div "PureVend" at bounding box center [87, 93] width 96 height 7
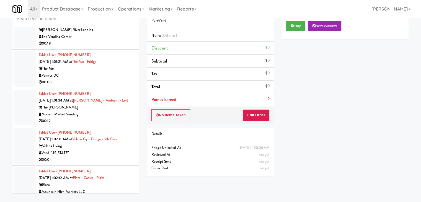
scroll to position [3842, 0]
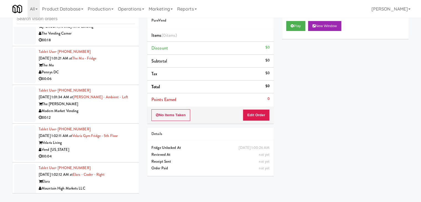
drag, startPoint x: 120, startPoint y: 68, endPoint x: 121, endPoint y: 71, distance: 2.9
click at [121, 69] on div "Pennys DC" at bounding box center [87, 72] width 96 height 7
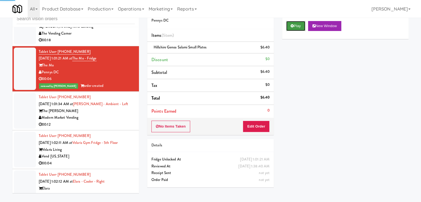
click at [291, 25] on icon at bounding box center [292, 26] width 3 height 4
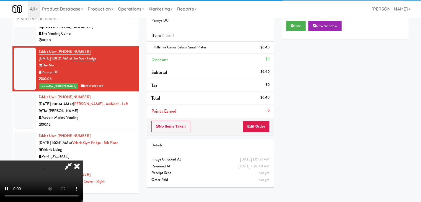
click at [112, 117] on div "Modern Market Vending" at bounding box center [87, 117] width 96 height 7
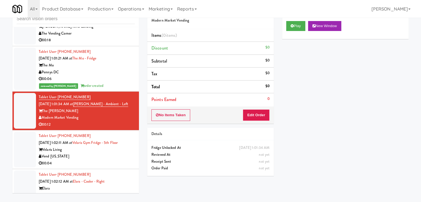
click at [109, 153] on div "Vend [US_STATE]" at bounding box center [87, 156] width 96 height 7
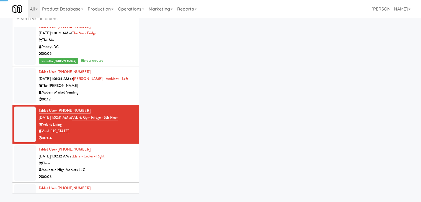
scroll to position [3897, 0]
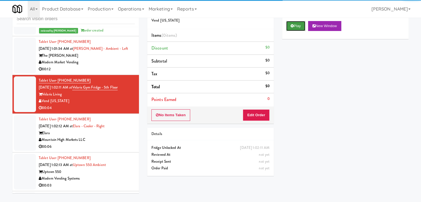
click at [300, 24] on button "Play" at bounding box center [295, 26] width 19 height 10
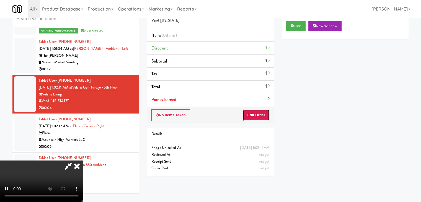
click at [260, 113] on button "Edit Order" at bounding box center [256, 115] width 27 height 12
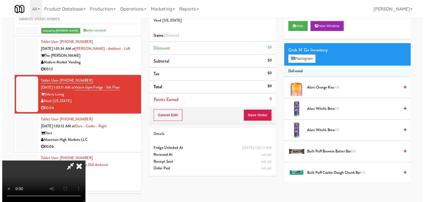
scroll to position [0, 0]
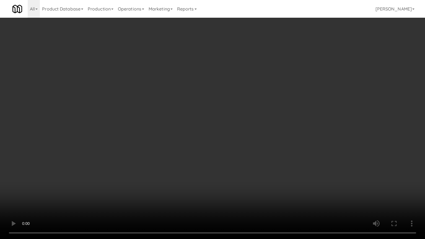
click at [243, 143] on video at bounding box center [212, 119] width 425 height 239
drag, startPoint x: 243, startPoint y: 143, endPoint x: 275, endPoint y: 89, distance: 62.9
click at [244, 141] on video at bounding box center [212, 119] width 425 height 239
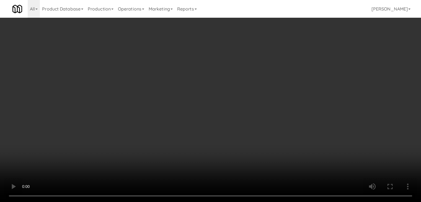
click at [301, 56] on button "Planogram" at bounding box center [299, 59] width 27 height 8
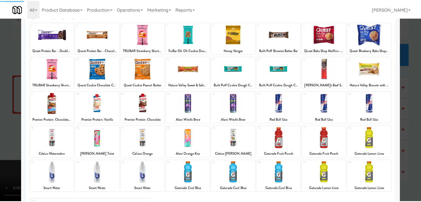
scroll to position [70, 0]
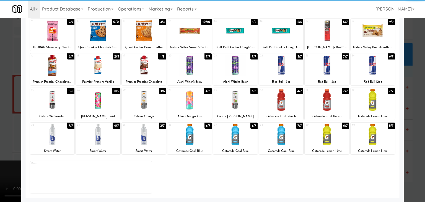
click at [375, 136] on div at bounding box center [373, 134] width 44 height 21
drag, startPoint x: 413, startPoint y: 147, endPoint x: 385, endPoint y: 145, distance: 28.0
click at [413, 147] on div at bounding box center [212, 101] width 425 height 202
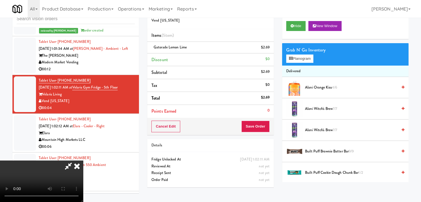
drag, startPoint x: 266, startPoint y: 130, endPoint x: 265, endPoint y: 128, distance: 2.9
click at [265, 129] on div "Cancel Edit Save Order" at bounding box center [210, 126] width 127 height 17
click at [265, 128] on button "Save Order" at bounding box center [255, 127] width 28 height 12
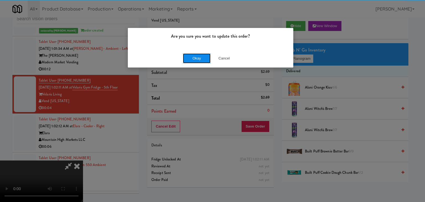
click at [194, 56] on button "Okay" at bounding box center [197, 58] width 28 height 10
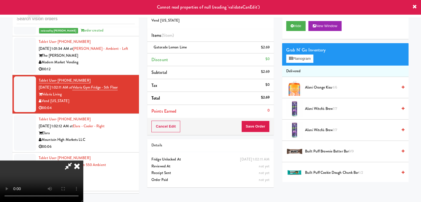
click at [83, 161] on icon at bounding box center [77, 166] width 12 height 11
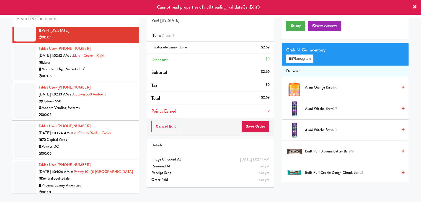
scroll to position [3980, 0]
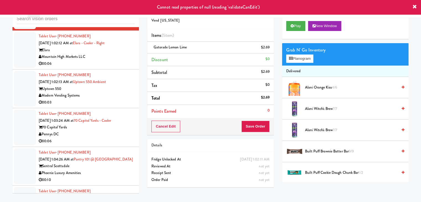
click at [111, 57] on div "Tablet User · (602) 696-6922 [DATE] 1:02:12 AM at Elara - Cooler - Right Elara …" at bounding box center [87, 50] width 96 height 34
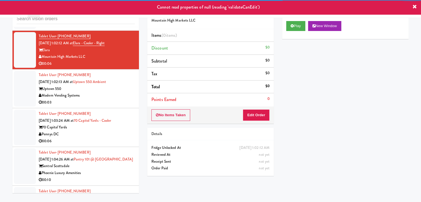
click at [117, 99] on div "00:03" at bounding box center [87, 102] width 96 height 7
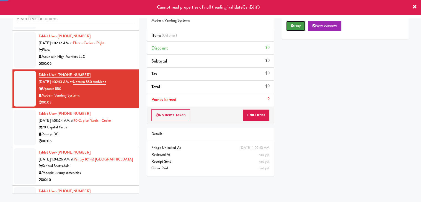
click at [292, 24] on button "Play" at bounding box center [295, 26] width 19 height 10
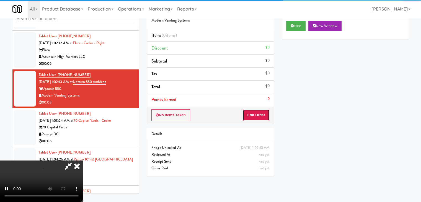
click at [254, 112] on button "Edit Order" at bounding box center [256, 115] width 27 height 12
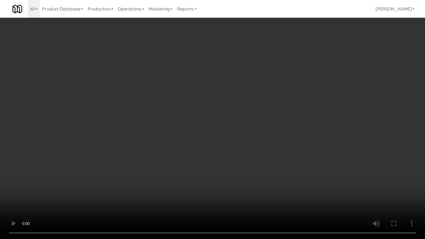
click at [266, 167] on video at bounding box center [212, 119] width 425 height 239
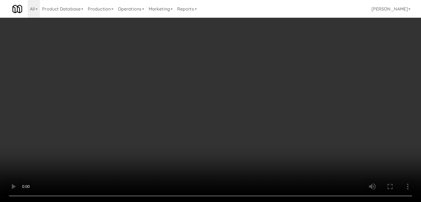
click at [303, 57] on button "Planogram" at bounding box center [299, 59] width 27 height 8
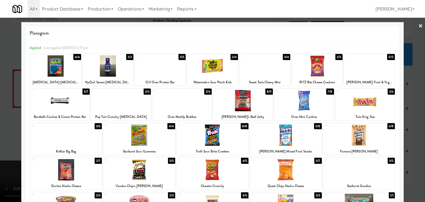
click at [75, 140] on div at bounding box center [66, 135] width 72 height 21
click at [0, 140] on div at bounding box center [212, 101] width 425 height 202
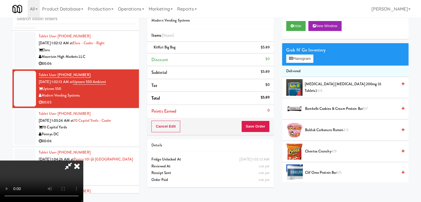
scroll to position [50, 0]
click at [83, 161] on video at bounding box center [41, 182] width 83 height 42
click at [259, 126] on button "Save Order" at bounding box center [255, 127] width 28 height 12
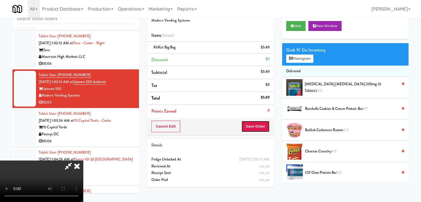
click at [259, 126] on button "Save Order" at bounding box center [255, 127] width 28 height 12
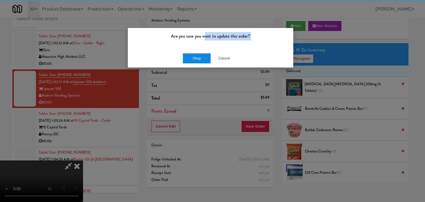
drag, startPoint x: 202, startPoint y: 50, endPoint x: 197, endPoint y: 55, distance: 7.8
click at [199, 52] on div "Are you sure you want to update this order? Okay Cancel" at bounding box center [211, 48] width 166 height 40
click at [197, 55] on button "Okay" at bounding box center [197, 58] width 28 height 10
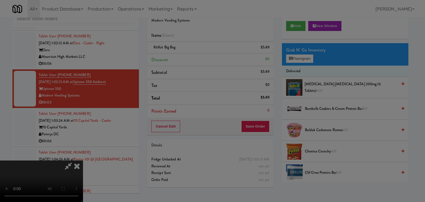
click at [197, 55] on div at bounding box center [212, 101] width 425 height 202
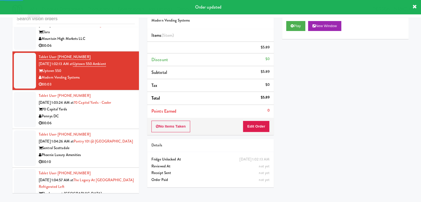
scroll to position [4008, 0]
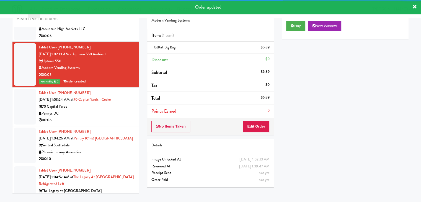
drag, startPoint x: 107, startPoint y: 111, endPoint x: 108, endPoint y: 114, distance: 3.1
click at [108, 112] on div "Pennys DC" at bounding box center [87, 113] width 96 height 7
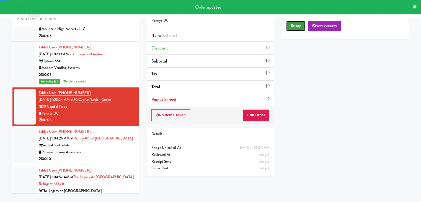
click at [294, 25] on button "Play" at bounding box center [295, 26] width 19 height 10
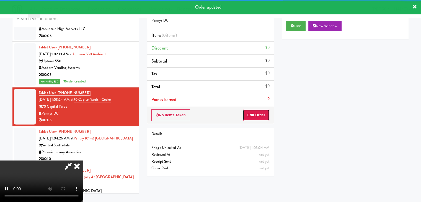
click at [259, 111] on button "Edit Order" at bounding box center [256, 115] width 27 height 12
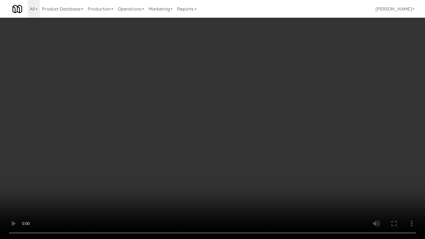
click at [254, 131] on video at bounding box center [212, 119] width 425 height 239
drag, startPoint x: 254, startPoint y: 131, endPoint x: 289, endPoint y: 87, distance: 56.8
click at [259, 127] on video at bounding box center [212, 119] width 425 height 239
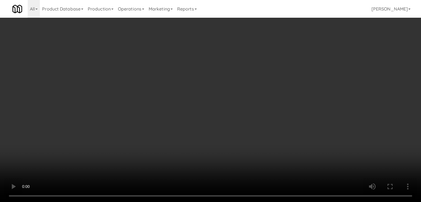
click at [305, 60] on button "Planogram" at bounding box center [299, 59] width 27 height 8
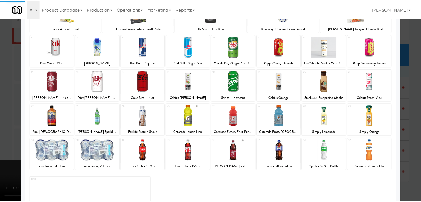
scroll to position [70, 0]
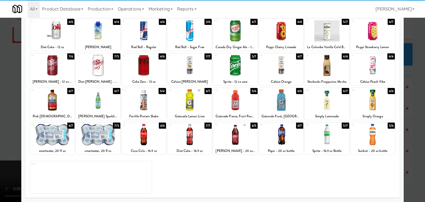
click at [240, 136] on div at bounding box center [235, 134] width 44 height 21
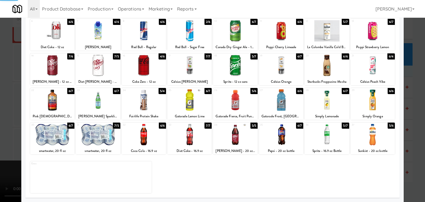
drag, startPoint x: 0, startPoint y: 127, endPoint x: 73, endPoint y: 126, distance: 72.8
click at [1, 127] on div at bounding box center [212, 101] width 425 height 202
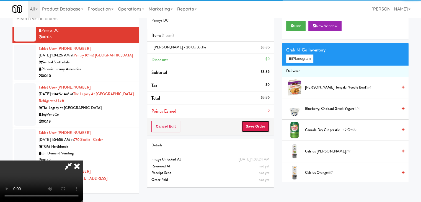
click at [264, 130] on button "Save Order" at bounding box center [255, 127] width 28 height 12
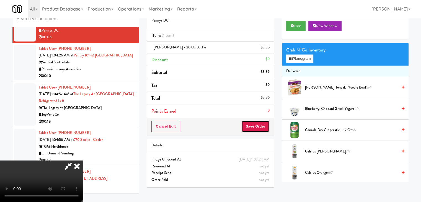
click at [264, 130] on button "Save Order" at bounding box center [255, 127] width 28 height 12
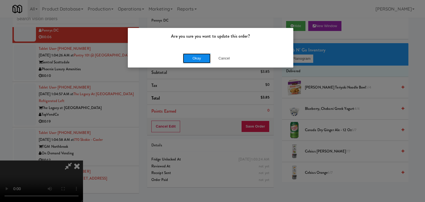
click at [207, 62] on button "Okay" at bounding box center [197, 58] width 28 height 10
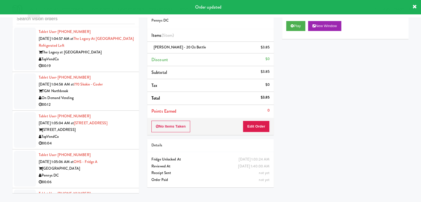
scroll to position [4098, 0]
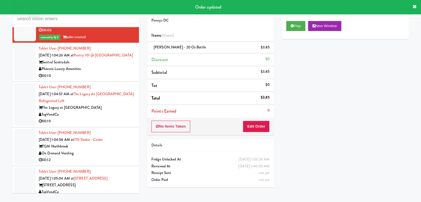
click at [121, 73] on div "00:10" at bounding box center [87, 76] width 96 height 7
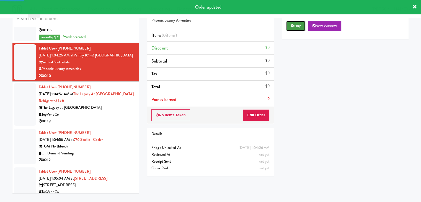
click at [299, 28] on button "Play" at bounding box center [295, 26] width 19 height 10
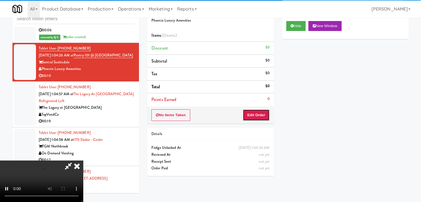
click at [258, 112] on button "Edit Order" at bounding box center [256, 115] width 27 height 12
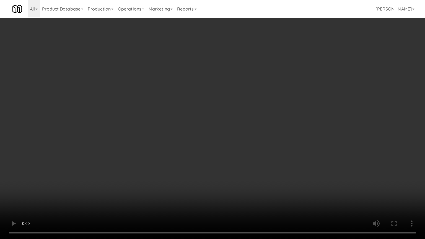
click at [243, 157] on video at bounding box center [212, 119] width 425 height 239
drag, startPoint x: 244, startPoint y: 158, endPoint x: 242, endPoint y: 161, distance: 2.9
click at [243, 159] on video at bounding box center [212, 119] width 425 height 239
click at [246, 153] on video at bounding box center [212, 119] width 425 height 239
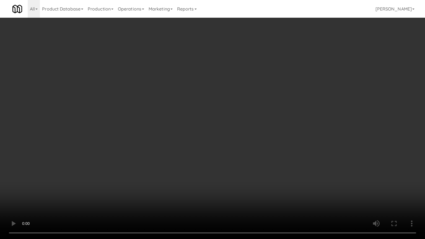
click at [244, 144] on video at bounding box center [212, 119] width 425 height 239
drag, startPoint x: 244, startPoint y: 144, endPoint x: 269, endPoint y: 97, distance: 53.1
click at [244, 144] on video at bounding box center [212, 119] width 425 height 239
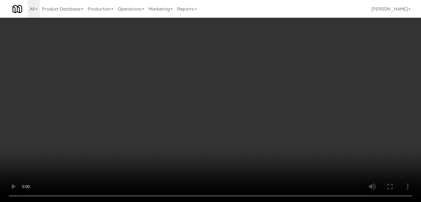
click at [305, 57] on button "Planogram" at bounding box center [299, 59] width 27 height 8
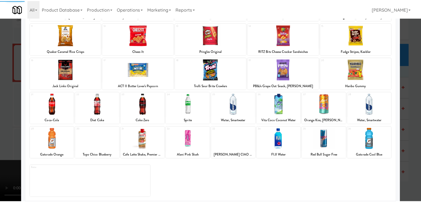
scroll to position [70, 0]
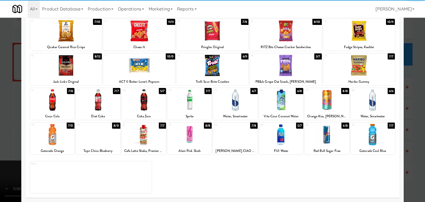
click at [379, 104] on div at bounding box center [373, 99] width 44 height 21
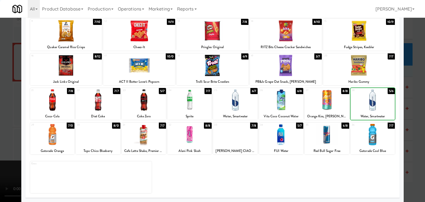
click at [379, 104] on div at bounding box center [373, 99] width 44 height 21
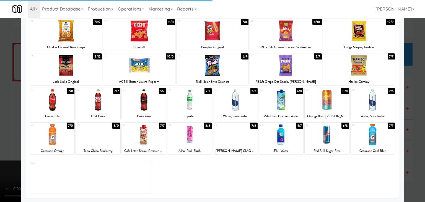
click at [411, 111] on div at bounding box center [212, 101] width 425 height 202
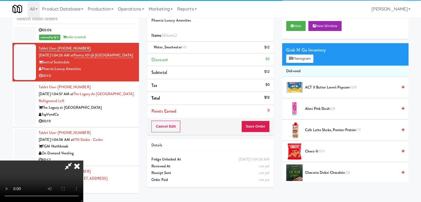
click at [261, 119] on div "Cancel Edit Save Order" at bounding box center [210, 126] width 127 height 17
click at [261, 120] on div "Cancel Edit Save Order" at bounding box center [210, 126] width 127 height 17
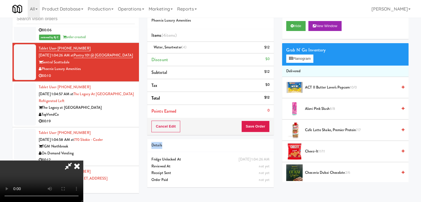
click at [261, 120] on div "Cancel Edit Save Order" at bounding box center [210, 126] width 127 height 17
click at [252, 118] on div "Order # 1237945 Phoenix Luxury Amenities Items (4 items ) Water, Smartwater (4)…" at bounding box center [277, 96] width 261 height 189
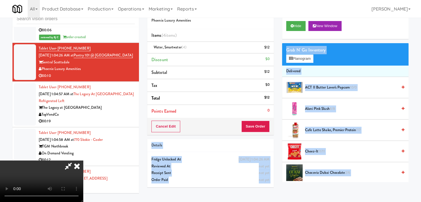
scroll to position [1, 0]
drag, startPoint x: 257, startPoint y: 118, endPoint x: 258, endPoint y: 120, distance: 3.1
click at [258, 120] on div "Order # 1237945 Phoenix Luxury Amenities Items (4 items ) Water, Smartwater (4)…" at bounding box center [210, 68] width 127 height 133
click at [258, 121] on button "Save Order" at bounding box center [255, 127] width 28 height 12
click at [259, 123] on button "Save Order" at bounding box center [255, 127] width 28 height 12
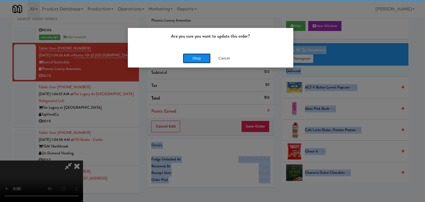
drag, startPoint x: 207, startPoint y: 53, endPoint x: 204, endPoint y: 55, distance: 2.9
click at [206, 53] on button "Okay" at bounding box center [197, 58] width 28 height 10
click at [204, 55] on button "Okay" at bounding box center [197, 58] width 28 height 10
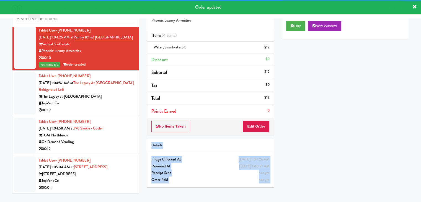
scroll to position [4126, 0]
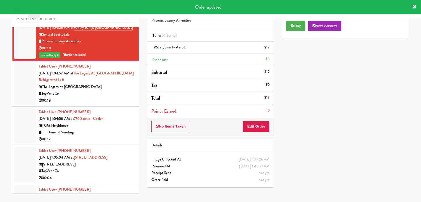
click at [113, 97] on div "00:19" at bounding box center [87, 100] width 96 height 7
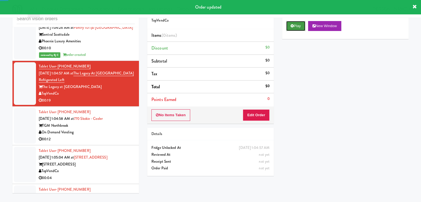
click at [292, 23] on button "Play" at bounding box center [295, 26] width 19 height 10
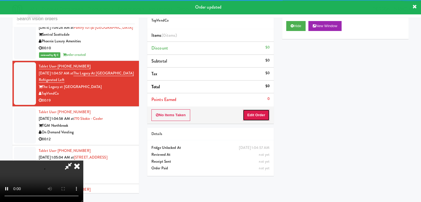
click at [257, 116] on button "Edit Order" at bounding box center [256, 115] width 27 height 12
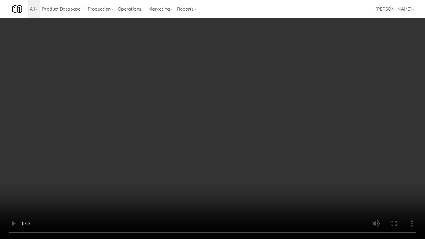
click at [284, 132] on video at bounding box center [212, 119] width 425 height 239
click at [287, 132] on video at bounding box center [212, 119] width 425 height 239
click at [293, 126] on video at bounding box center [212, 119] width 425 height 239
click at [298, 127] on video at bounding box center [212, 119] width 425 height 239
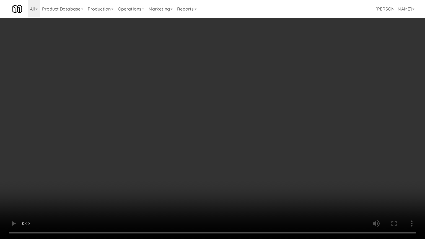
click at [299, 129] on video at bounding box center [212, 119] width 425 height 239
click at [305, 126] on video at bounding box center [212, 119] width 425 height 239
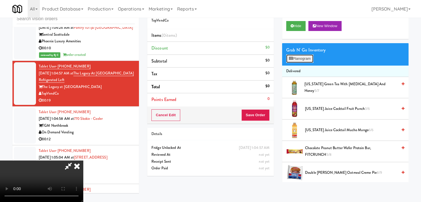
click at [303, 61] on button "Planogram" at bounding box center [299, 59] width 27 height 8
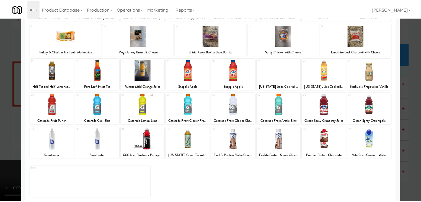
scroll to position [70, 0]
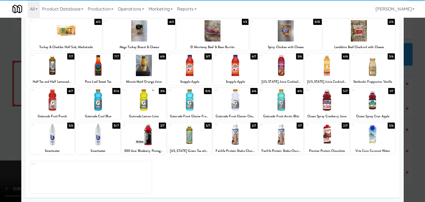
click at [377, 103] on div at bounding box center [373, 99] width 44 height 21
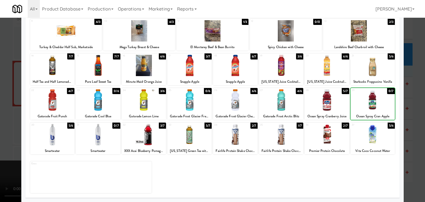
click at [413, 112] on div at bounding box center [212, 101] width 425 height 202
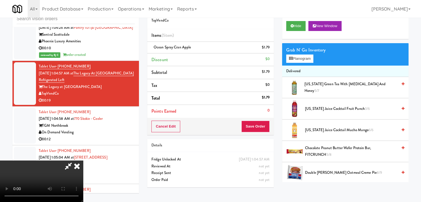
drag, startPoint x: 203, startPoint y: 141, endPoint x: 209, endPoint y: 141, distance: 5.8
click at [83, 161] on video at bounding box center [41, 182] width 83 height 42
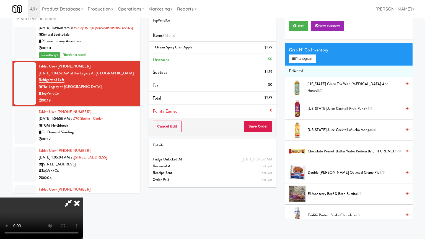
click at [83, 198] on video at bounding box center [41, 219] width 83 height 42
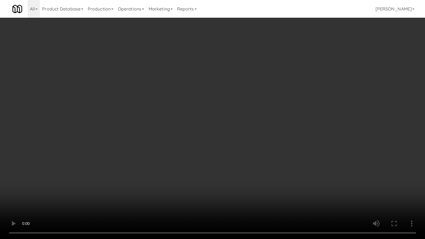
click at [291, 158] on video at bounding box center [212, 119] width 425 height 239
click at [291, 159] on video at bounding box center [212, 119] width 425 height 239
click at [290, 160] on video at bounding box center [212, 119] width 425 height 239
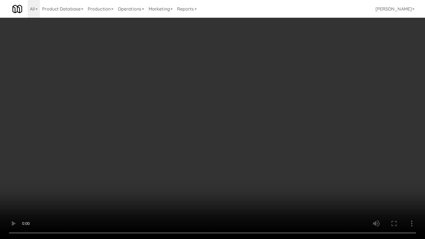
click at [298, 192] on video at bounding box center [212, 119] width 425 height 239
click at [287, 197] on video at bounding box center [212, 119] width 425 height 239
click at [287, 196] on video at bounding box center [212, 119] width 425 height 239
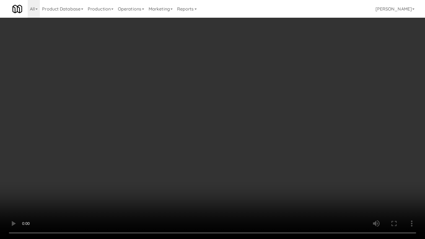
click at [287, 196] on video at bounding box center [212, 119] width 425 height 239
click
drag, startPoint x: 270, startPoint y: 199, endPoint x: 281, endPoint y: 150, distance: 51.0
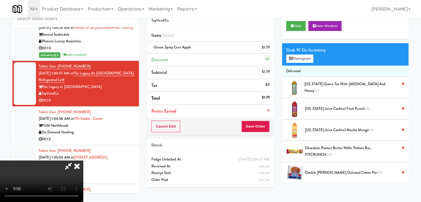
drag, startPoint x: 246, startPoint y: 25, endPoint x: 243, endPoint y: 26, distance: 3.0
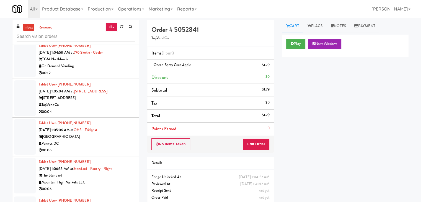
scroll to position [4212, 0]
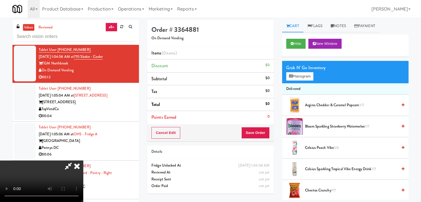
scroll to position [18, 0]
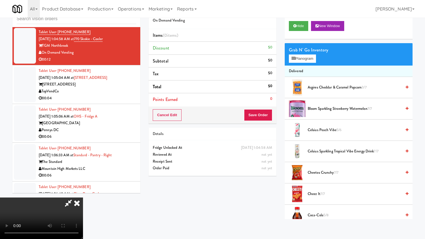
drag, startPoint x: 245, startPoint y: 134, endPoint x: 246, endPoint y: 137, distance: 3.2
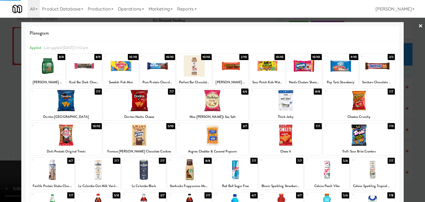
drag, startPoint x: 0, startPoint y: 123, endPoint x: 27, endPoint y: 123, distance: 26.6
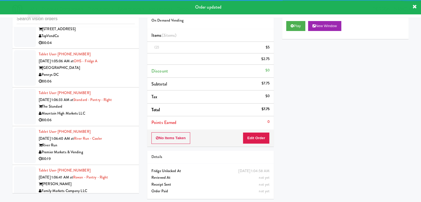
scroll to position [4275, 0]
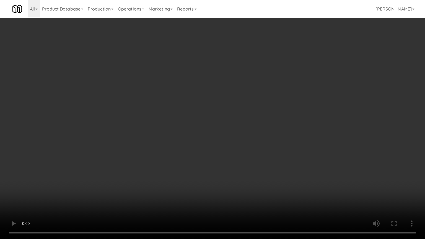
drag, startPoint x: 253, startPoint y: 134, endPoint x: 254, endPoint y: 105, distance: 29.1
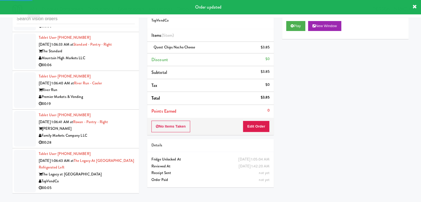
scroll to position [4281, 0]
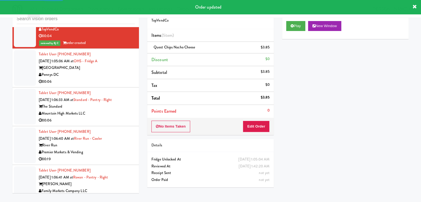
drag, startPoint x: 118, startPoint y: 70, endPoint x: 119, endPoint y: 73, distance: 3.1
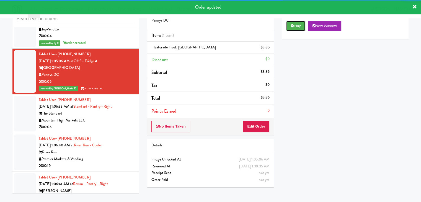
drag, startPoint x: 299, startPoint y: 26, endPoint x: 220, endPoint y: 100, distance: 108.7
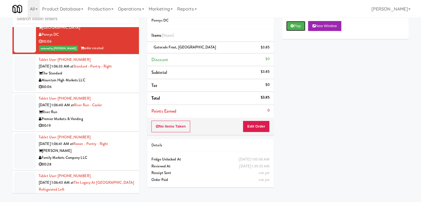
scroll to position [4364, 0]
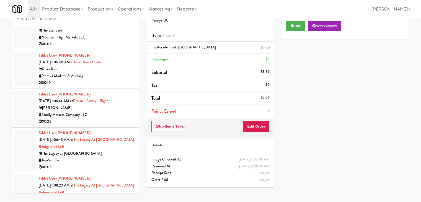
drag, startPoint x: 119, startPoint y: 34, endPoint x: 155, endPoint y: 51, distance: 40.2
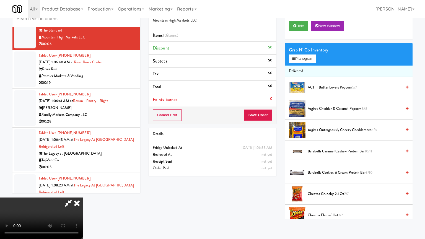
drag, startPoint x: 267, startPoint y: 149, endPoint x: 311, endPoint y: 102, distance: 64.1
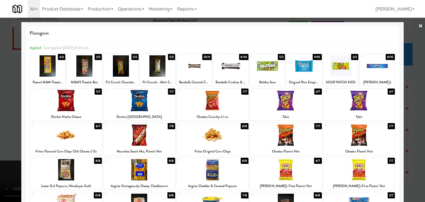
drag, startPoint x: 301, startPoint y: 68, endPoint x: 255, endPoint y: 81, distance: 48.1
drag, startPoint x: 0, startPoint y: 103, endPoint x: 44, endPoint y: 107, distance: 44.5
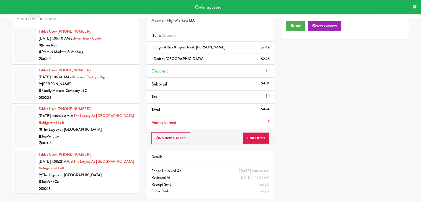
scroll to position [4371, 0]
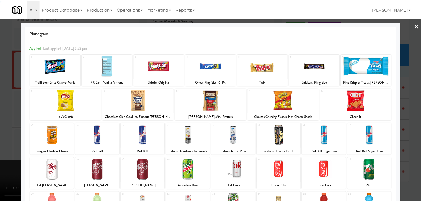
scroll to position [70, 0]
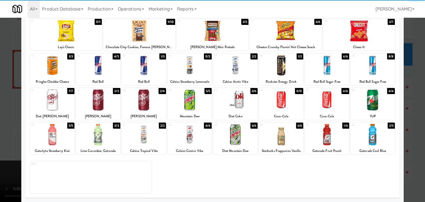
drag, startPoint x: 324, startPoint y: 105, endPoint x: 312, endPoint y: 105, distance: 11.4
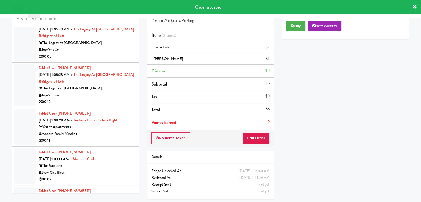
scroll to position [4406, 0]
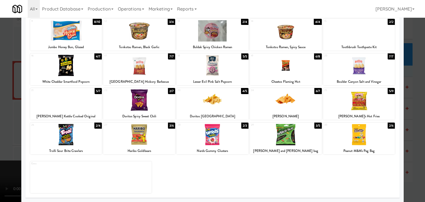
scroll to position [42, 0]
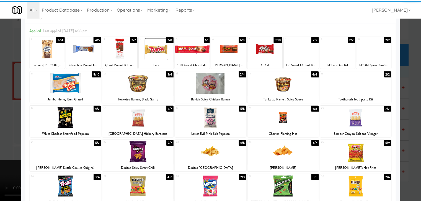
scroll to position [55, 0]
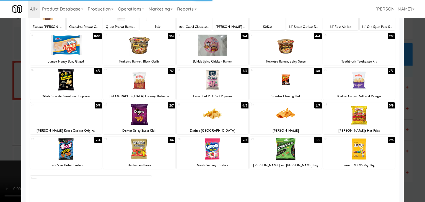
drag, startPoint x: 0, startPoint y: 145, endPoint x: 69, endPoint y: 146, distance: 68.7
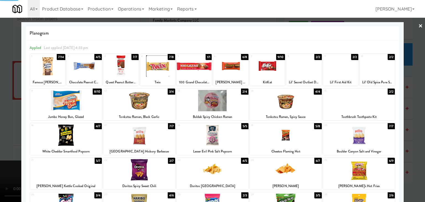
drag, startPoint x: 0, startPoint y: 130, endPoint x: 100, endPoint y: 133, distance: 99.7
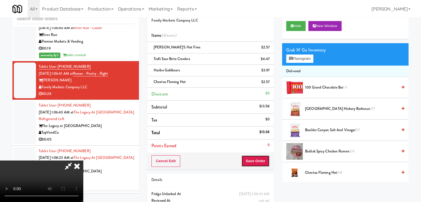
drag, startPoint x: 262, startPoint y: 160, endPoint x: 255, endPoint y: 143, distance: 18.4
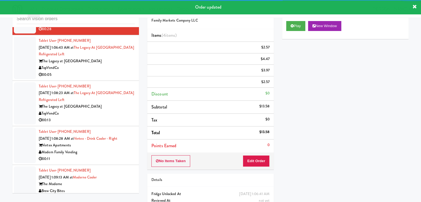
scroll to position [4496, 0]
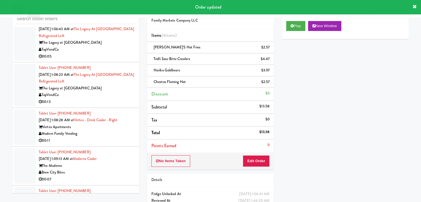
drag, startPoint x: 111, startPoint y: 50, endPoint x: 111, endPoint y: 54, distance: 3.9
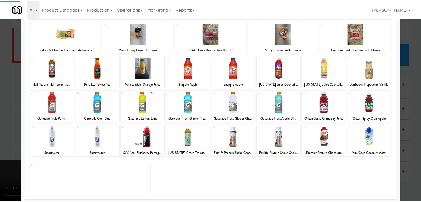
scroll to position [70, 0]
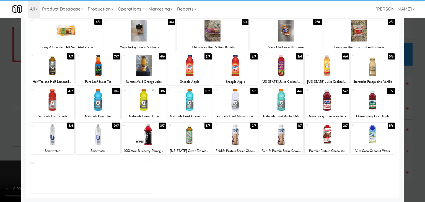
drag, startPoint x: 377, startPoint y: 100, endPoint x: 401, endPoint y: 108, distance: 25.6
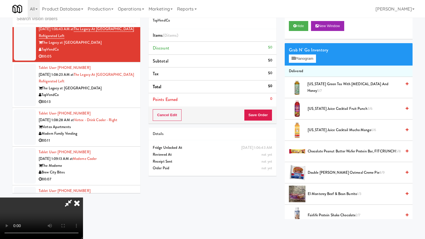
drag, startPoint x: 255, startPoint y: 156, endPoint x: 268, endPoint y: 110, distance: 48.4
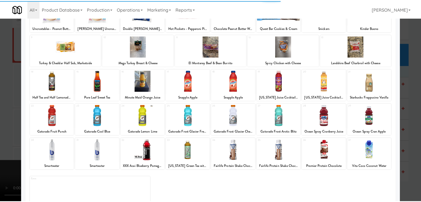
scroll to position [55, 0]
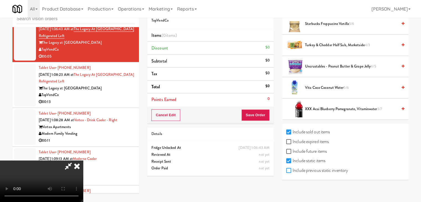
checkbox input "true"
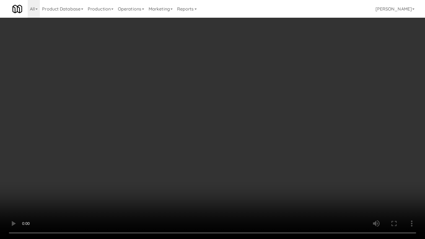
drag, startPoint x: 262, startPoint y: 156, endPoint x: 265, endPoint y: 153, distance: 3.9
drag, startPoint x: 262, startPoint y: 153, endPoint x: 293, endPoint y: 96, distance: 65.2
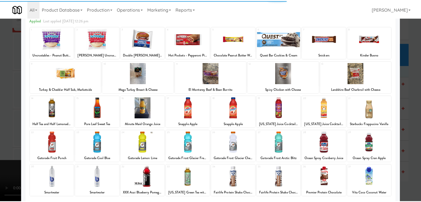
scroll to position [28, 0]
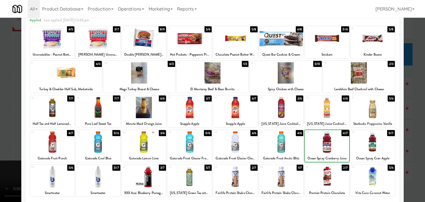
drag, startPoint x: 0, startPoint y: 127, endPoint x: 24, endPoint y: 126, distance: 24.4
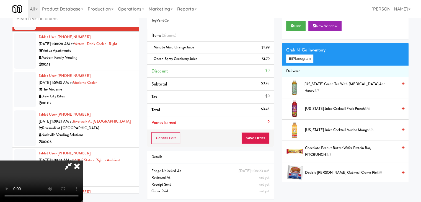
drag, startPoint x: 182, startPoint y: 132, endPoint x: 193, endPoint y: 143, distance: 15.7
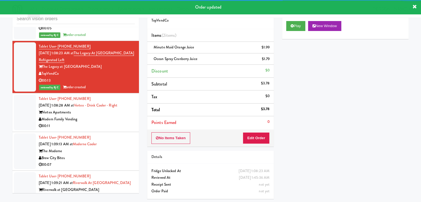
scroll to position [4523, 0]
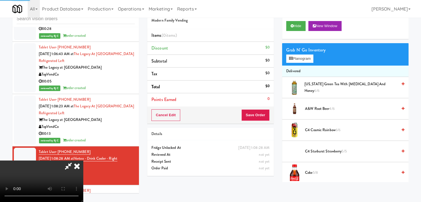
scroll to position [4468, 0]
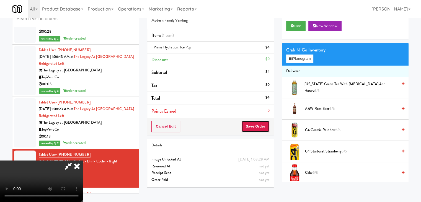
drag, startPoint x: 263, startPoint y: 129, endPoint x: 252, endPoint y: 117, distance: 16.5
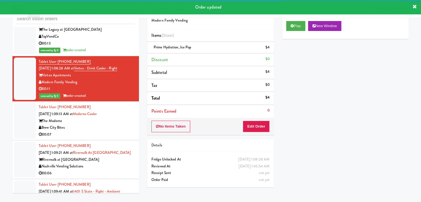
scroll to position [4579, 0]
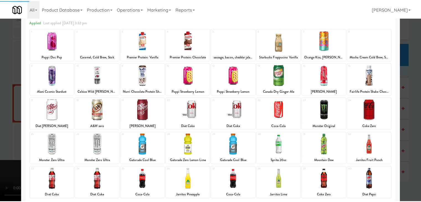
scroll to position [55, 0]
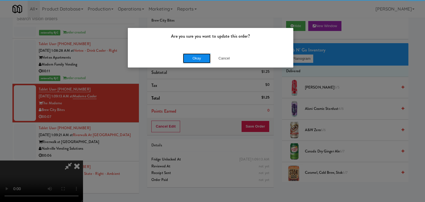
drag, startPoint x: 198, startPoint y: 54, endPoint x: 197, endPoint y: 58, distance: 3.9
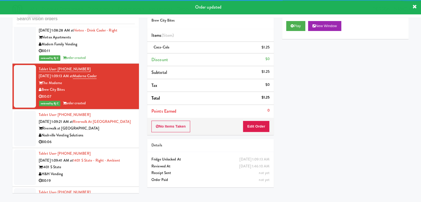
scroll to position [4634, 0]
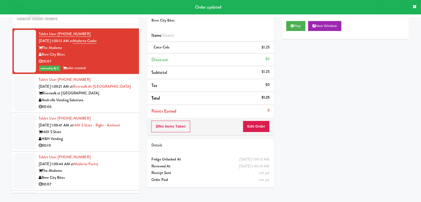
drag, startPoint x: 99, startPoint y: 112, endPoint x: 104, endPoint y: 111, distance: 5.2
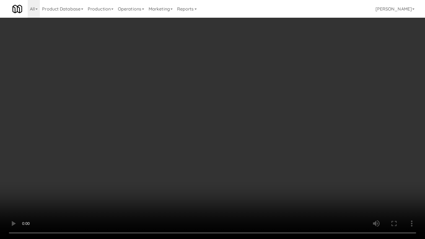
drag, startPoint x: 244, startPoint y: 157, endPoint x: 241, endPoint y: 161, distance: 4.9
drag, startPoint x: 255, startPoint y: 151, endPoint x: 282, endPoint y: 87, distance: 68.9
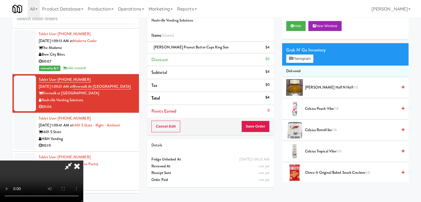
scroll to position [4, 0]
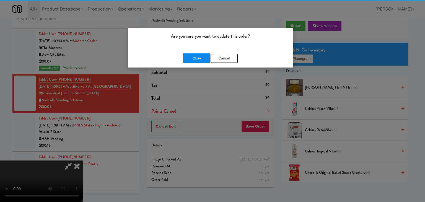
drag, startPoint x: 215, startPoint y: 56, endPoint x: 202, endPoint y: 57, distance: 13.3
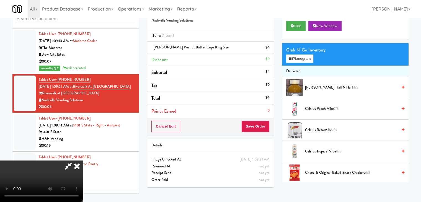
drag, startPoint x: 202, startPoint y: 57, endPoint x: 226, endPoint y: 66, distance: 25.9
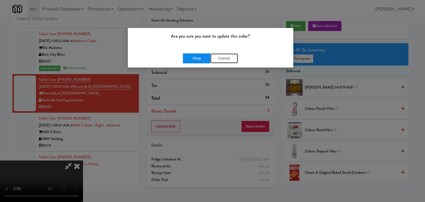
drag, startPoint x: 213, startPoint y: 60, endPoint x: 203, endPoint y: 60, distance: 9.7
